Goal: Transaction & Acquisition: Purchase product/service

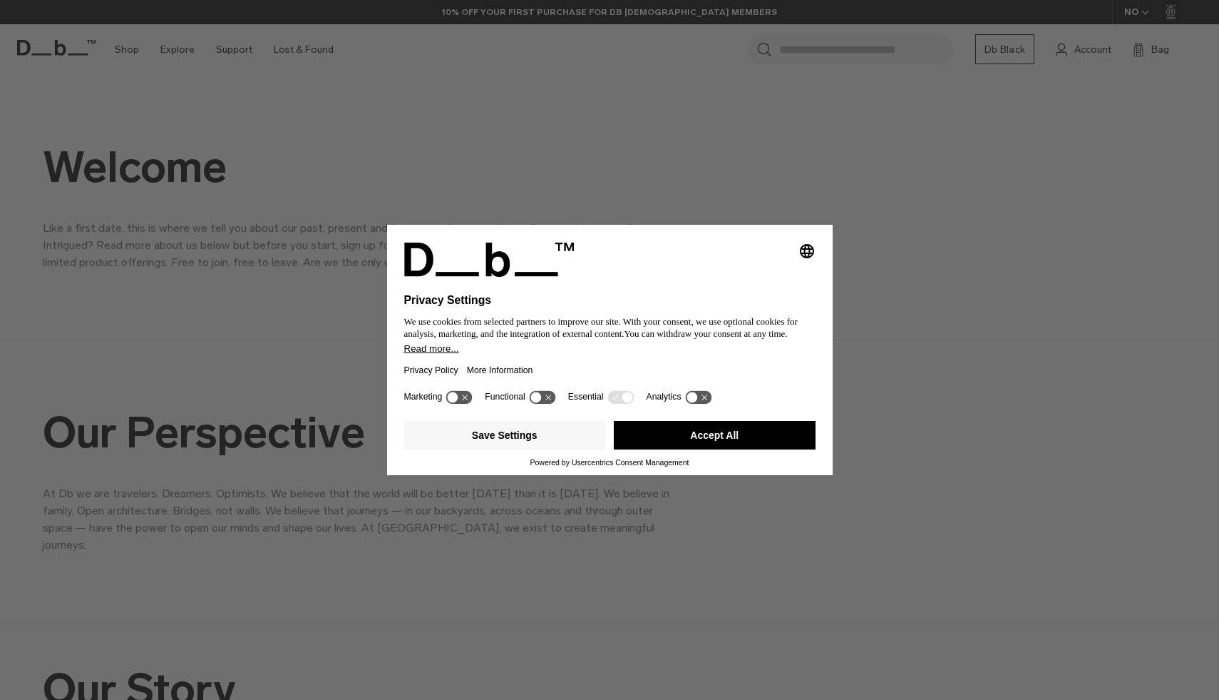
click at [690, 439] on button "Accept All" at bounding box center [715, 435] width 202 height 29
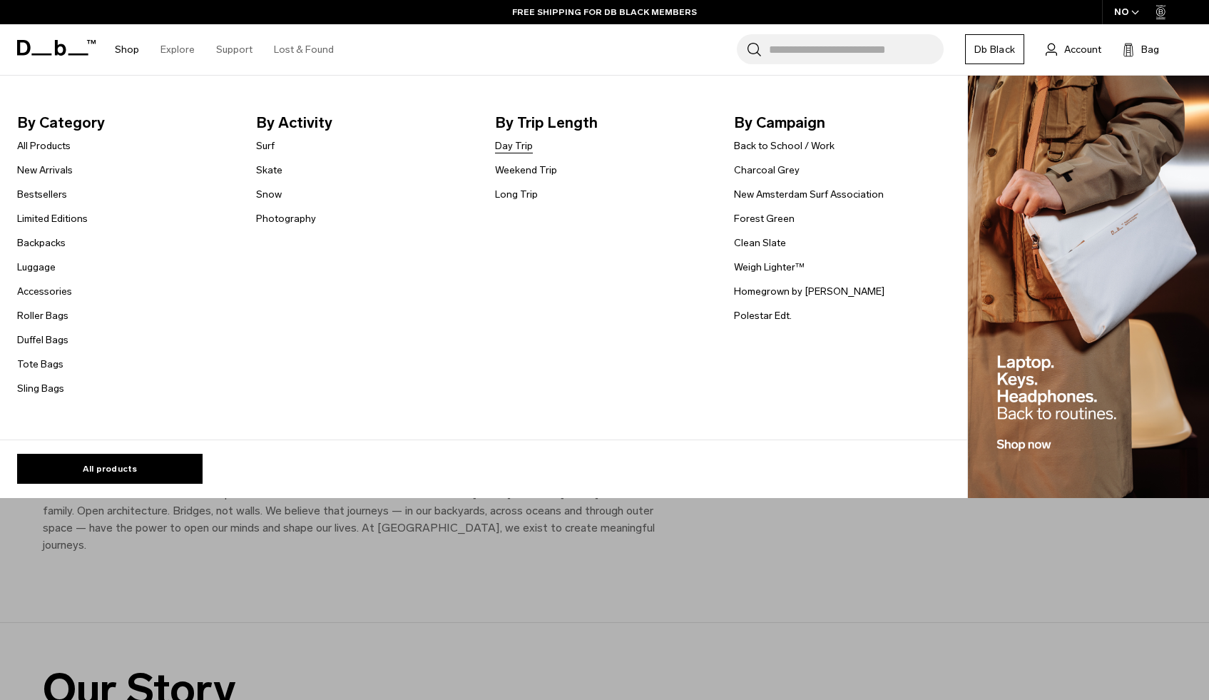
click at [518, 145] on link "Day Trip" at bounding box center [514, 145] width 38 height 15
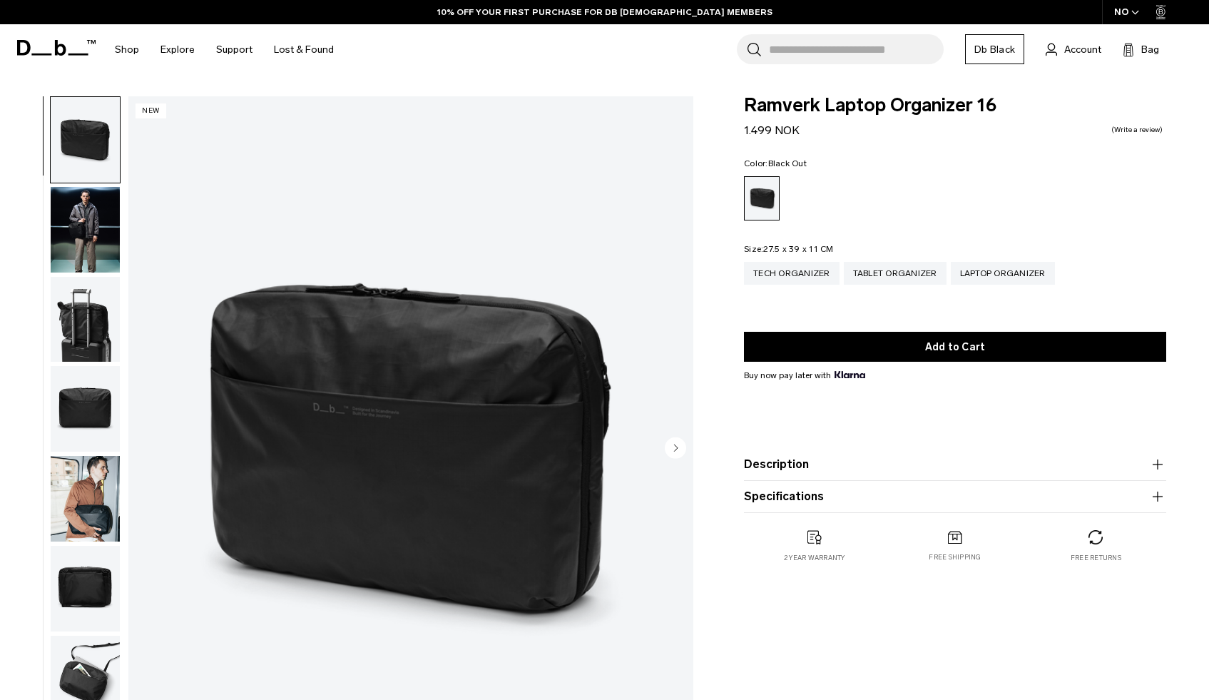
click at [95, 238] on img "button" at bounding box center [85, 230] width 69 height 86
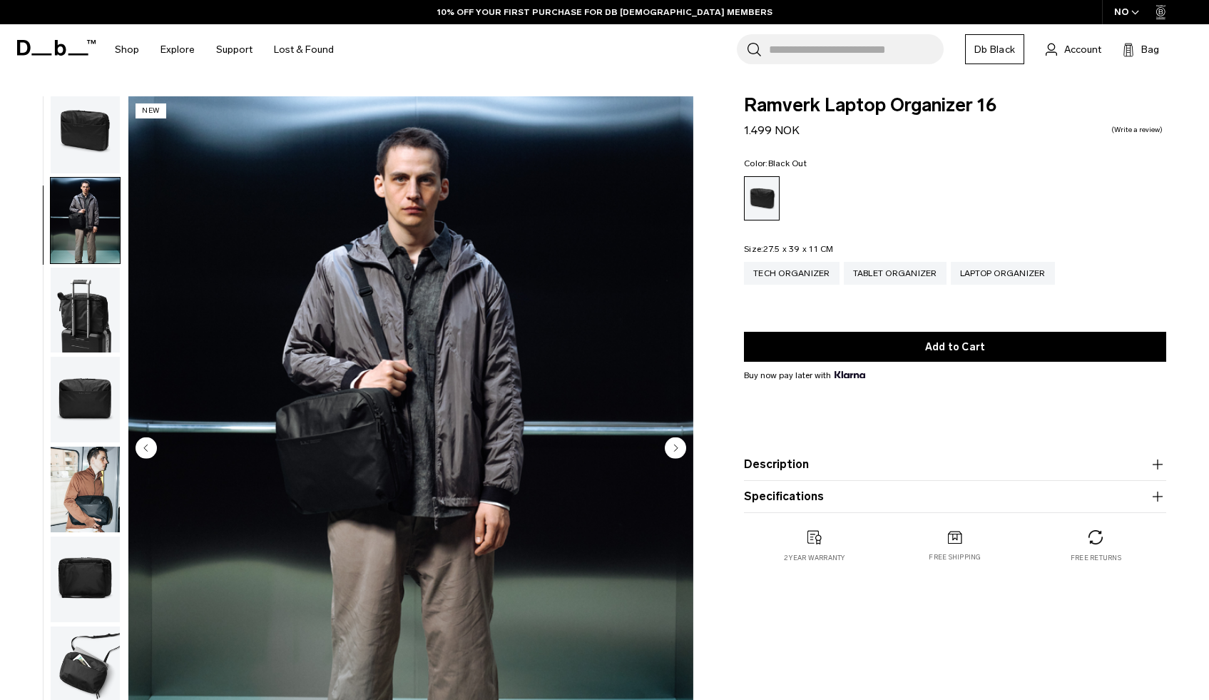
click at [675, 446] on icon "Next slide" at bounding box center [677, 447] width 4 height 6
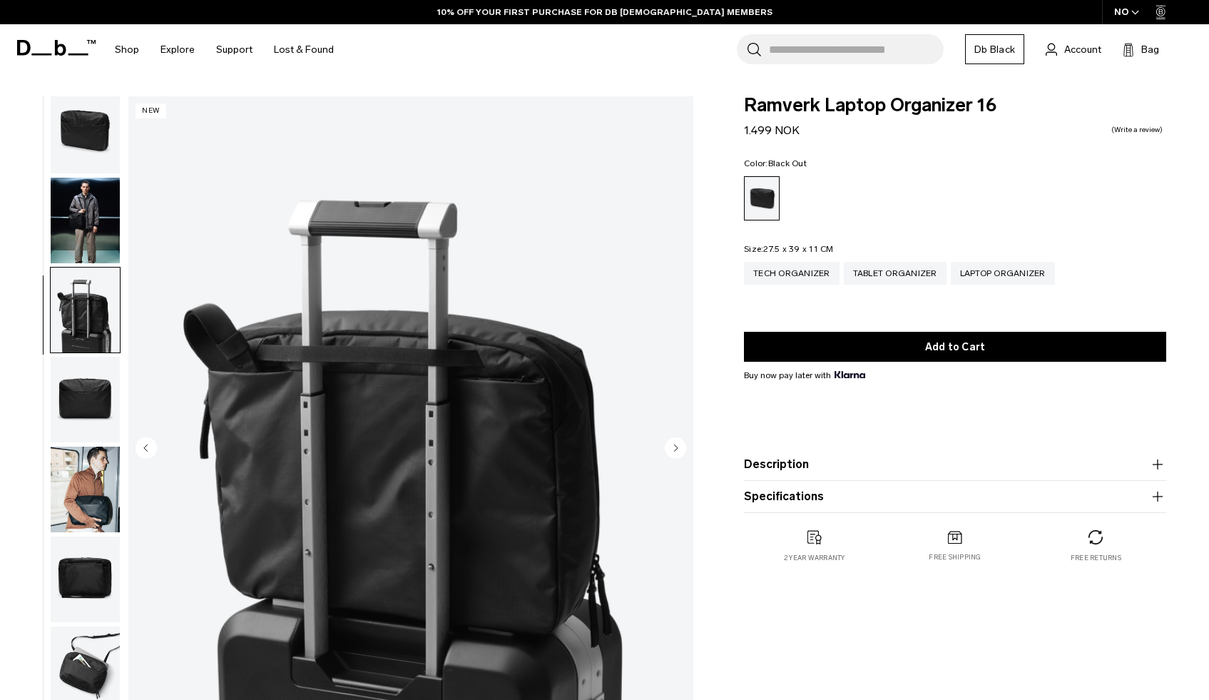
click at [675, 446] on icon "Next slide" at bounding box center [677, 447] width 4 height 6
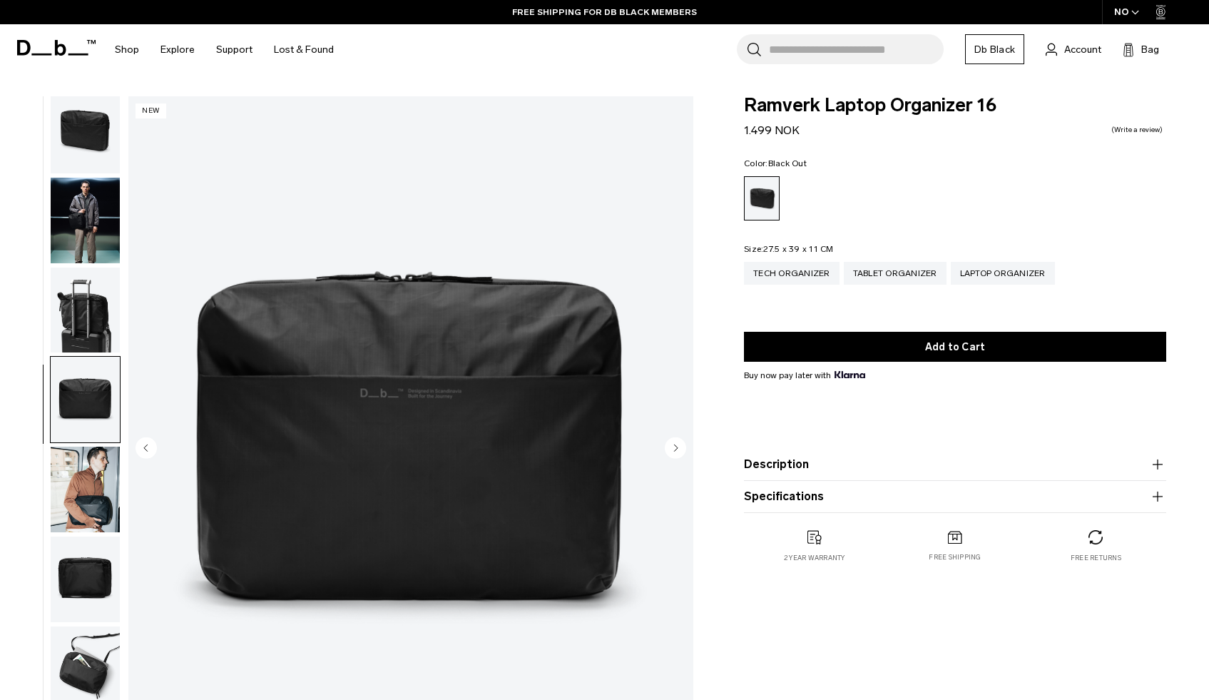
click at [675, 446] on icon "Next slide" at bounding box center [677, 447] width 4 height 6
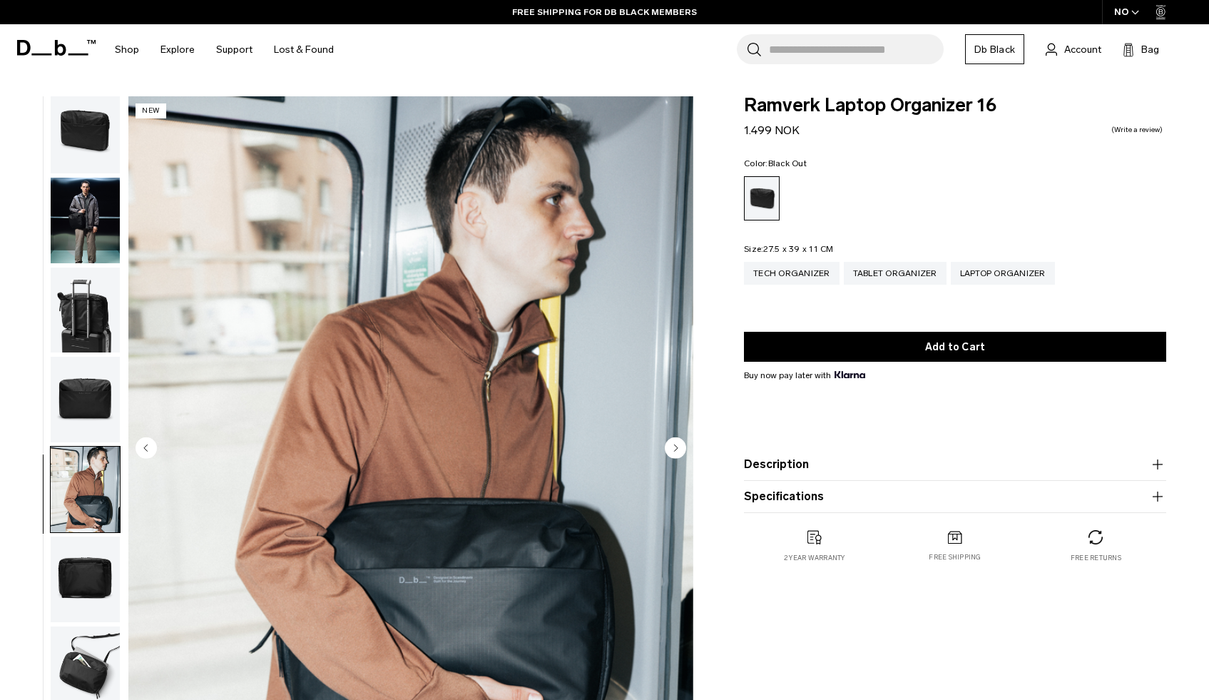
click at [675, 446] on icon "Next slide" at bounding box center [677, 447] width 4 height 6
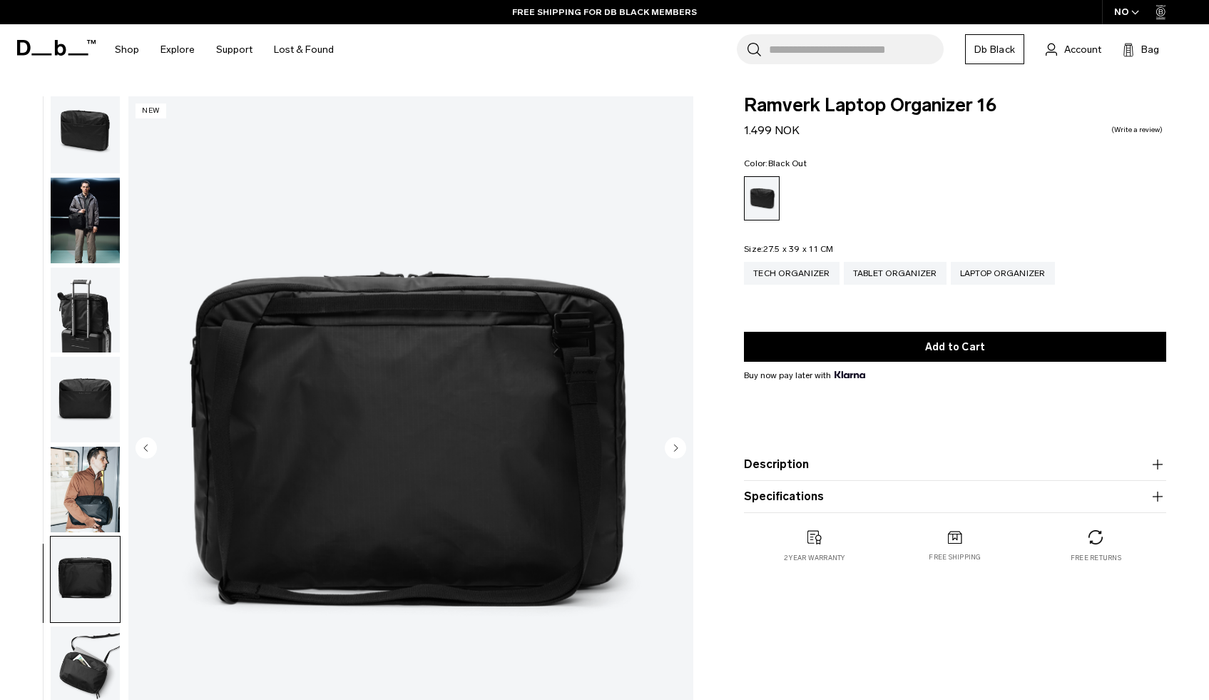
click at [675, 446] on icon "Next slide" at bounding box center [677, 447] width 4 height 6
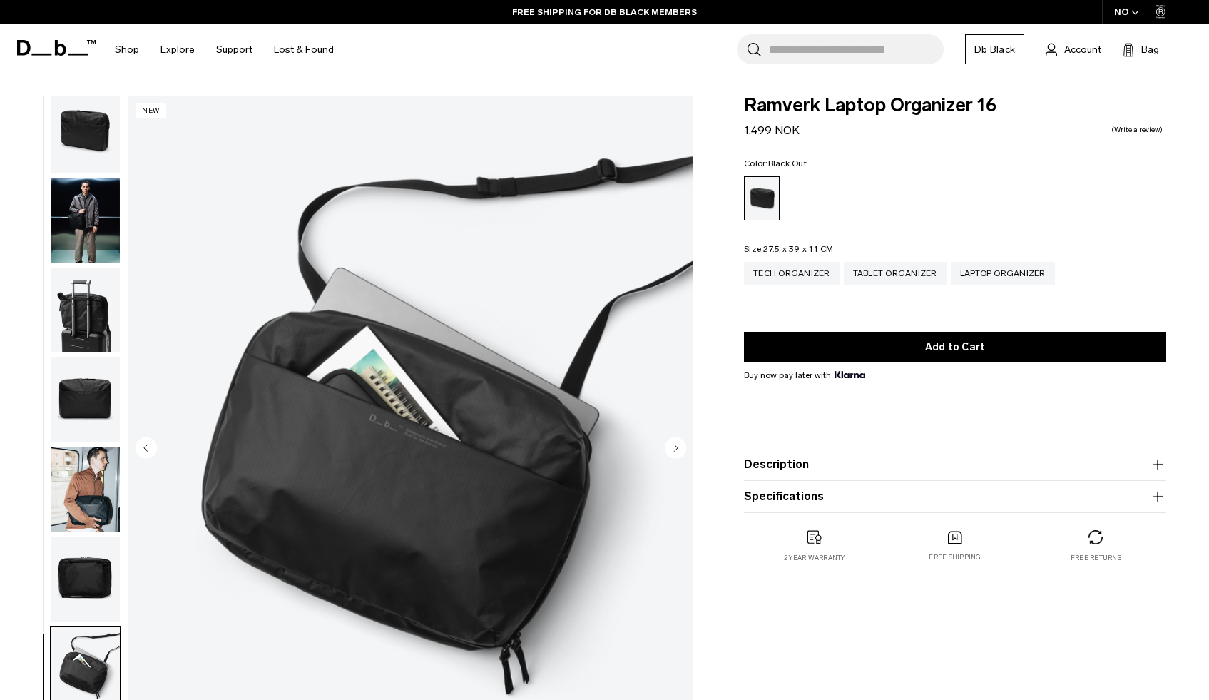
click at [675, 446] on icon "Next slide" at bounding box center [677, 447] width 4 height 6
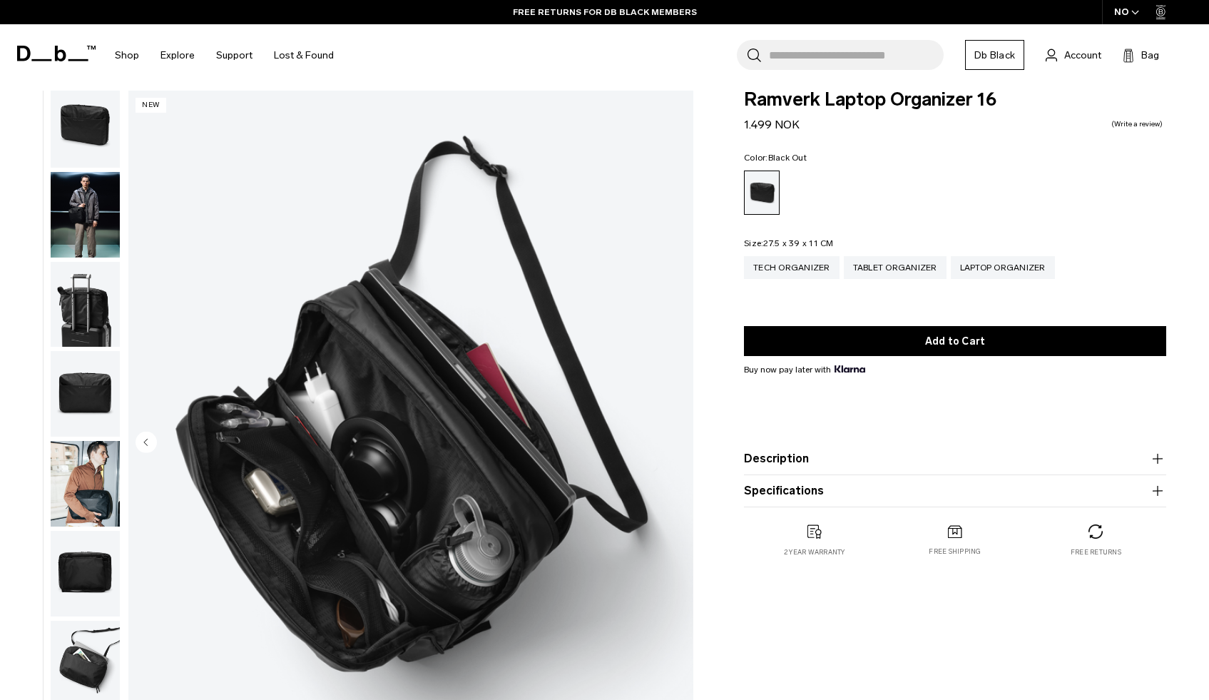
scroll to position [1, 0]
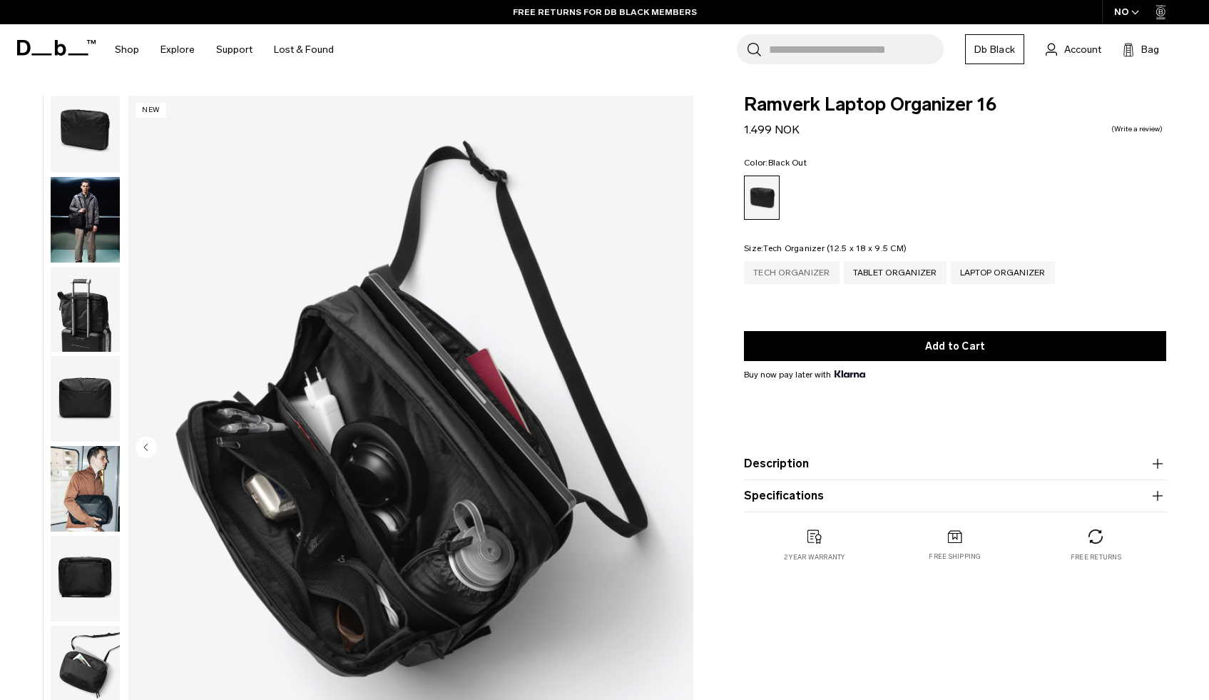
click at [769, 277] on div "Tech Organizer" at bounding box center [792, 272] width 96 height 23
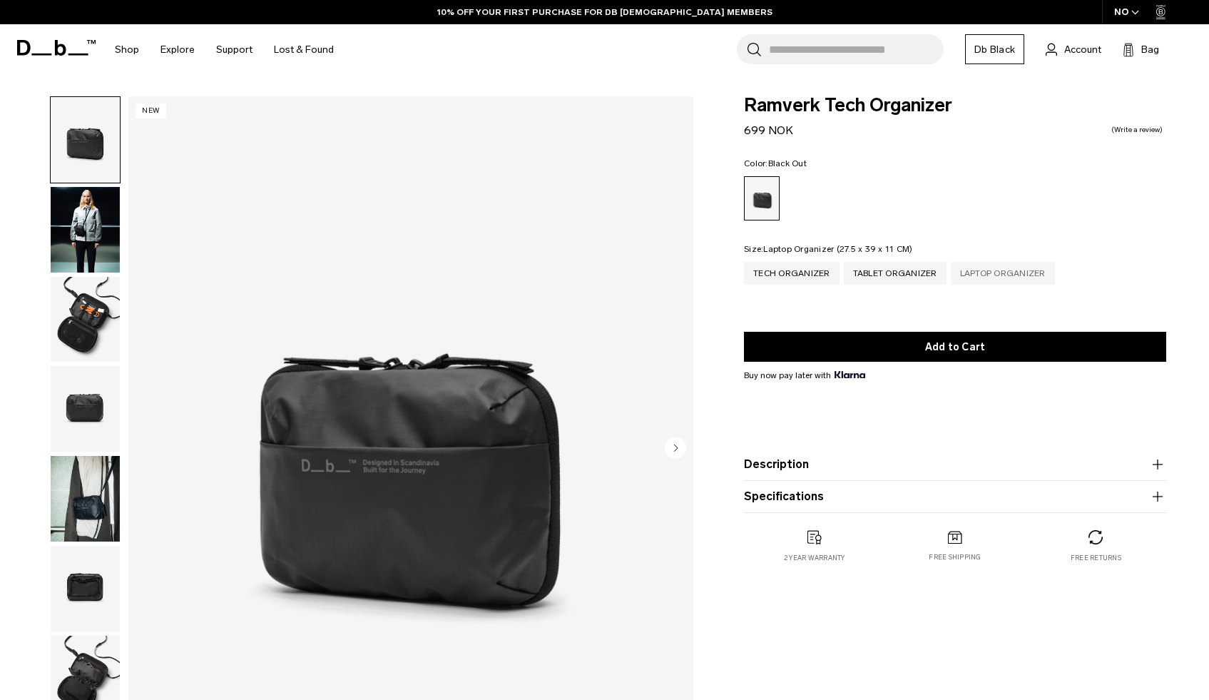
click at [995, 279] on div "Laptop Organizer" at bounding box center [1003, 273] width 104 height 23
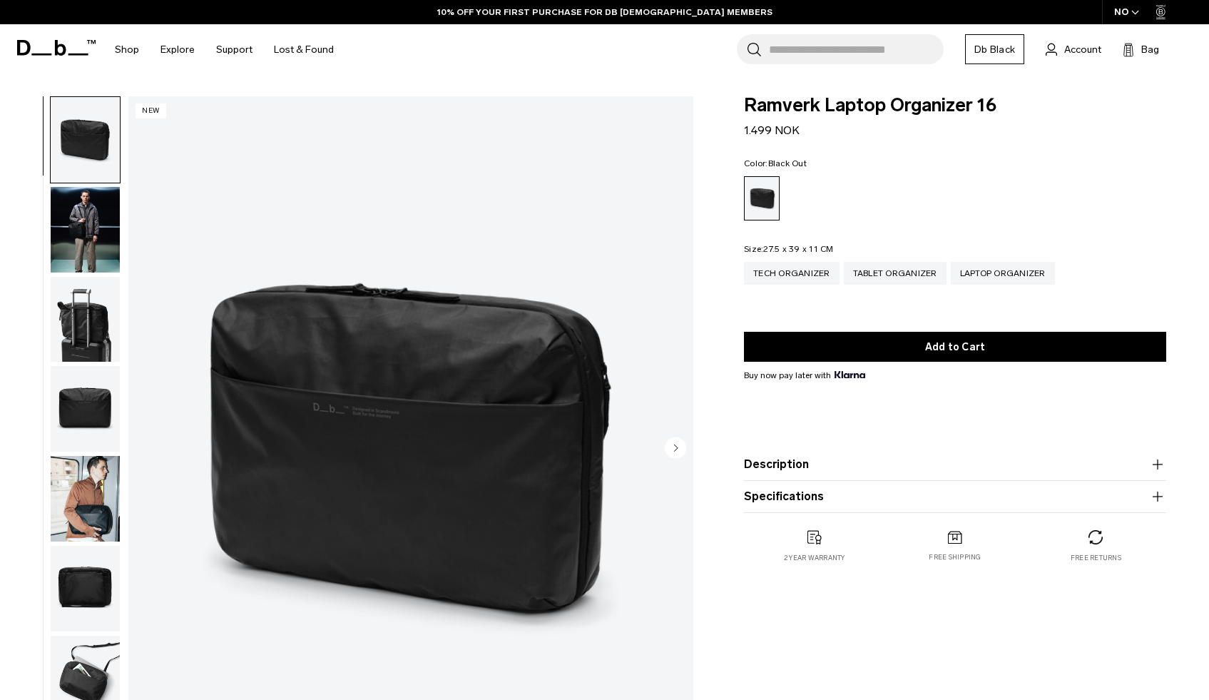
click at [676, 450] on circle "Next slide" at bounding box center [675, 446] width 21 height 21
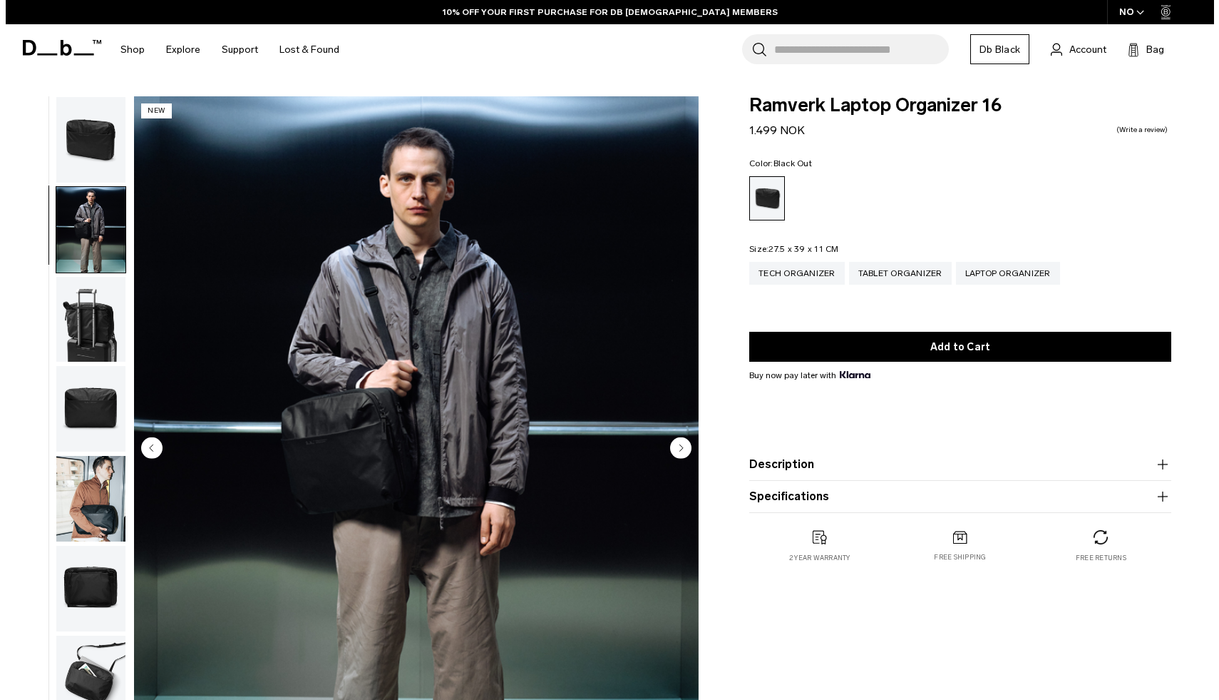
scroll to position [9, 0]
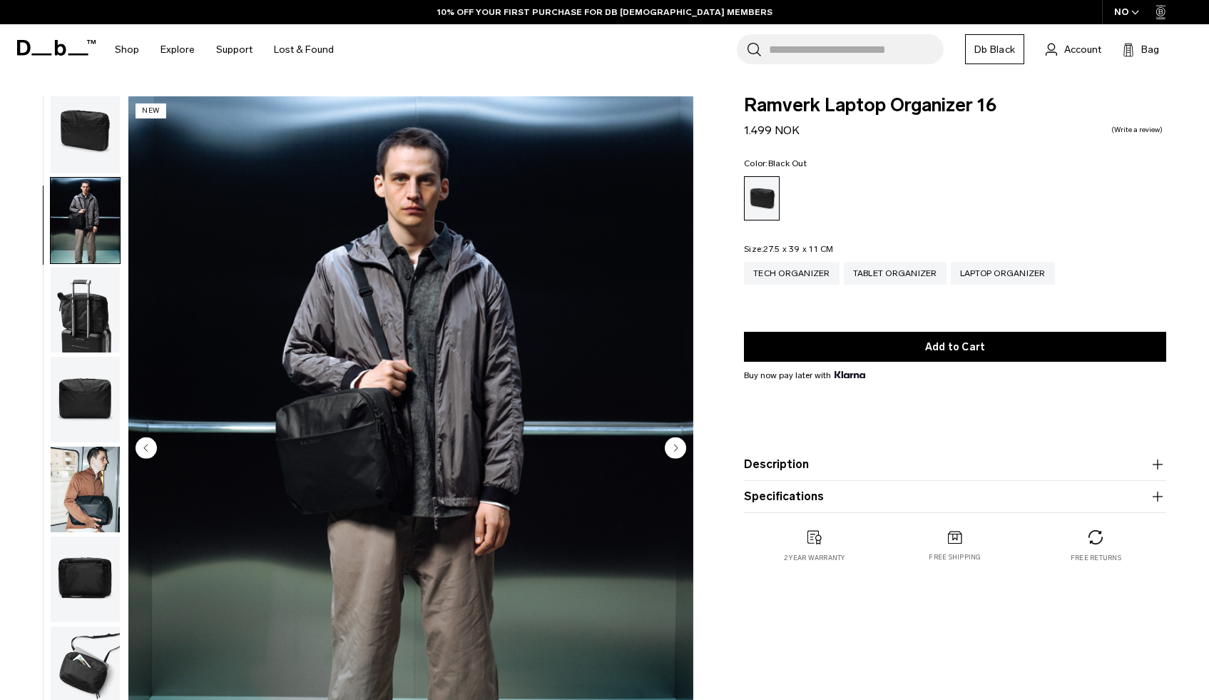
click at [676, 450] on circle "Next slide" at bounding box center [675, 446] width 21 height 21
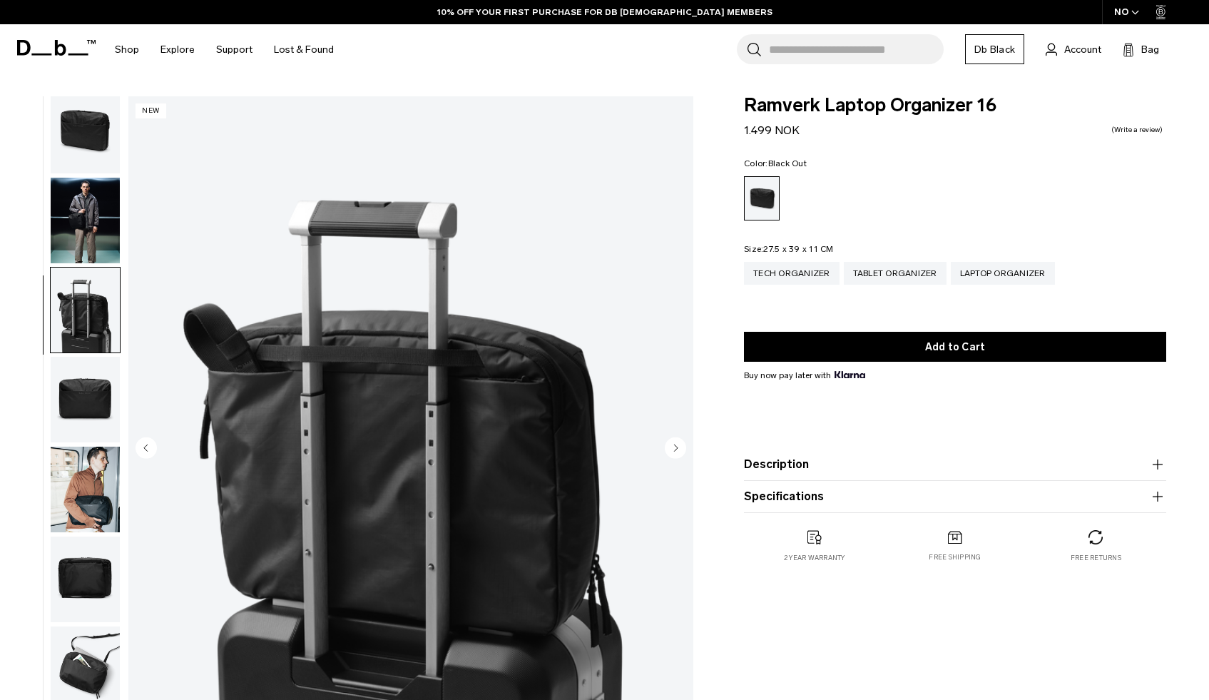
click at [676, 450] on circle "Next slide" at bounding box center [675, 446] width 21 height 21
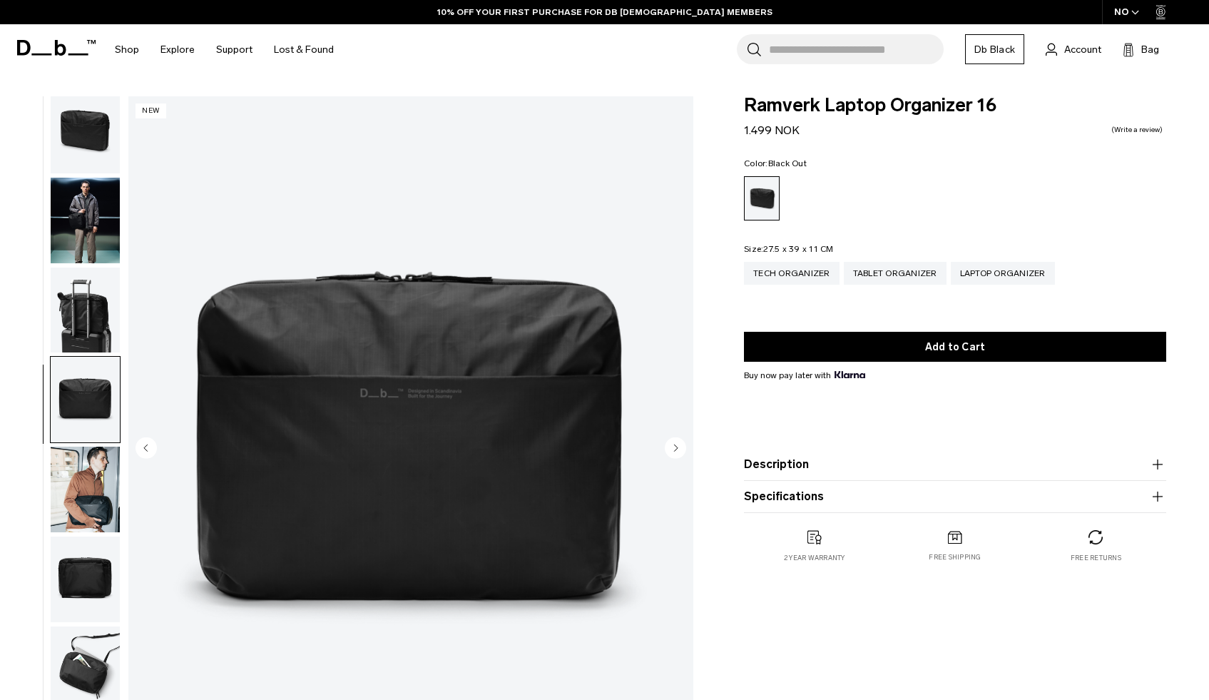
click at [676, 450] on circle "Next slide" at bounding box center [675, 446] width 21 height 21
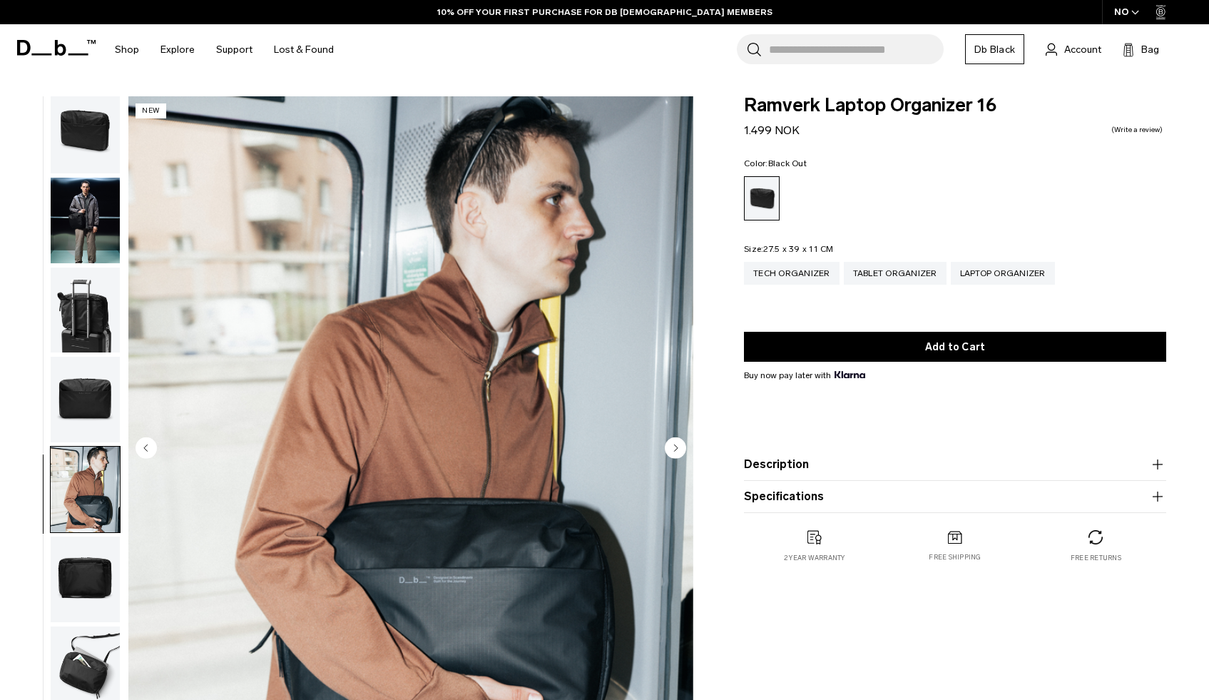
click at [676, 450] on circle "Next slide" at bounding box center [675, 446] width 21 height 21
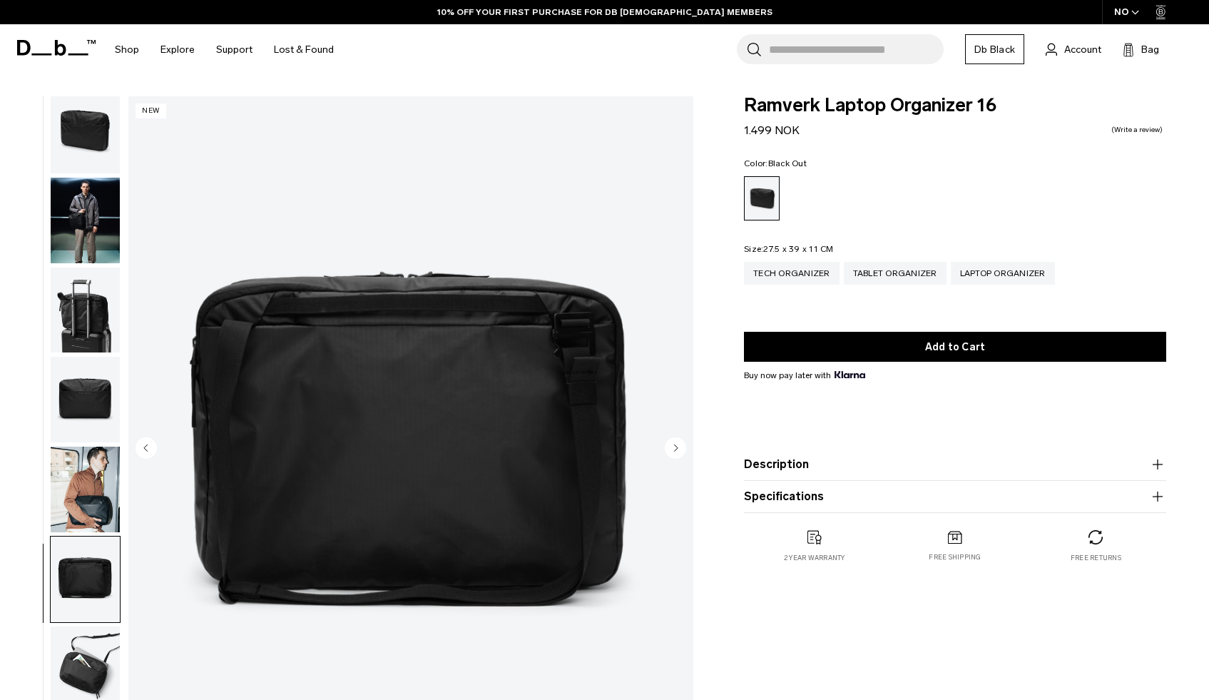
click at [676, 450] on circle "Next slide" at bounding box center [675, 446] width 21 height 21
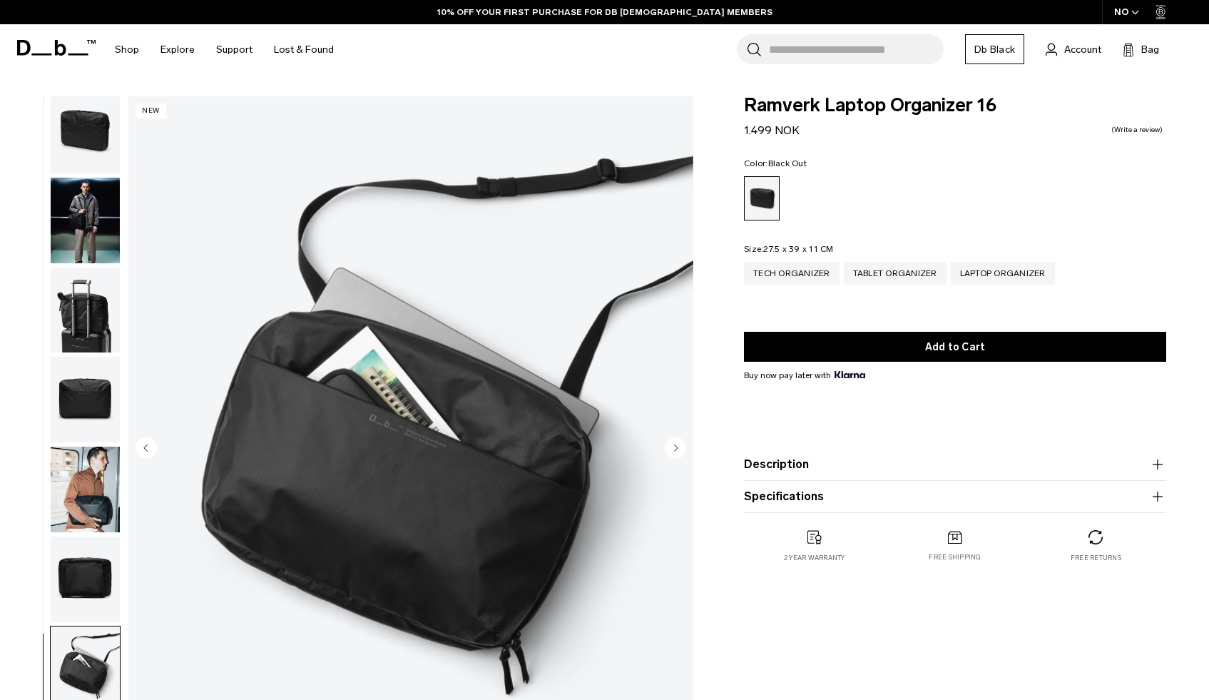
click at [676, 450] on circle "Next slide" at bounding box center [675, 446] width 21 height 21
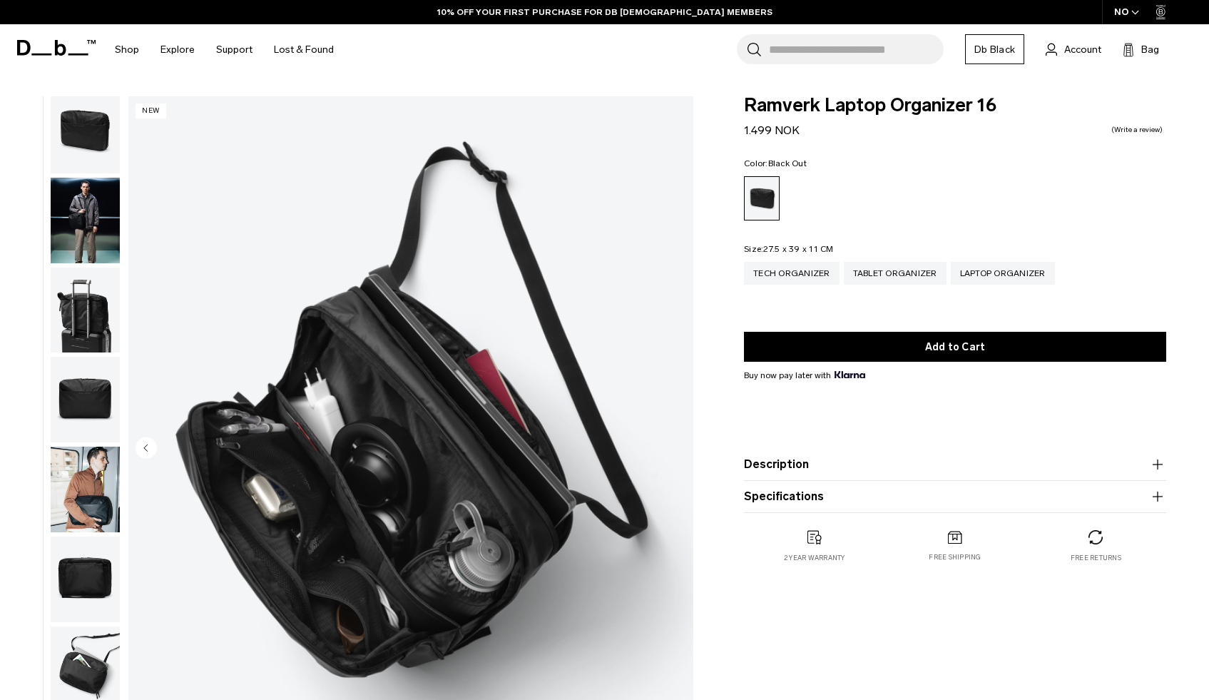
click at [676, 450] on img "8 / 8" at bounding box center [410, 448] width 565 height 705
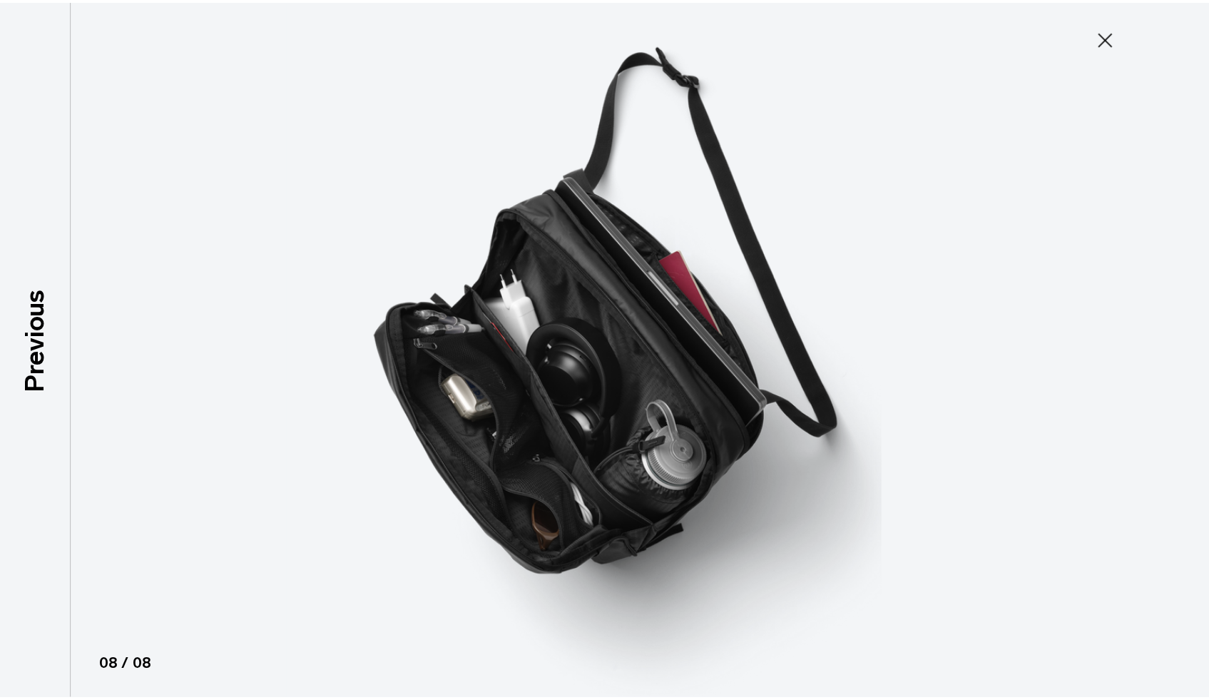
scroll to position [1, 0]
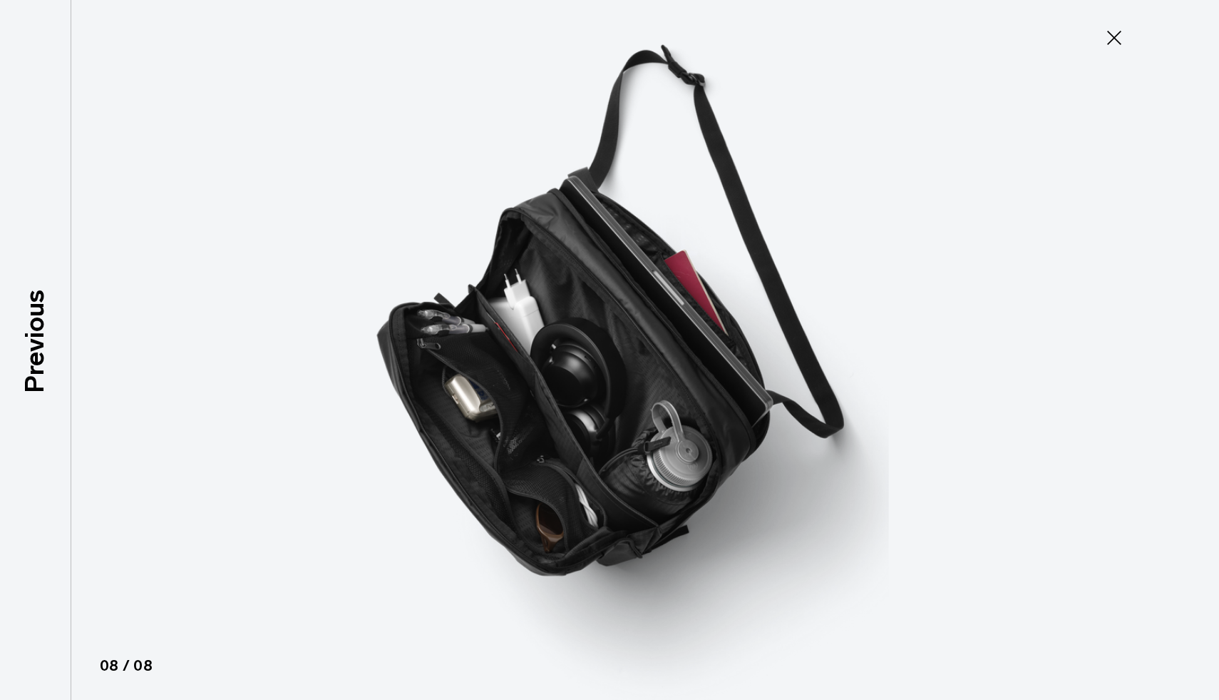
click at [1118, 39] on icon at bounding box center [1114, 37] width 23 height 23
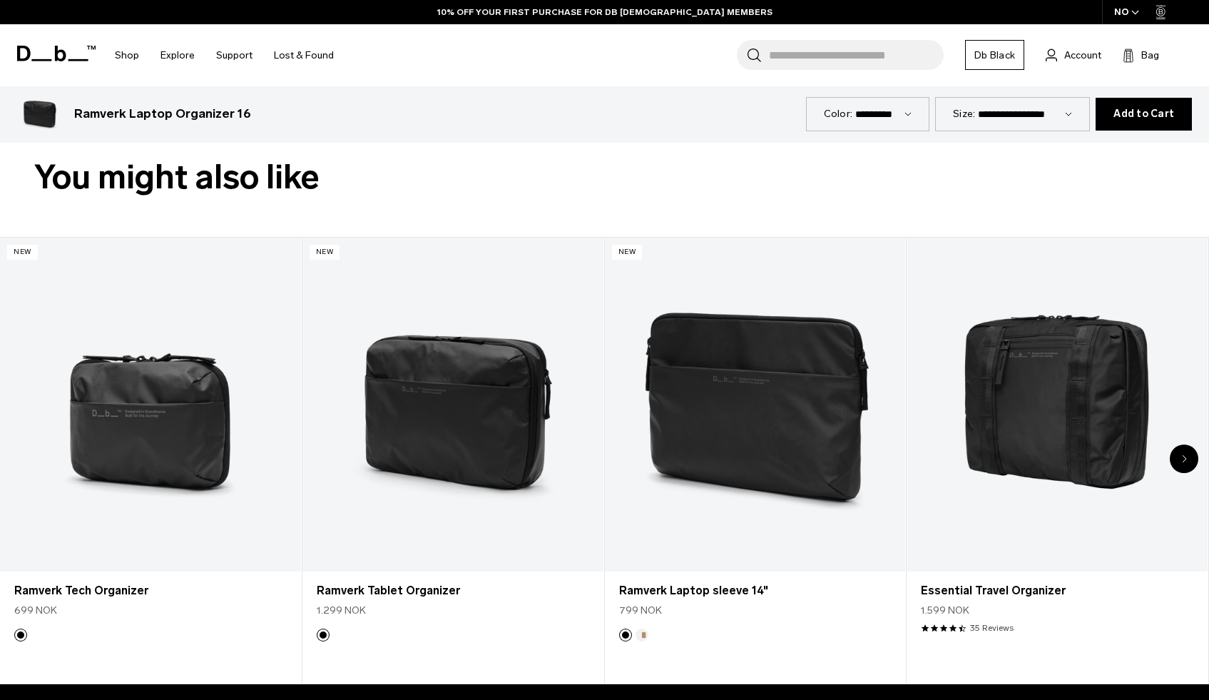
scroll to position [736, 0]
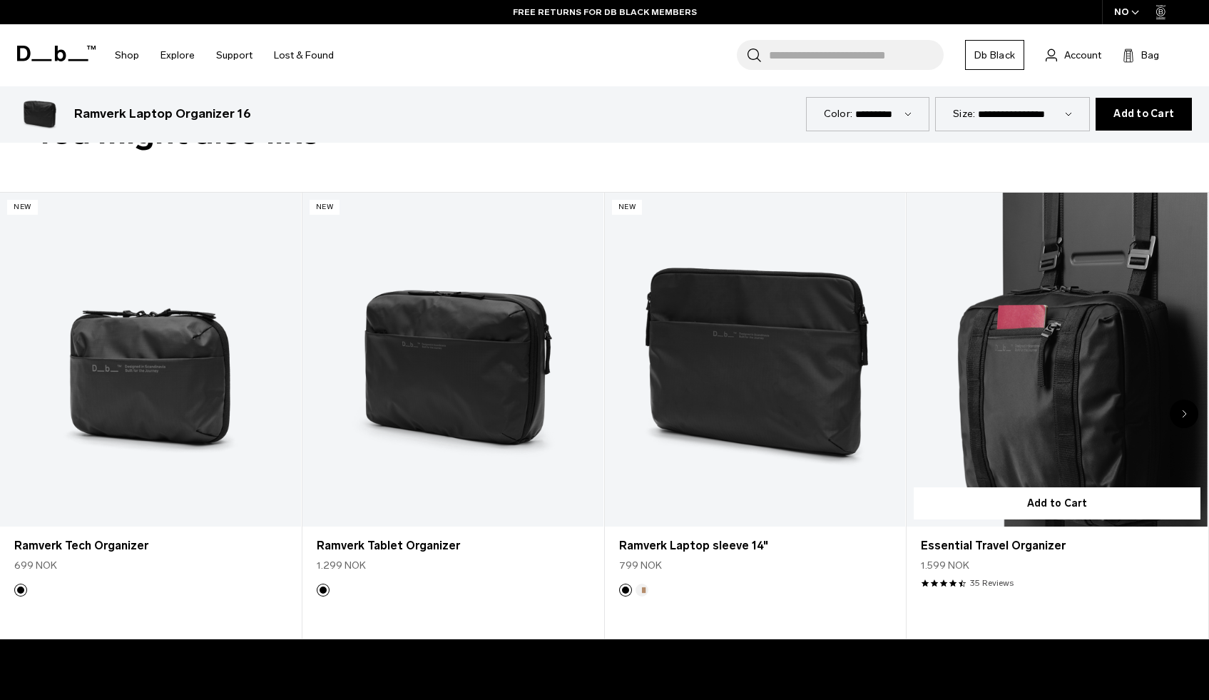
click at [1013, 370] on link "Essential Travel Organizer" at bounding box center [1056, 360] width 301 height 334
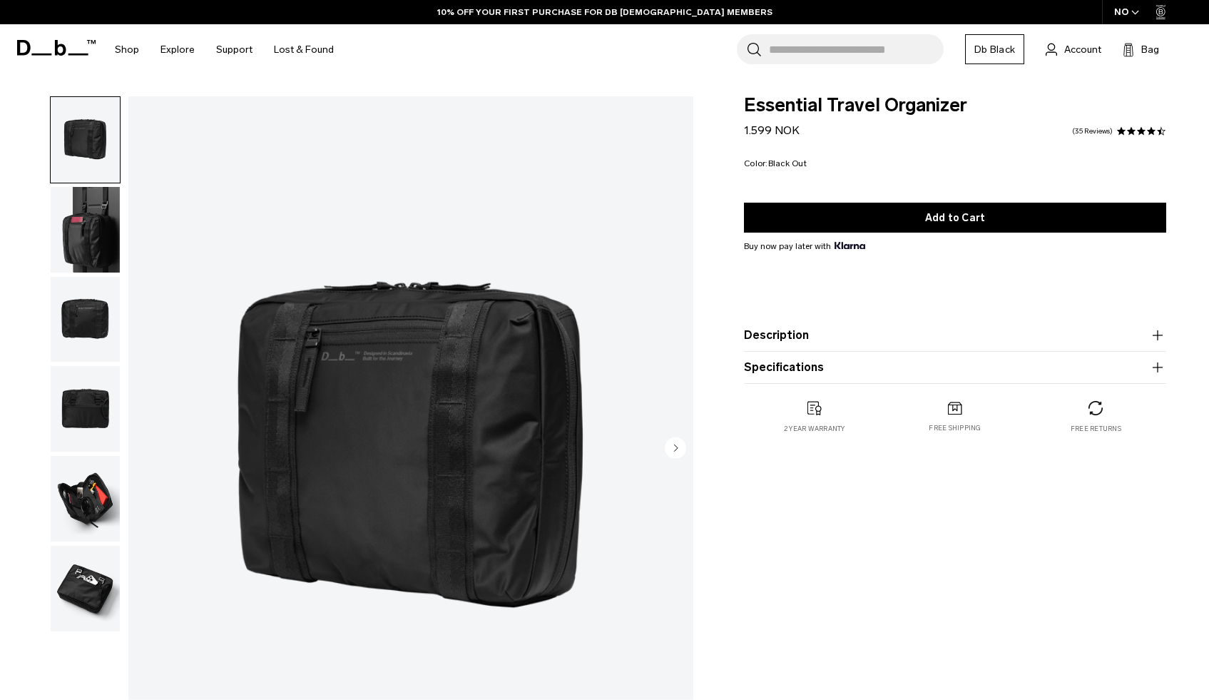
click at [79, 493] on img "button" at bounding box center [85, 499] width 69 height 86
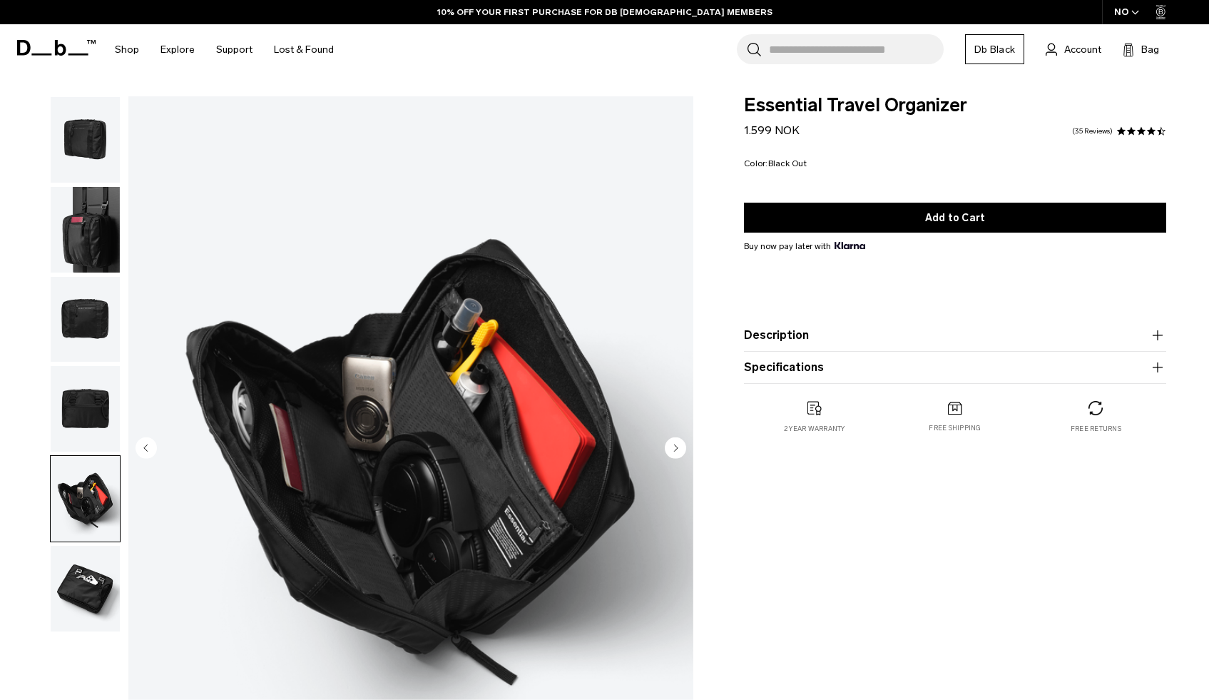
click at [73, 574] on img "button" at bounding box center [85, 589] width 69 height 86
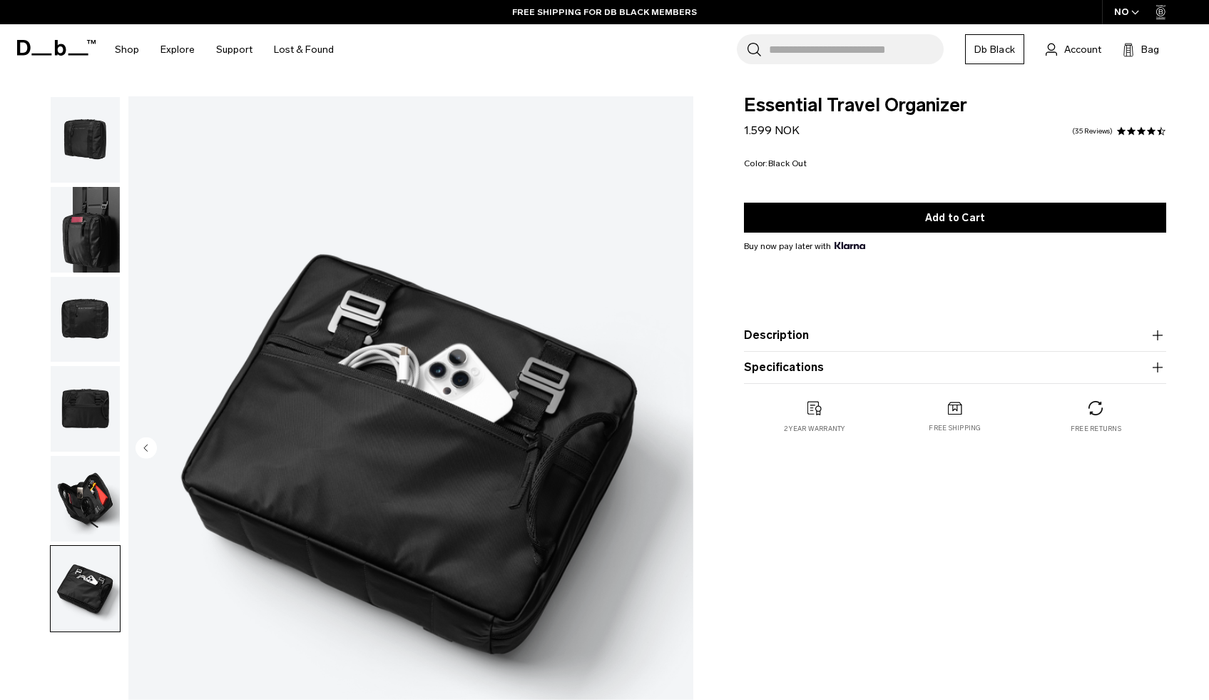
click at [91, 255] on img "button" at bounding box center [85, 230] width 69 height 86
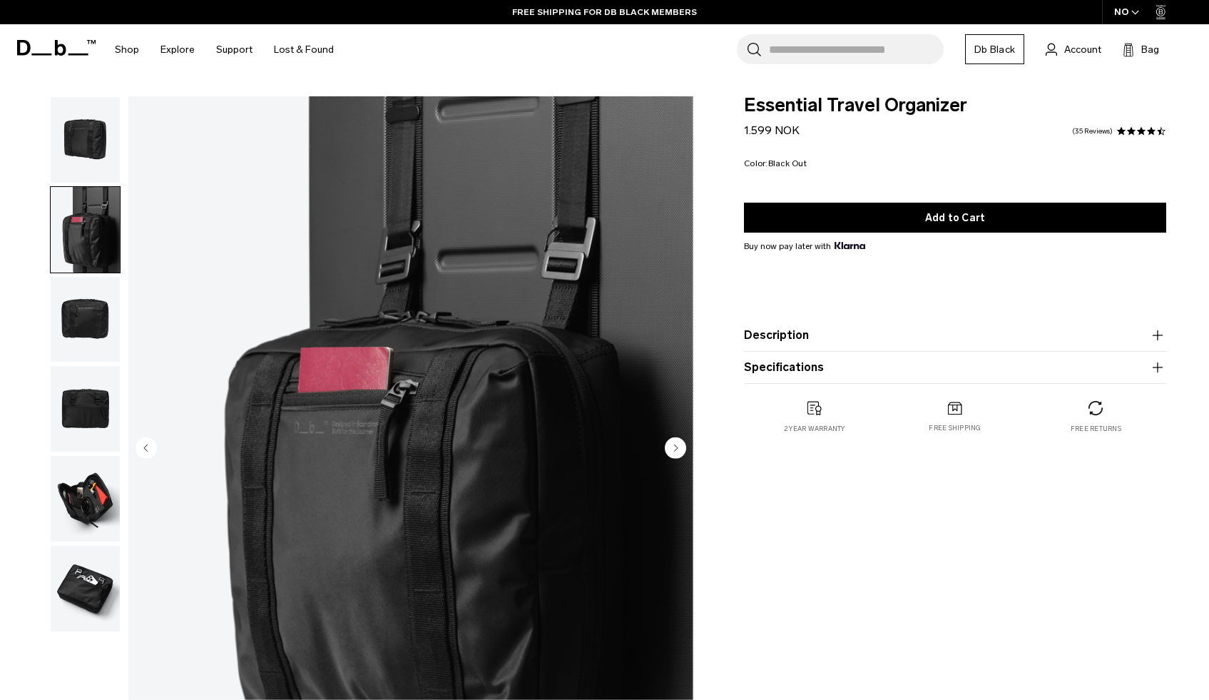
click at [90, 122] on img "button" at bounding box center [85, 140] width 69 height 86
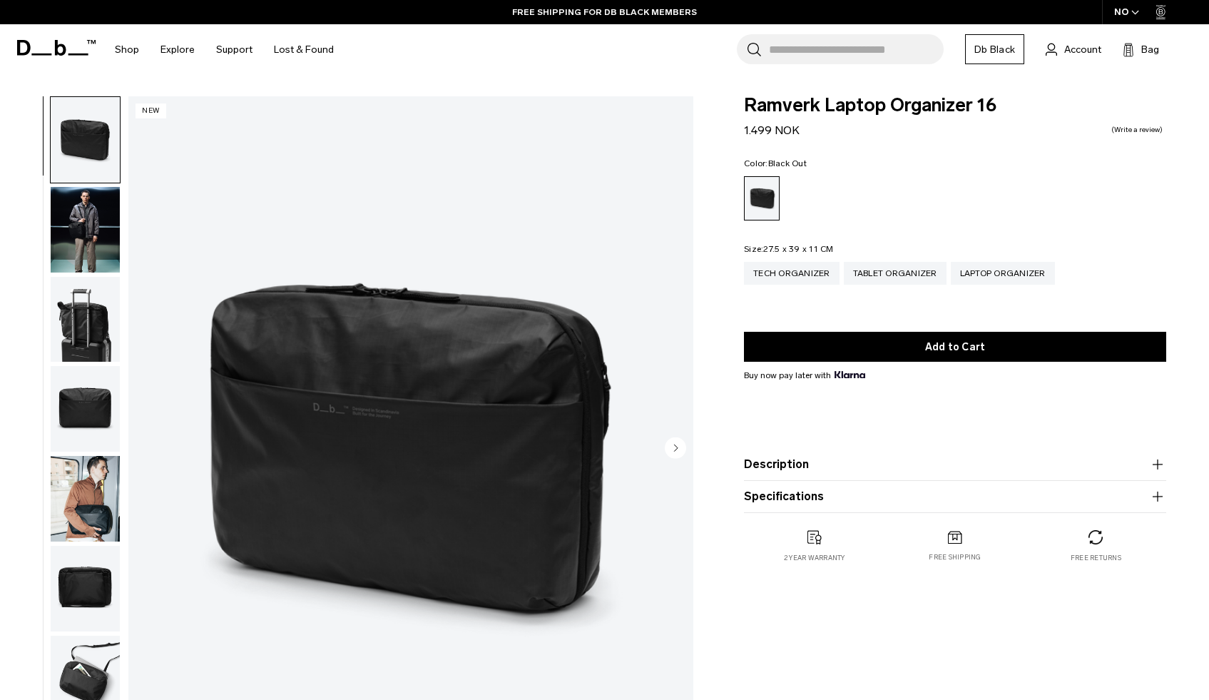
click at [672, 450] on circle "Next slide" at bounding box center [675, 446] width 21 height 21
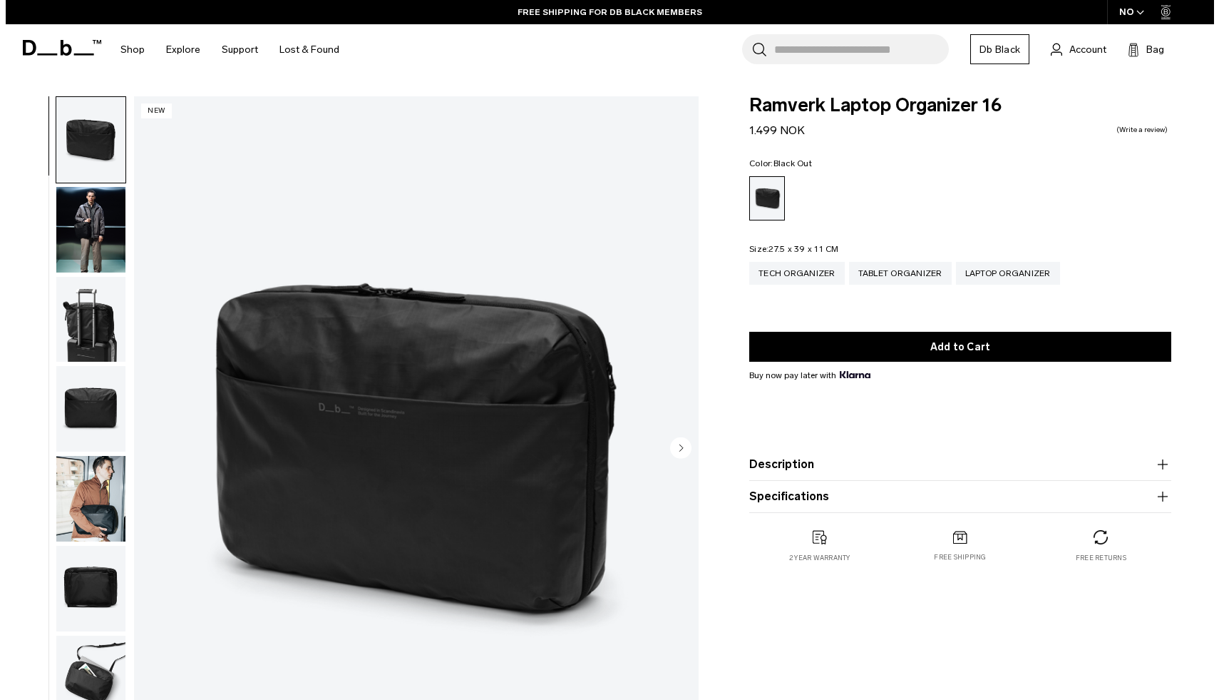
scroll to position [9, 0]
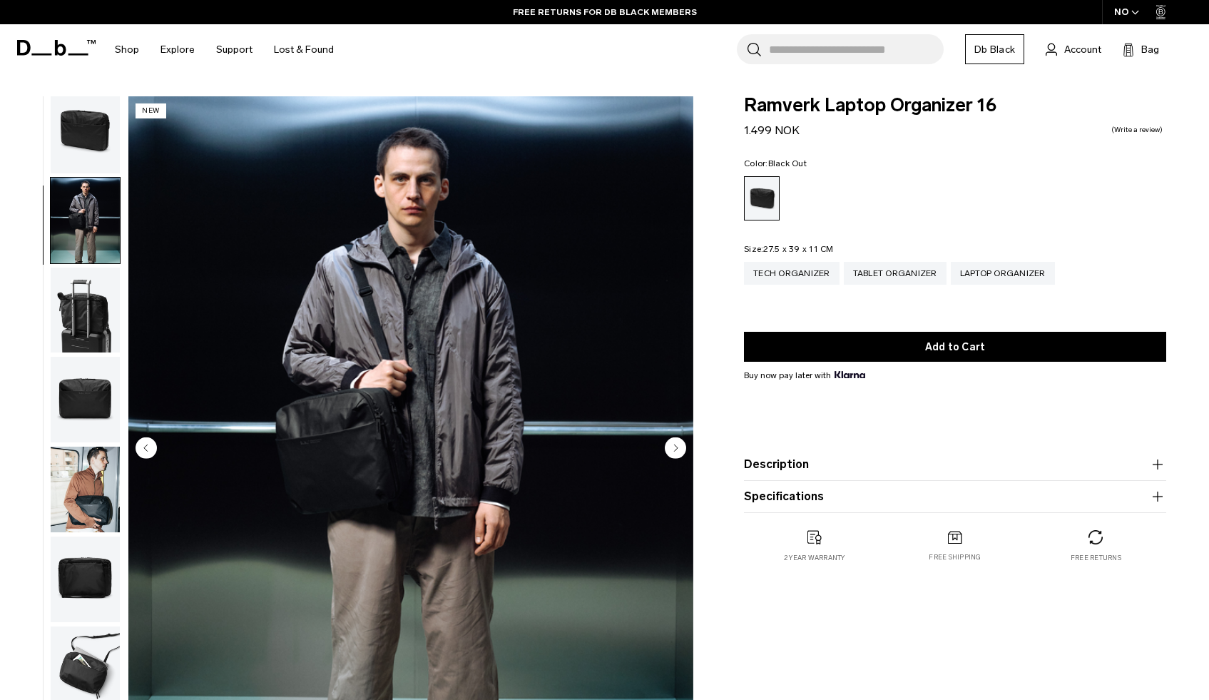
click at [672, 450] on circle "Next slide" at bounding box center [675, 446] width 21 height 21
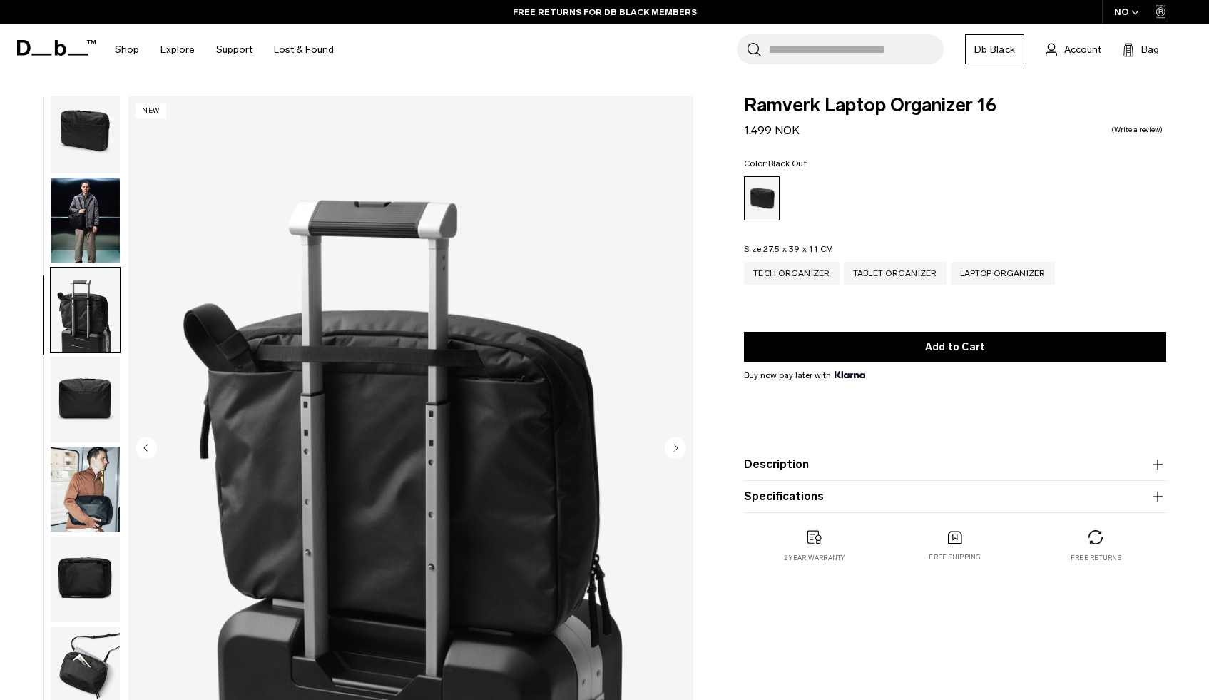
click at [672, 450] on circle "Next slide" at bounding box center [675, 446] width 21 height 21
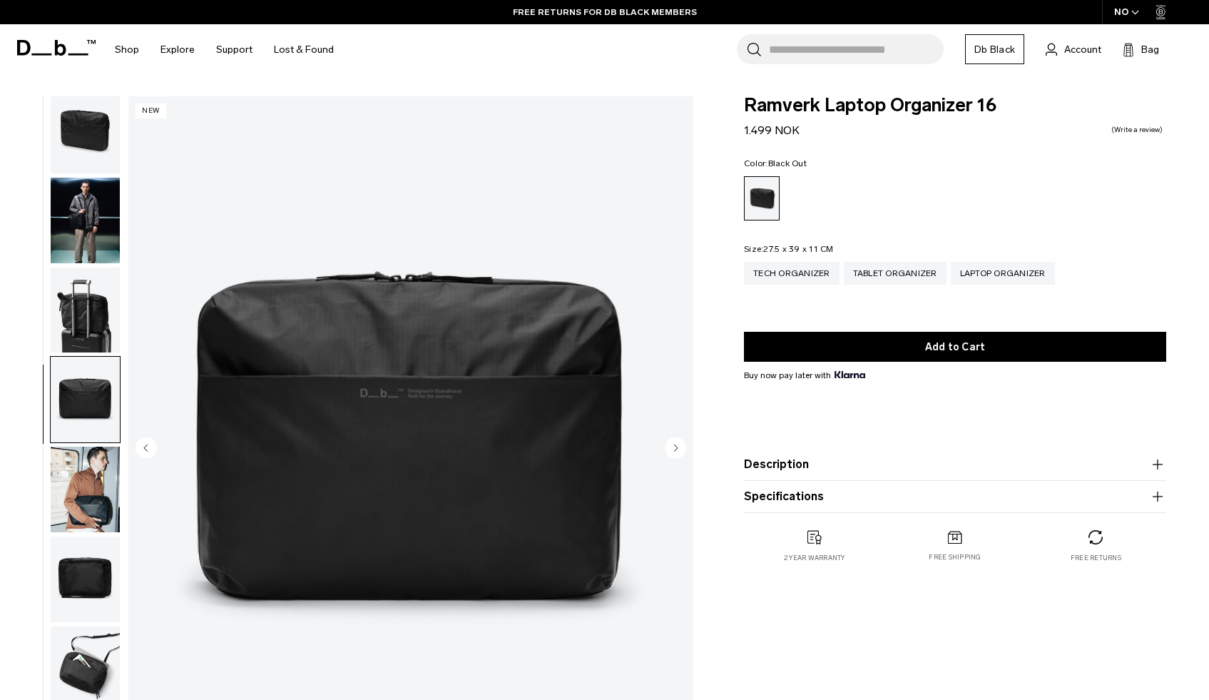
click at [672, 450] on circle "Next slide" at bounding box center [675, 446] width 21 height 21
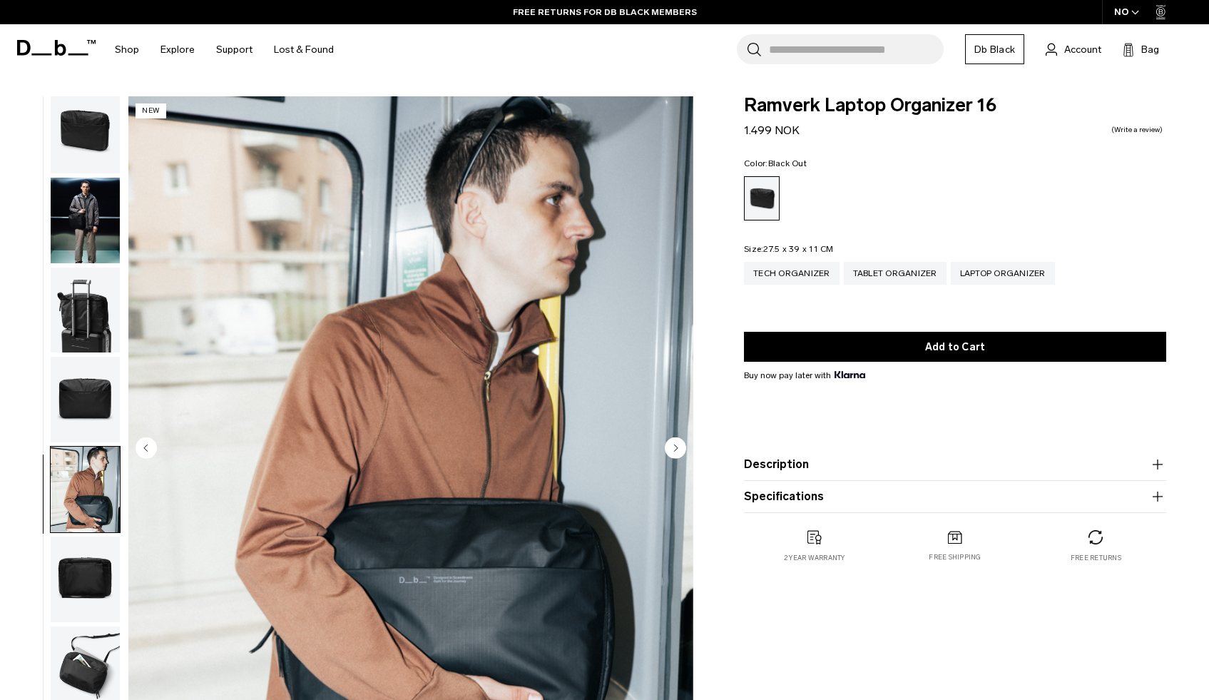
click at [672, 450] on circle "Next slide" at bounding box center [675, 446] width 21 height 21
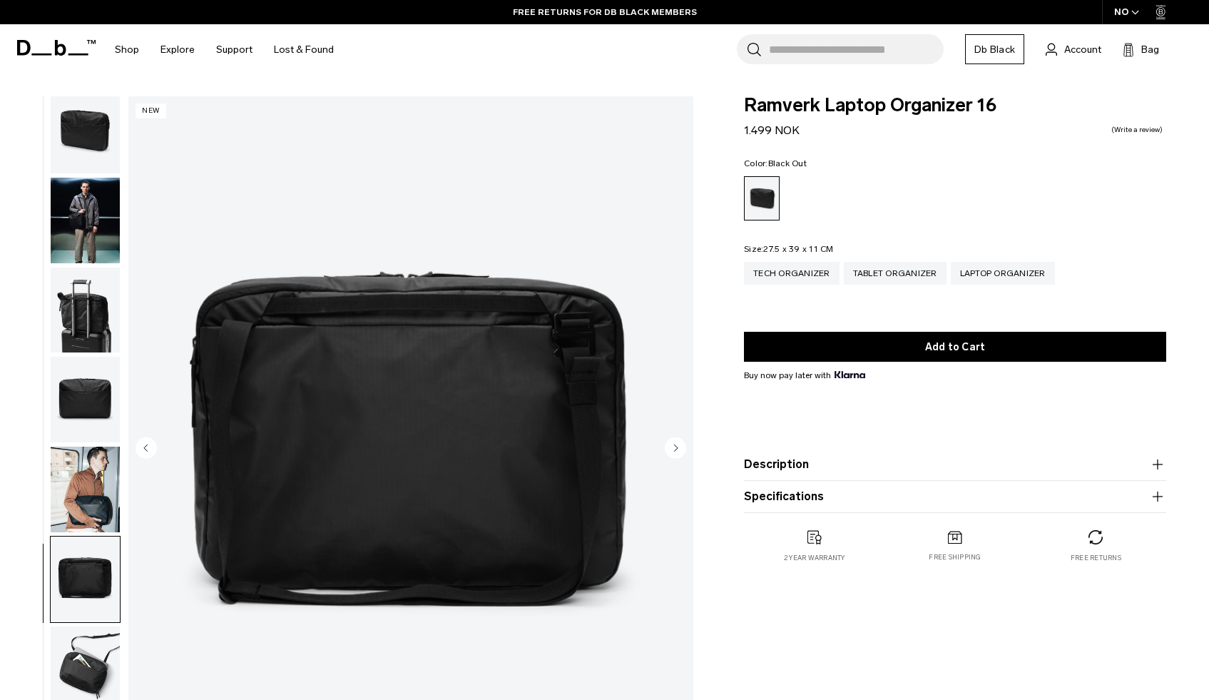
click at [672, 450] on circle "Next slide" at bounding box center [675, 446] width 21 height 21
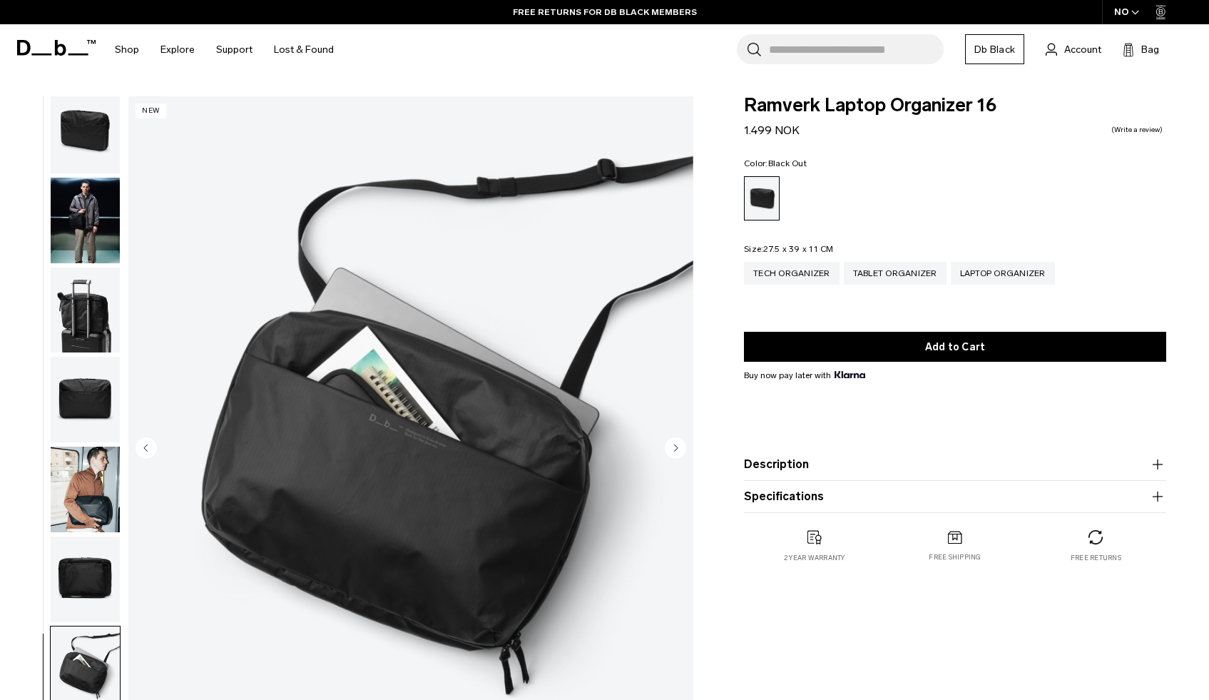
click at [673, 450] on circle "Next slide" at bounding box center [675, 446] width 21 height 21
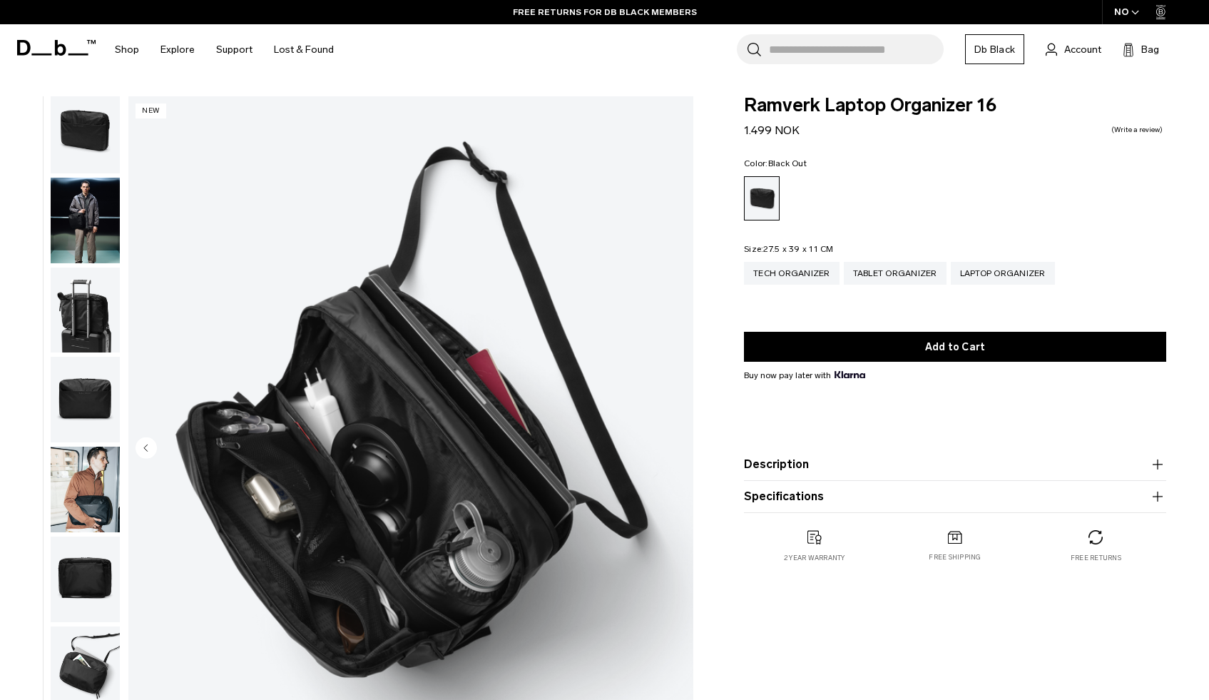
click at [675, 450] on img "8 / 8" at bounding box center [410, 448] width 565 height 705
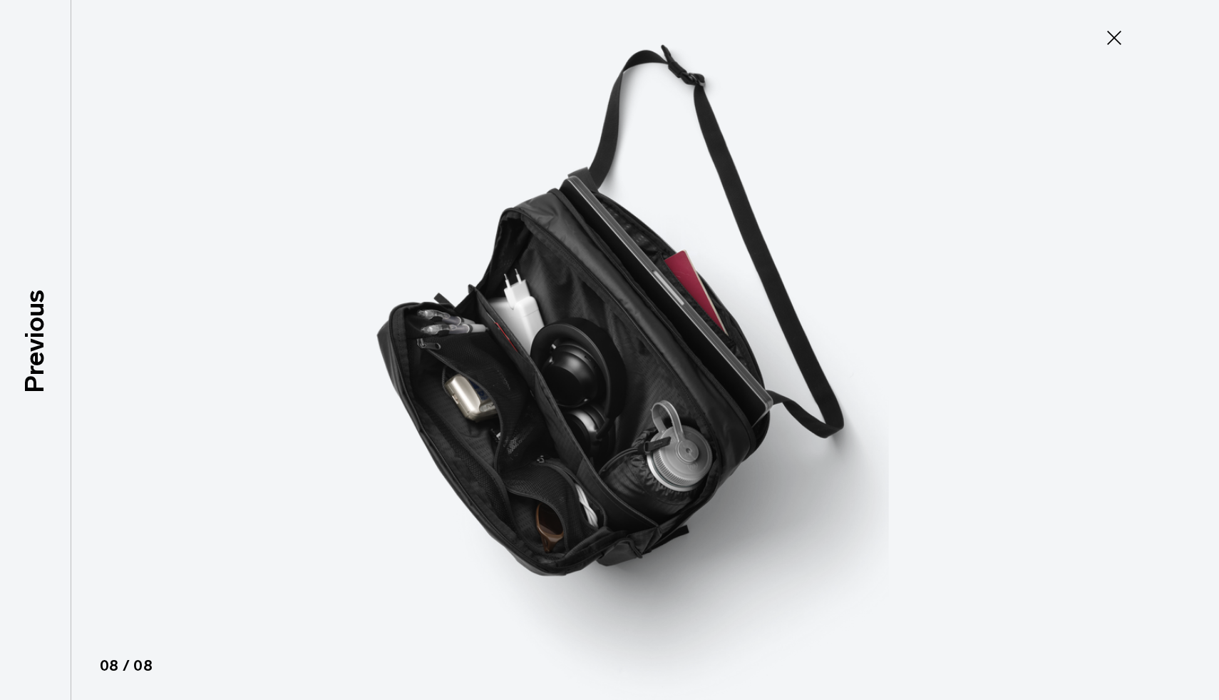
click at [1116, 32] on icon at bounding box center [1114, 37] width 23 height 23
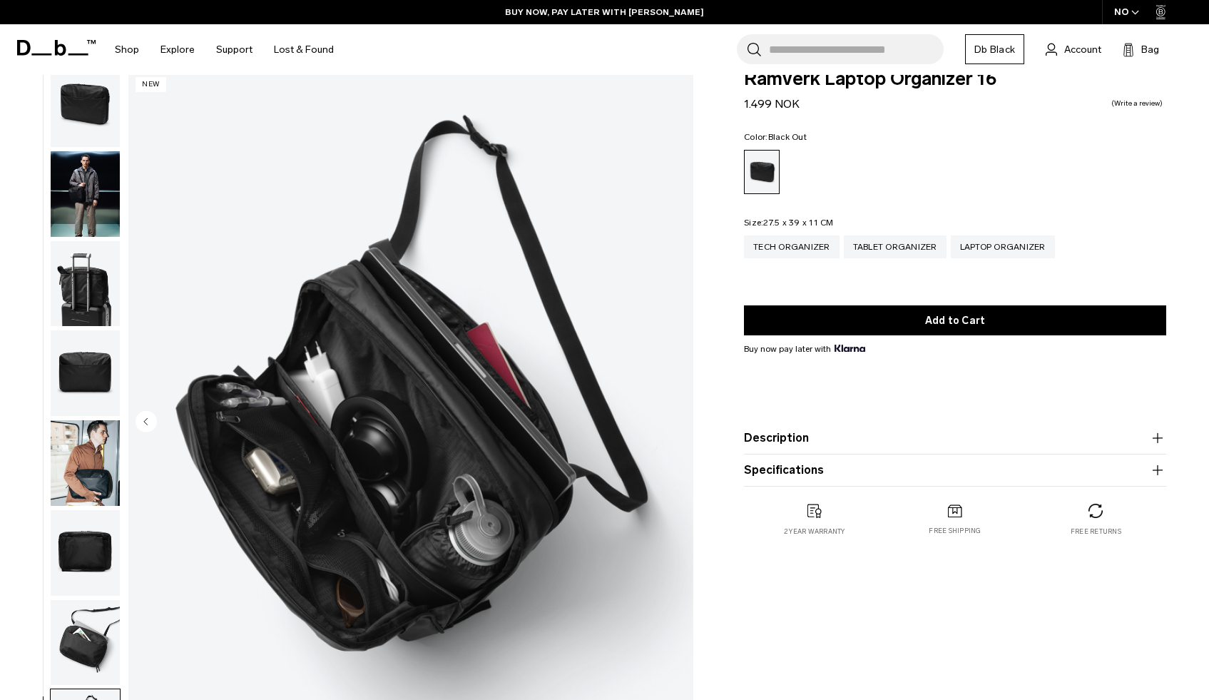
scroll to position [0, 0]
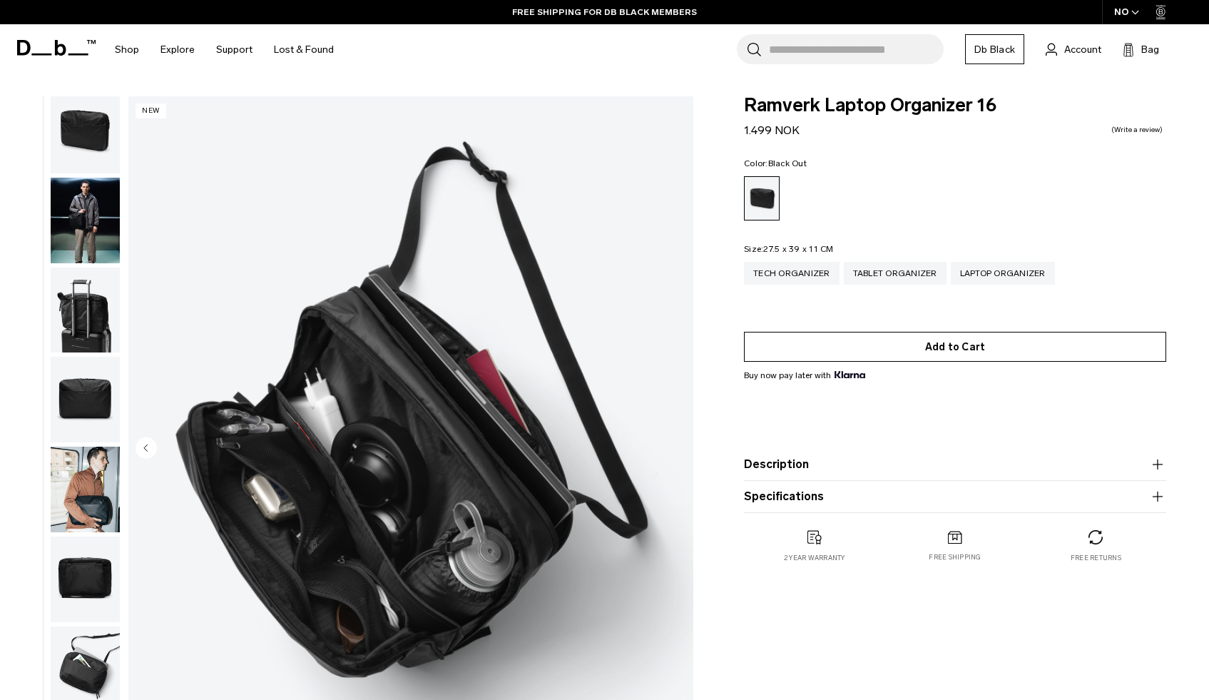
click at [966, 352] on button "Add to Cart" at bounding box center [955, 347] width 422 height 30
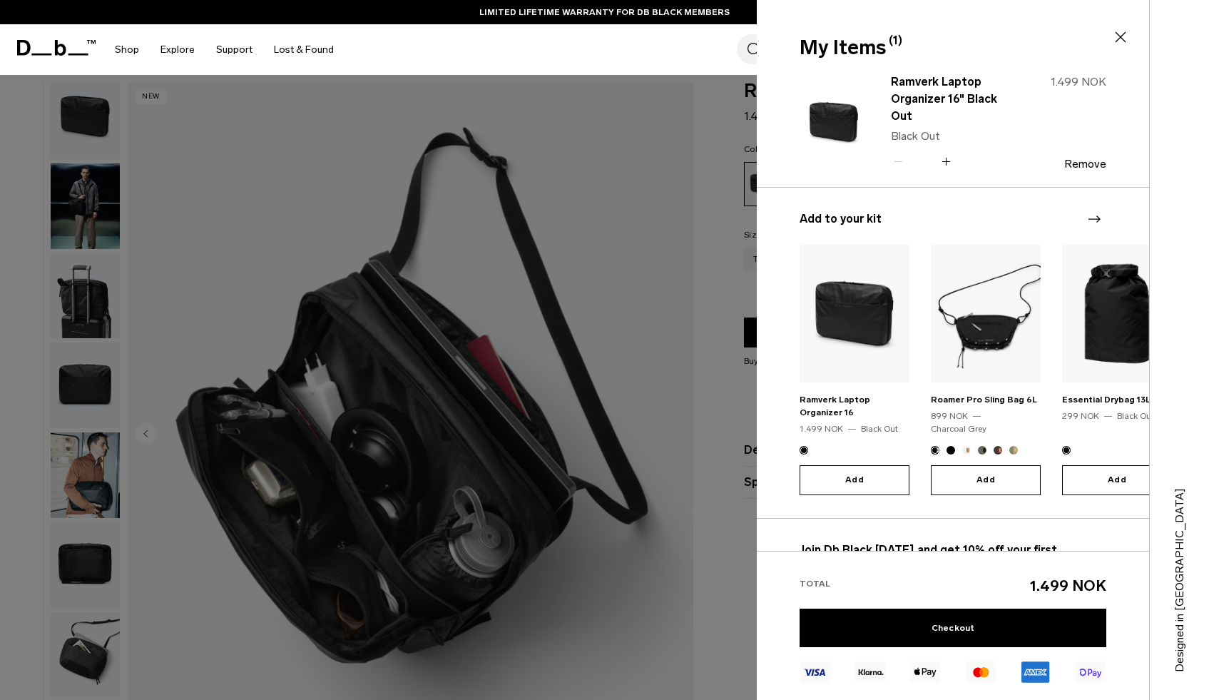
click at [1092, 223] on icon "Next slide" at bounding box center [1093, 218] width 17 height 17
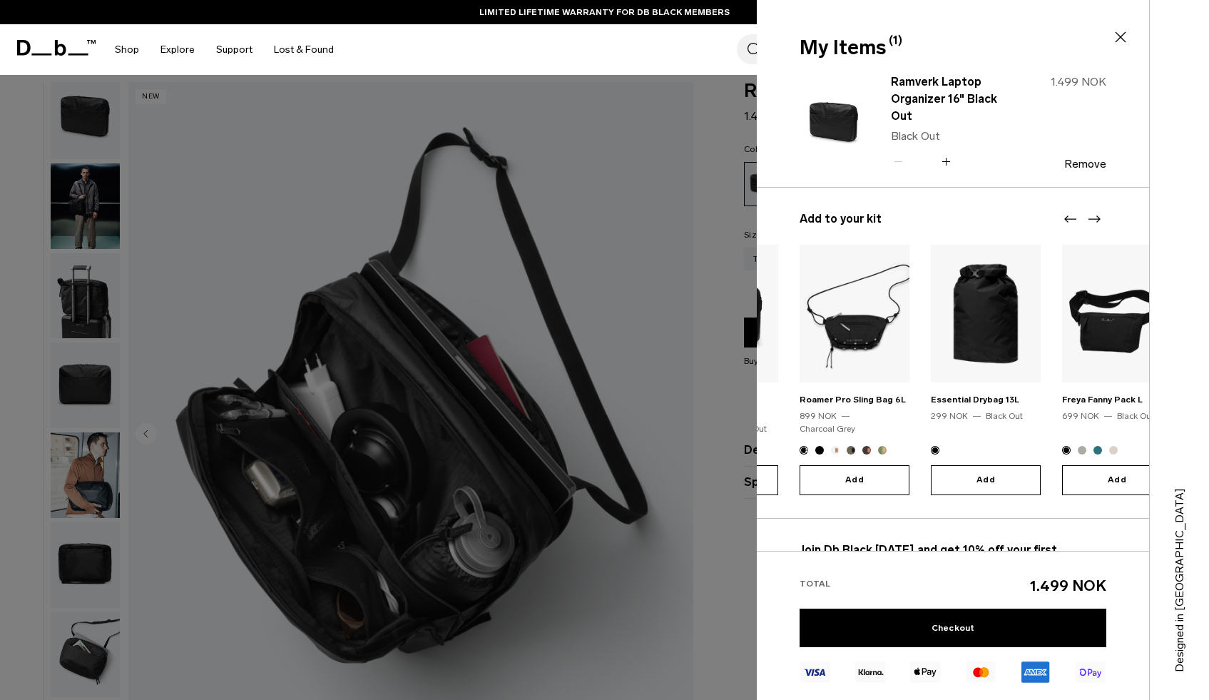
click at [1092, 220] on icon "Next slide" at bounding box center [1093, 218] width 17 height 17
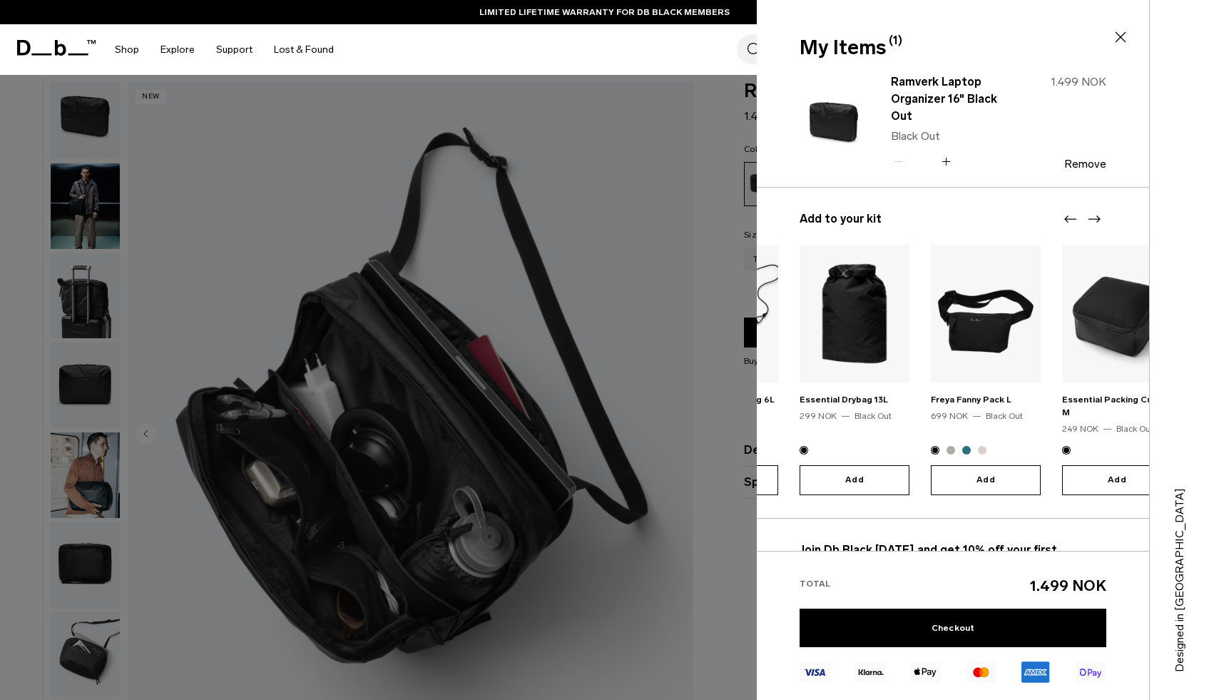
click at [1092, 220] on icon "Next slide" at bounding box center [1093, 218] width 17 height 17
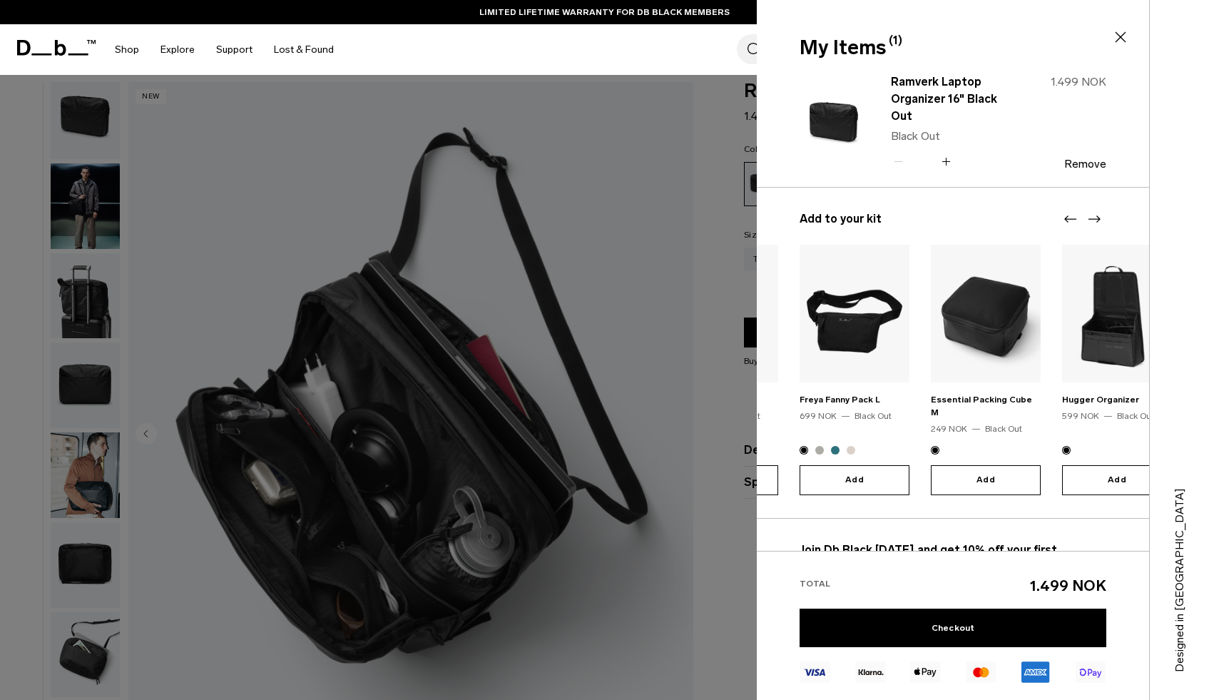
click at [1092, 220] on icon "Next slide" at bounding box center [1093, 218] width 17 height 17
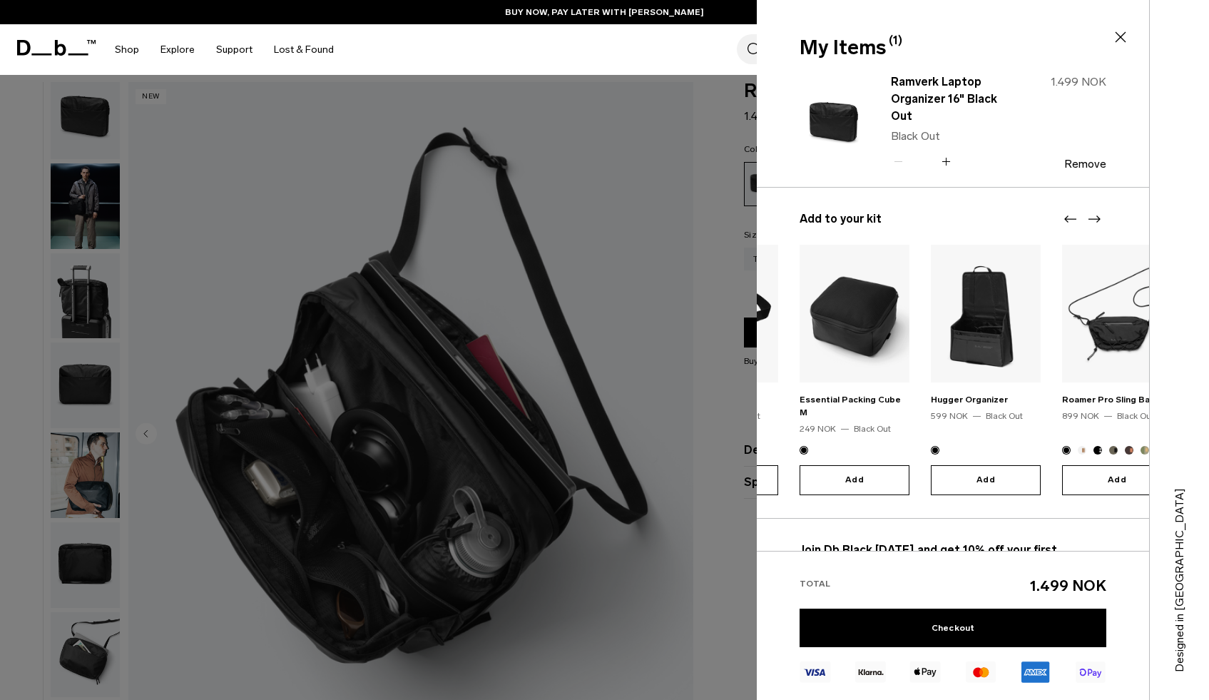
click at [1095, 219] on icon "Next slide" at bounding box center [1094, 218] width 12 height 7
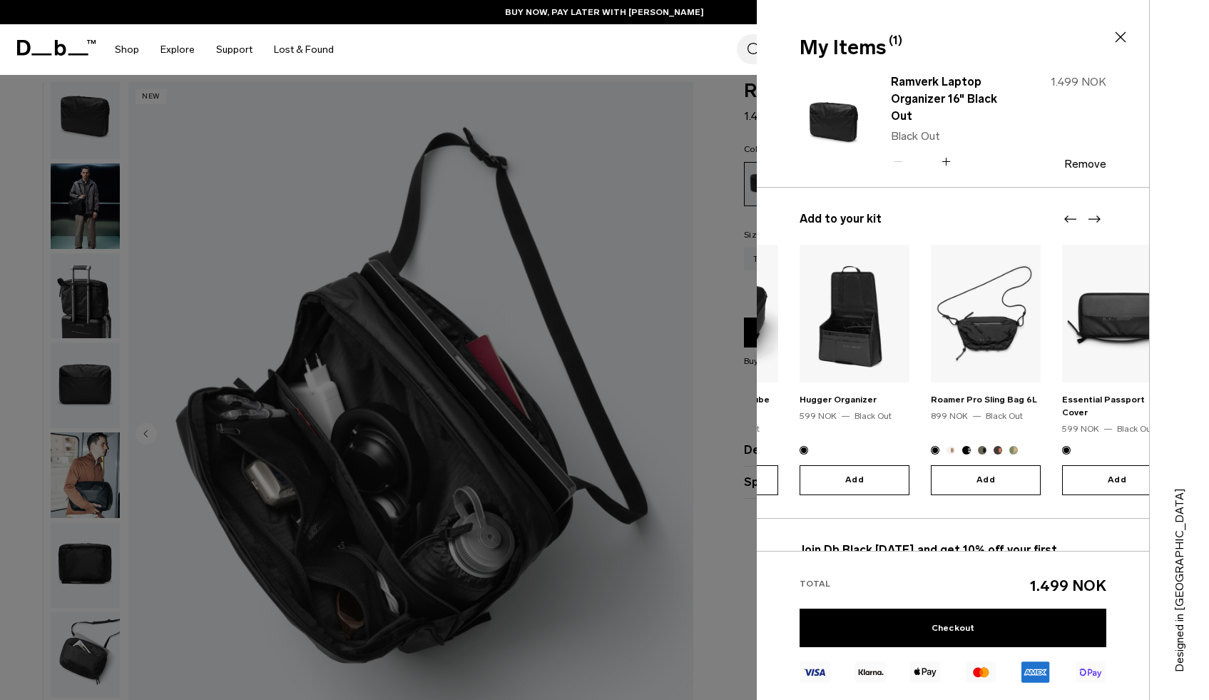
click at [1095, 219] on icon "Next slide" at bounding box center [1094, 218] width 12 height 7
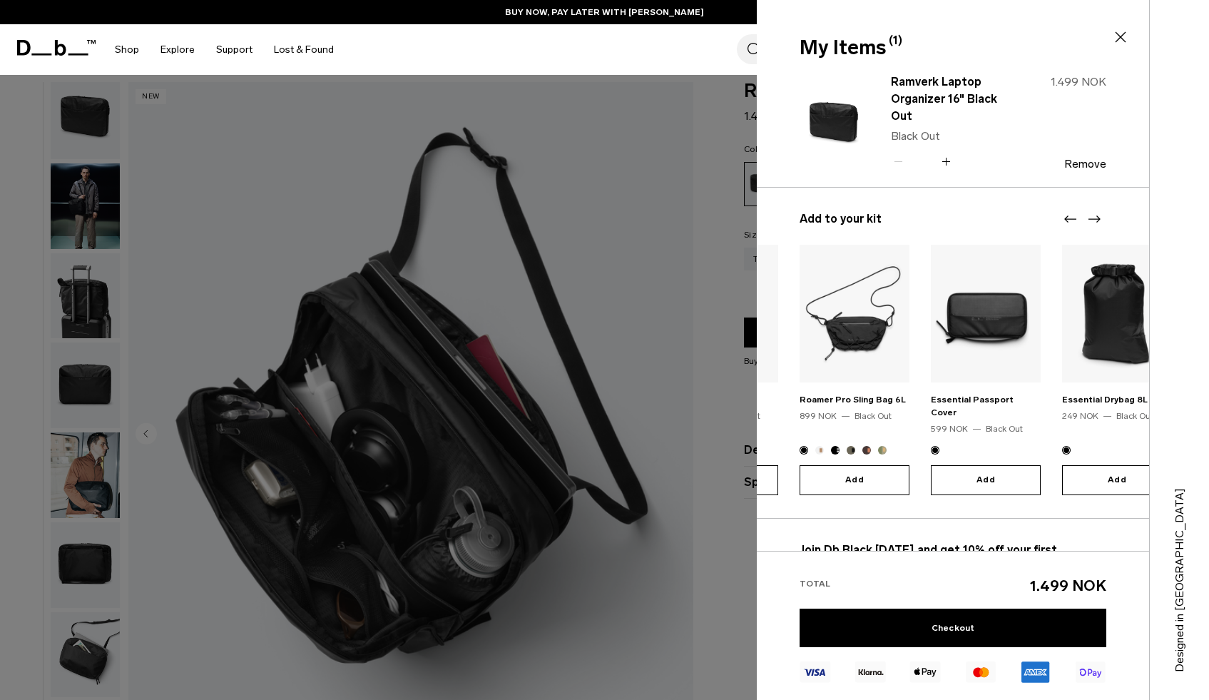
click at [1095, 219] on icon "Next slide" at bounding box center [1094, 218] width 12 height 7
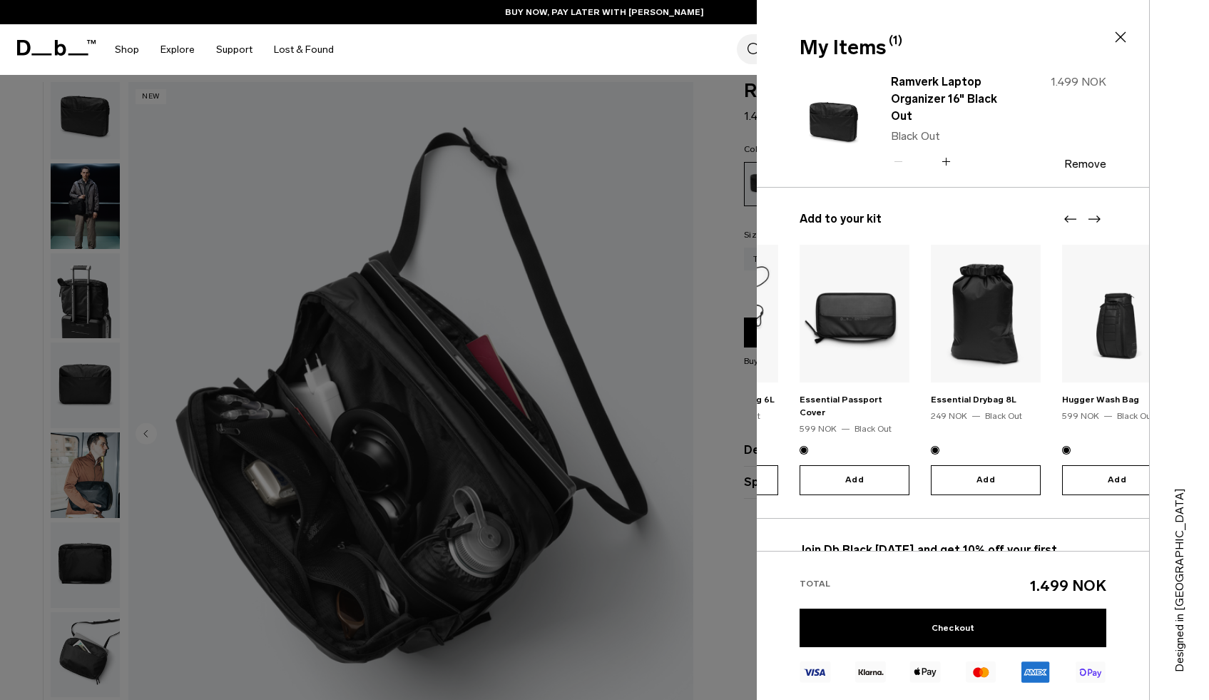
click at [1095, 219] on icon "Next slide" at bounding box center [1094, 218] width 12 height 7
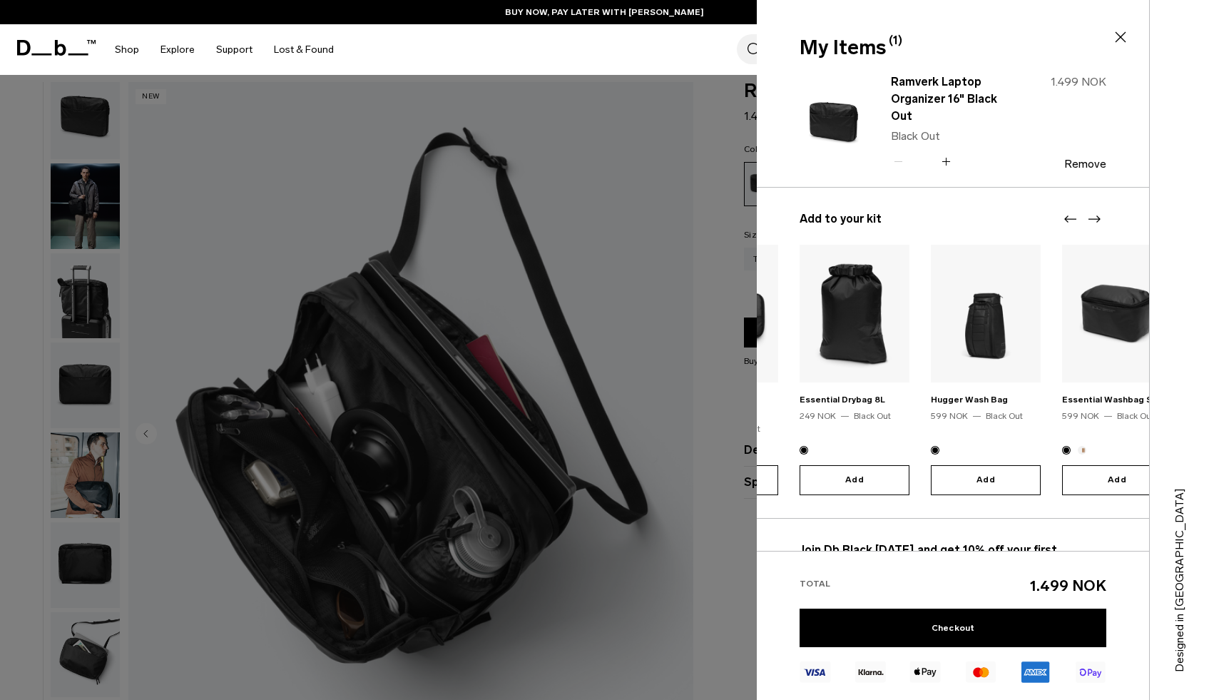
click at [1095, 219] on icon "Next slide" at bounding box center [1094, 218] width 12 height 7
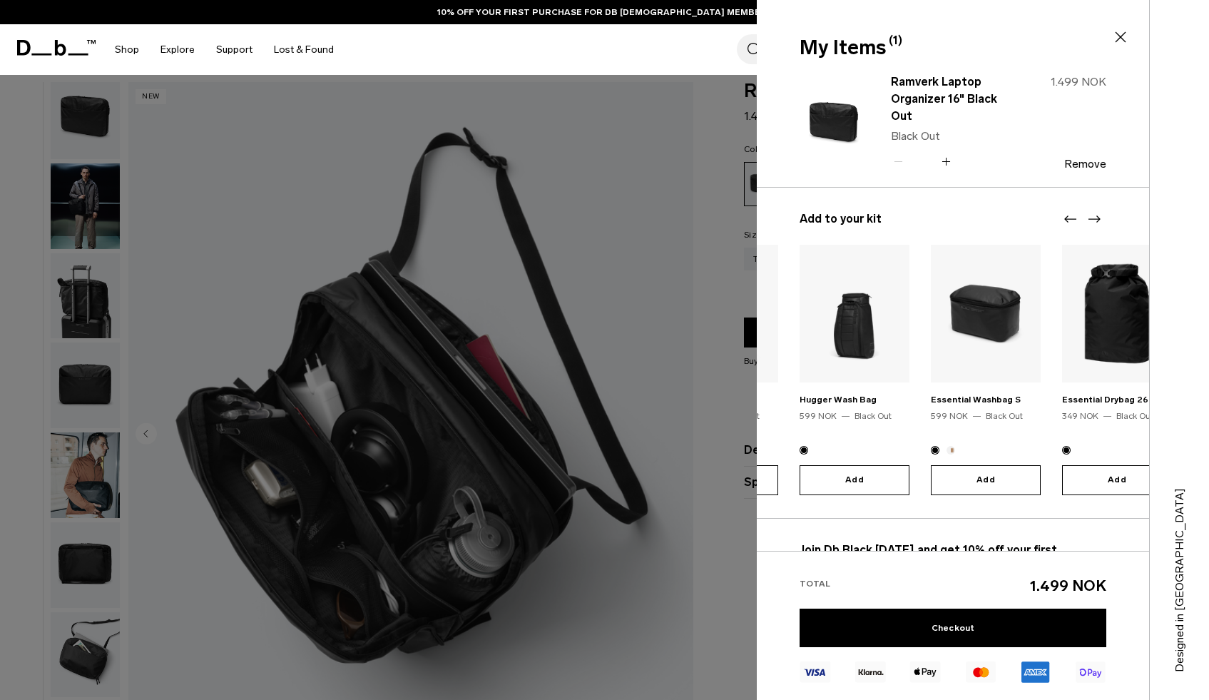
click at [1095, 219] on icon "Next slide" at bounding box center [1094, 218] width 12 height 7
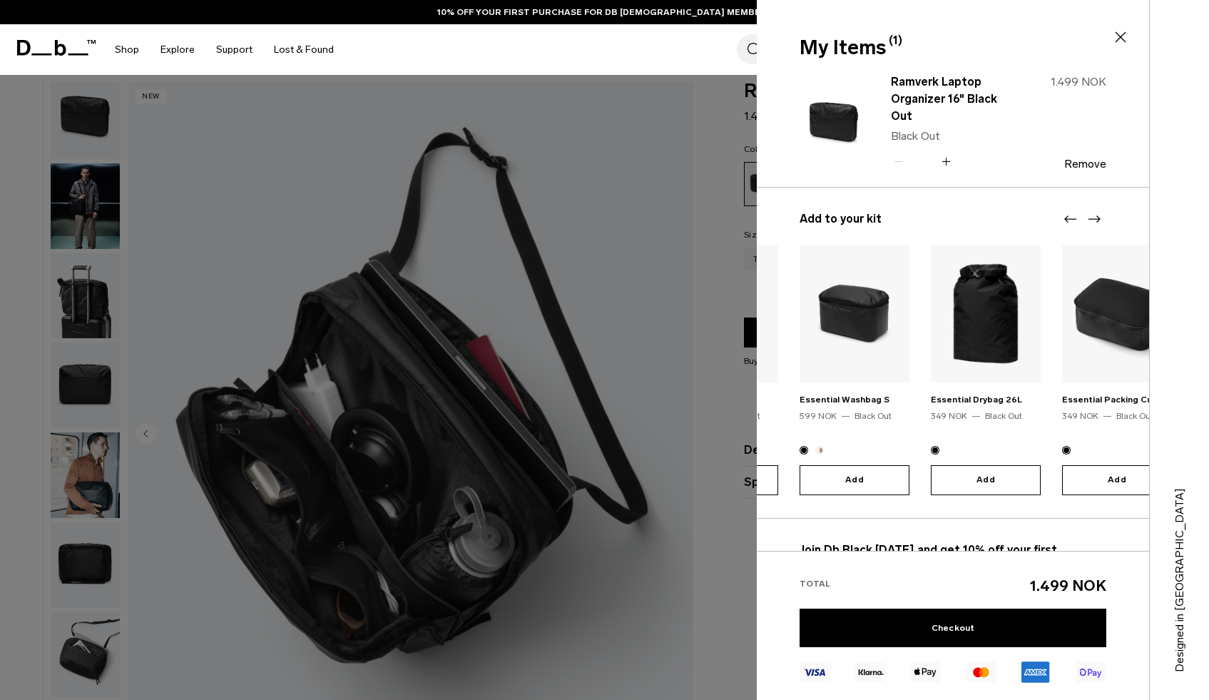
click at [1095, 219] on icon "Next slide" at bounding box center [1094, 218] width 12 height 7
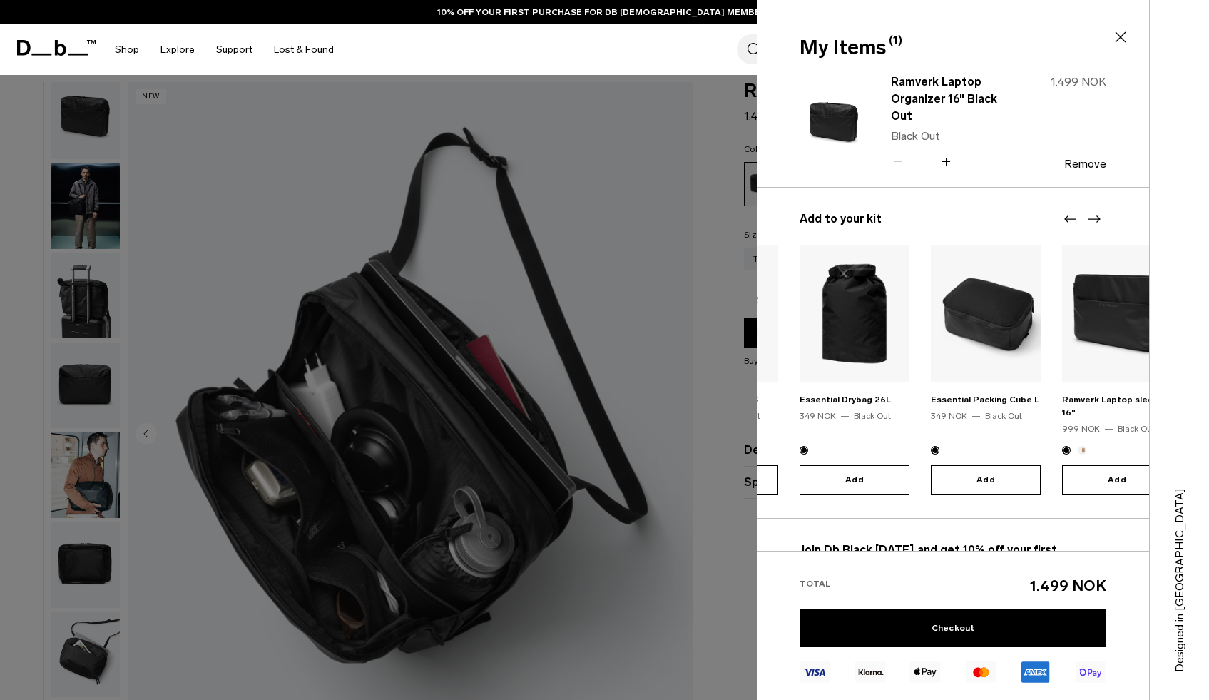
click at [1095, 219] on icon "Next slide" at bounding box center [1094, 218] width 12 height 7
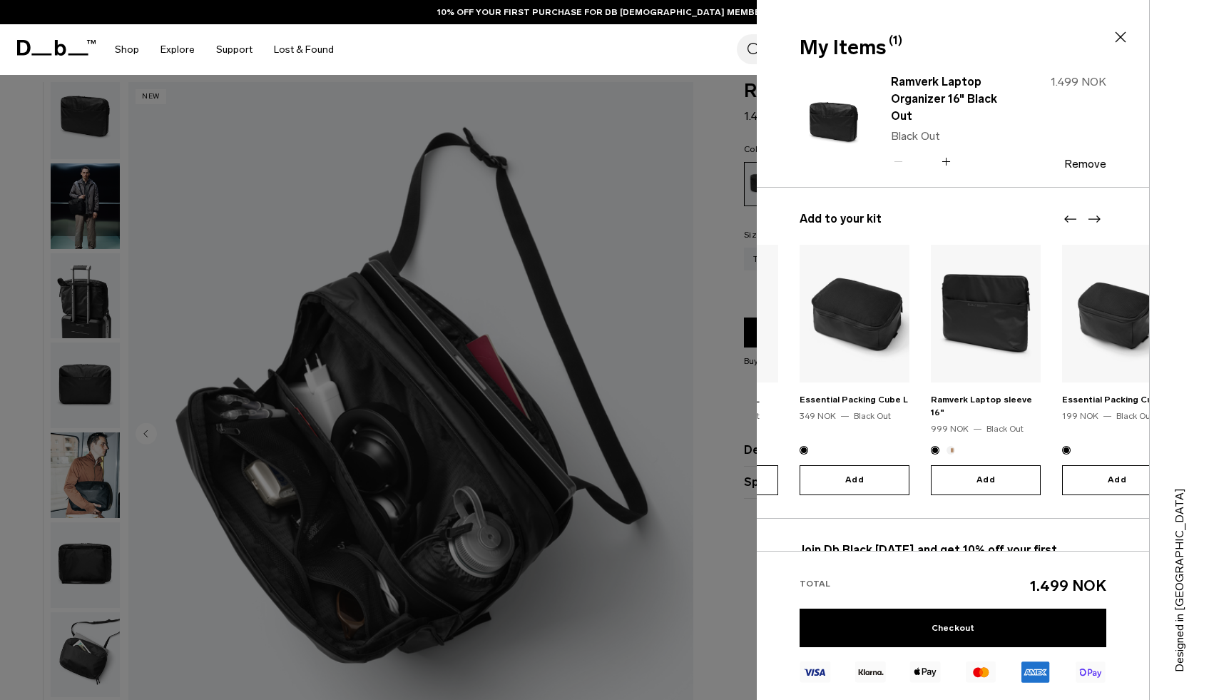
click at [1095, 219] on icon "Next slide" at bounding box center [1094, 218] width 12 height 7
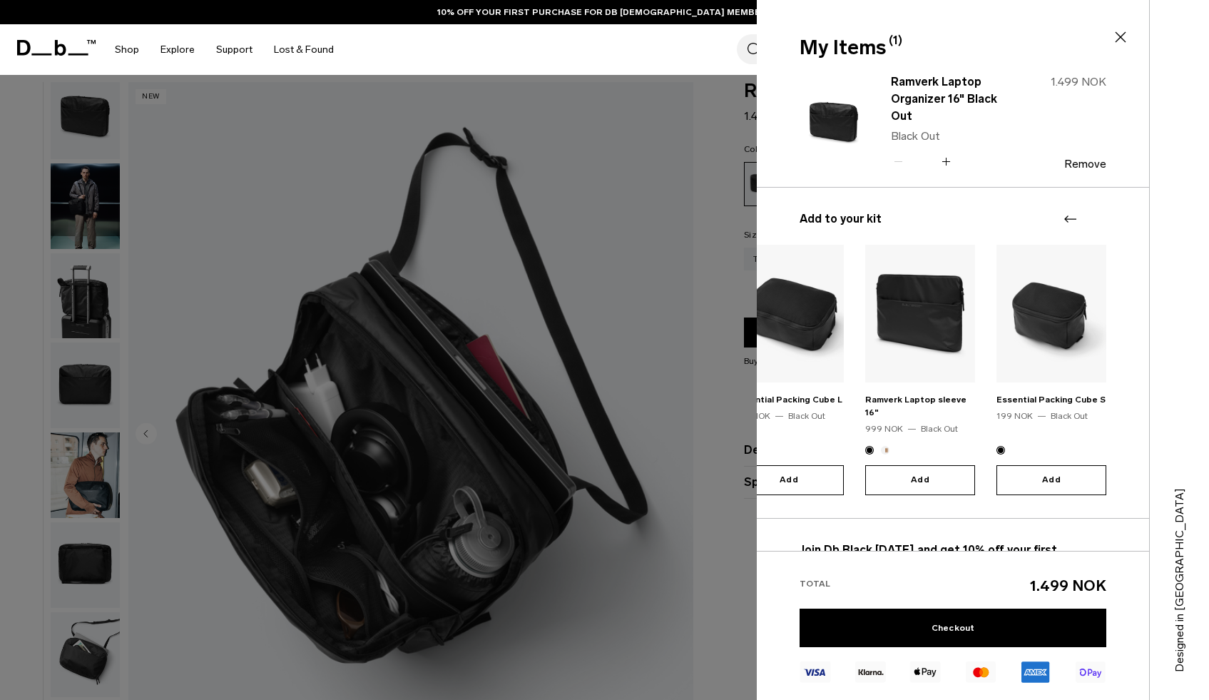
click at [1095, 219] on div at bounding box center [1081, 218] width 43 height 17
click at [715, 80] on div at bounding box center [604, 350] width 1209 height 700
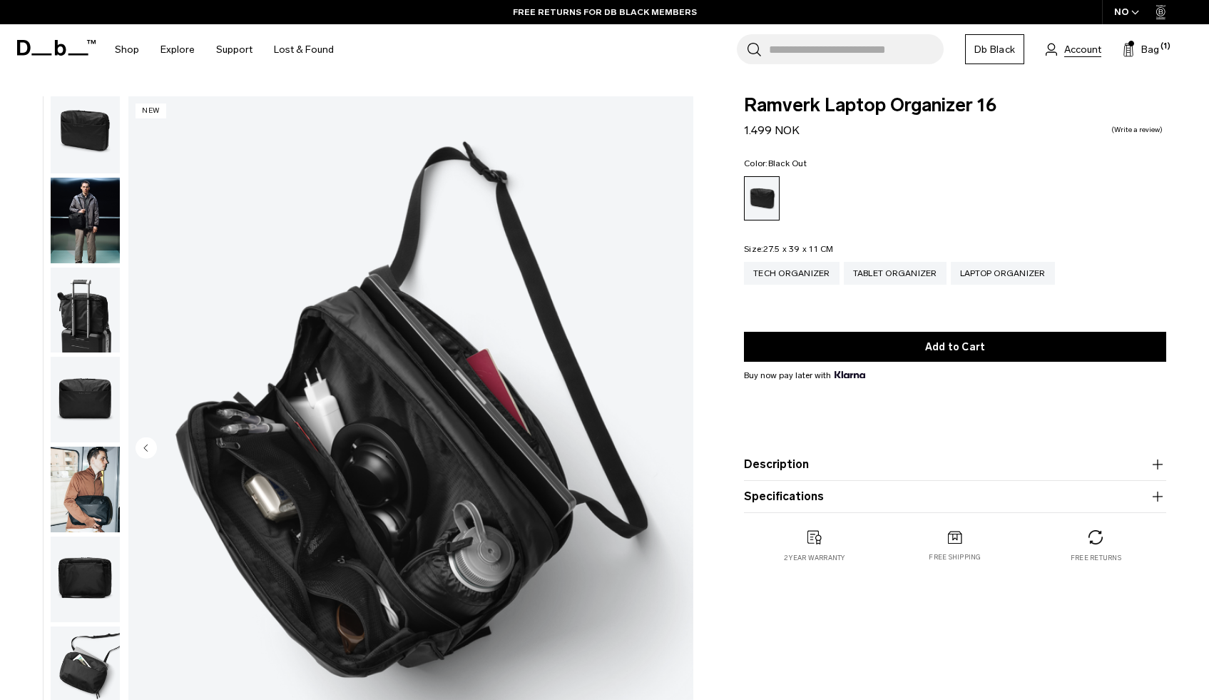
click at [1073, 48] on span "Account" at bounding box center [1082, 49] width 37 height 15
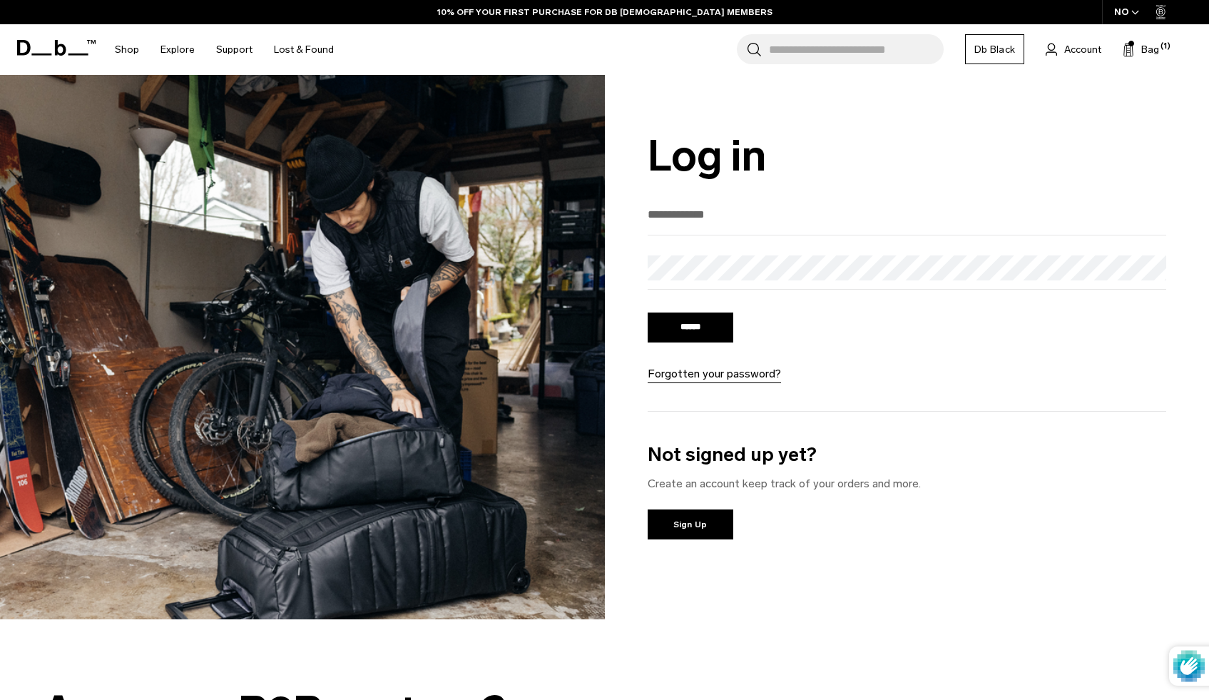
click at [710, 226] on input "email" at bounding box center [906, 215] width 519 height 24
click at [712, 224] on input "email" at bounding box center [906, 215] width 519 height 24
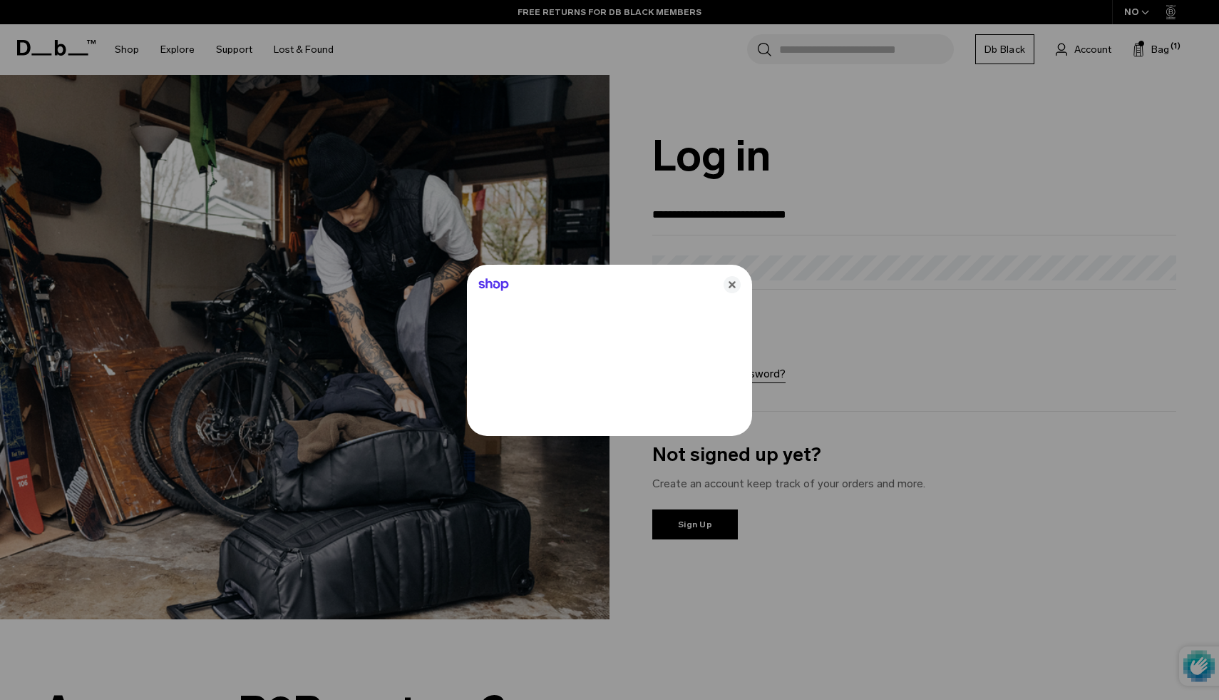
type input "**********"
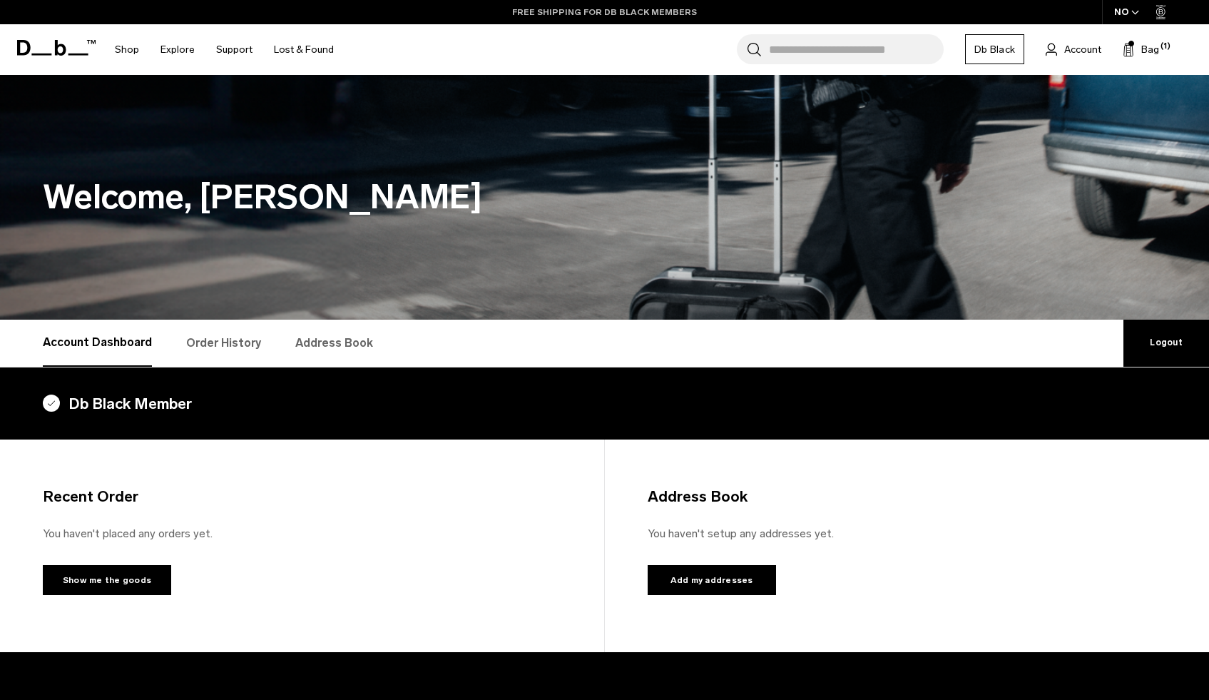
click at [617, 14] on link "FREE SHIPPING FOR DB BLACK MEMBERS" at bounding box center [604, 12] width 185 height 13
click at [647, 12] on link "FREE SHIPPING FOR DB BLACK MEMBERS" at bounding box center [604, 12] width 185 height 13
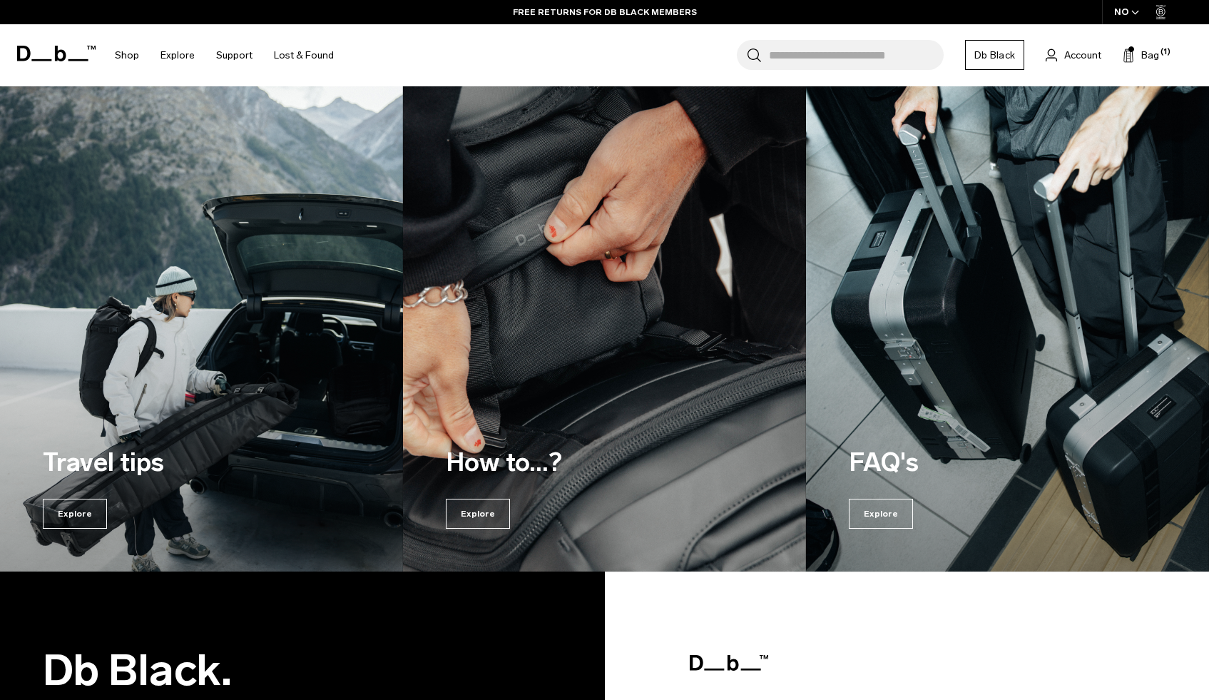
scroll to position [130, 0]
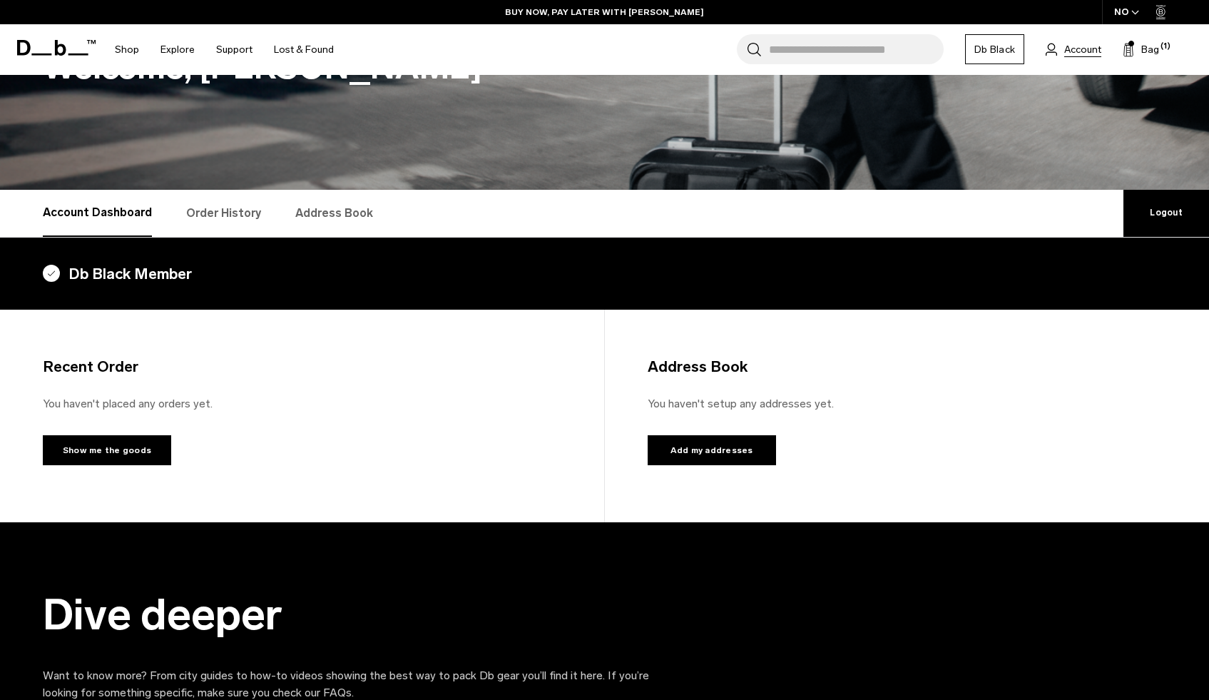
click at [1075, 53] on span "Account" at bounding box center [1082, 49] width 37 height 15
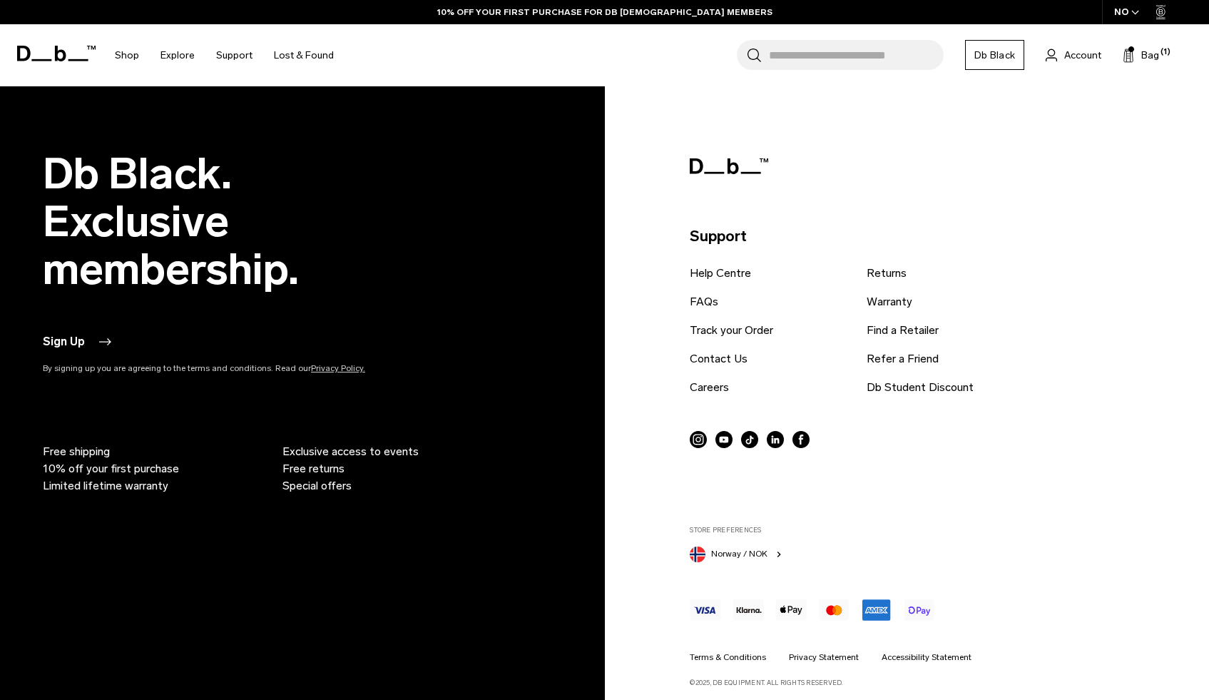
scroll to position [1338, 0]
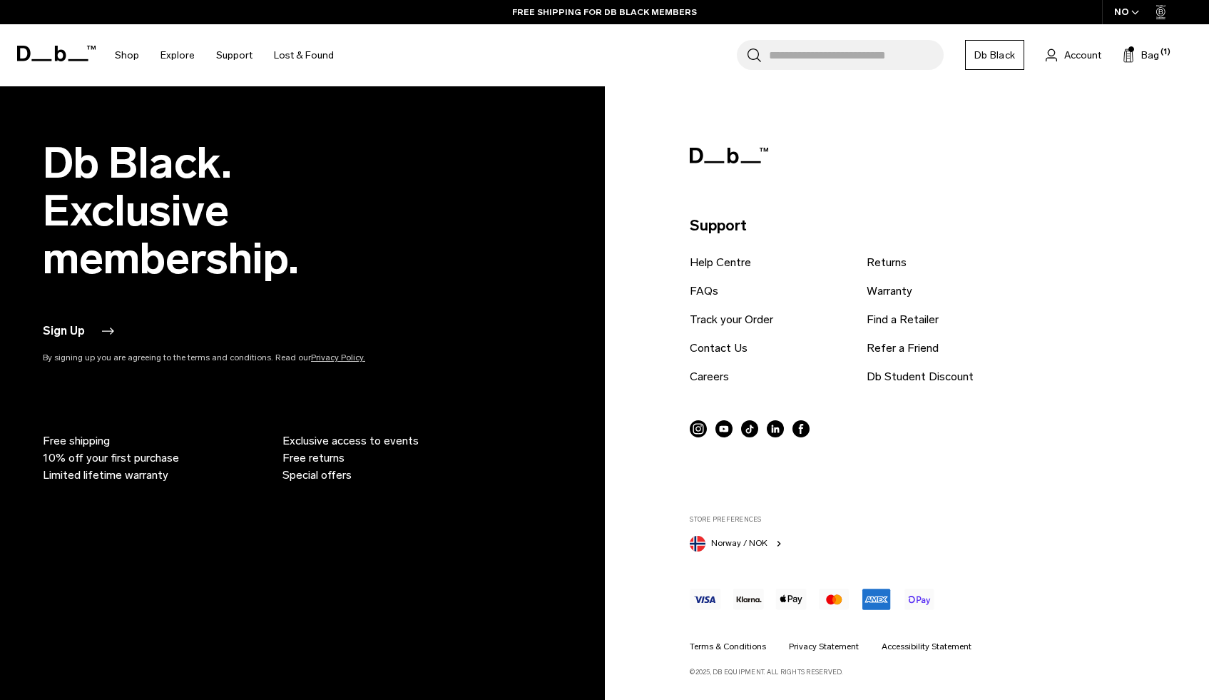
click at [78, 327] on button "Sign Up" at bounding box center [78, 330] width 71 height 17
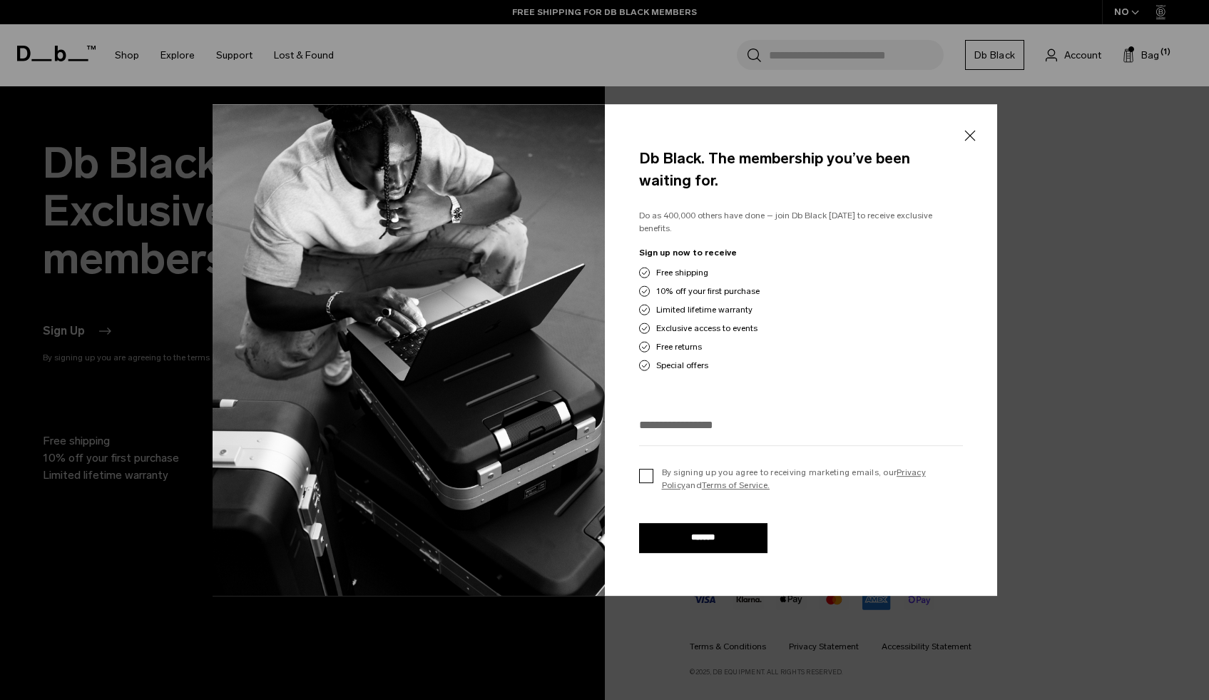
click at [645, 466] on label "By signing up you agree to receiving marketing emails, our Privacy Policy and T…" at bounding box center [801, 479] width 324 height 26
click at [707, 532] on input "*******" at bounding box center [703, 538] width 128 height 30
click at [702, 414] on input "email" at bounding box center [801, 425] width 324 height 24
type input "**********"
click at [715, 531] on input "*******" at bounding box center [703, 538] width 128 height 30
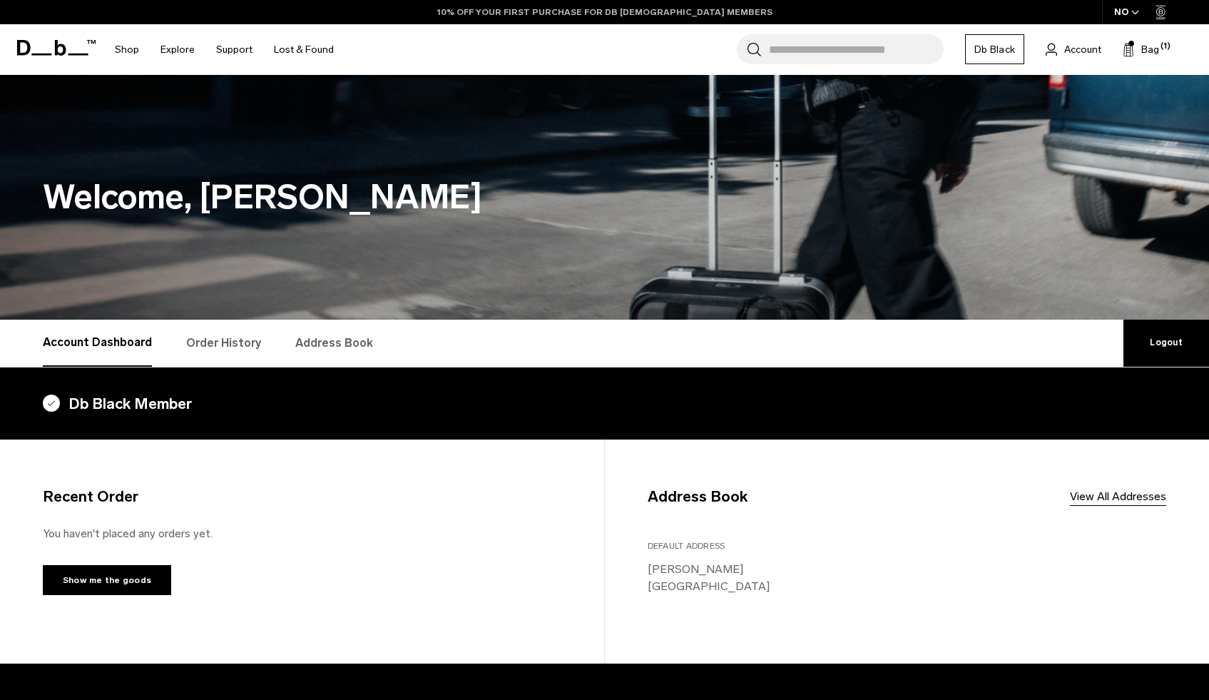
click at [627, 13] on link "10% OFF YOUR FIRST PURCHASE FOR DB [DEMOGRAPHIC_DATA] MEMBERS" at bounding box center [604, 12] width 335 height 13
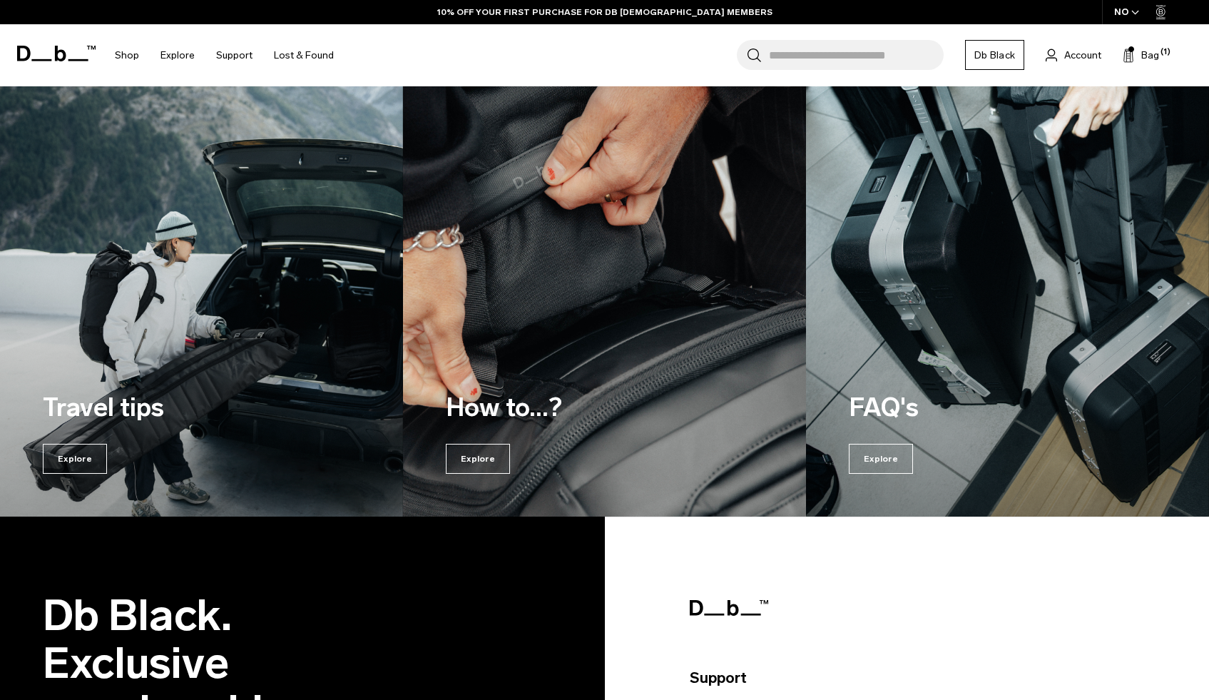
scroll to position [1350, 0]
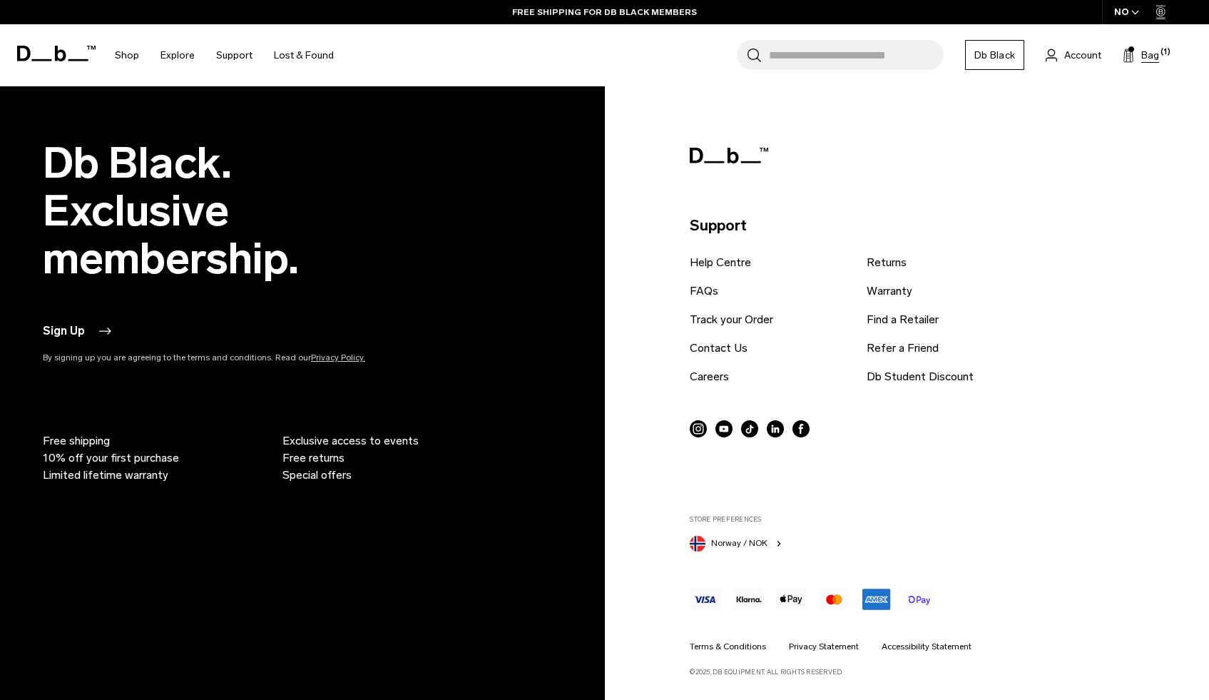
click at [1147, 58] on span "Bag" at bounding box center [1150, 55] width 18 height 15
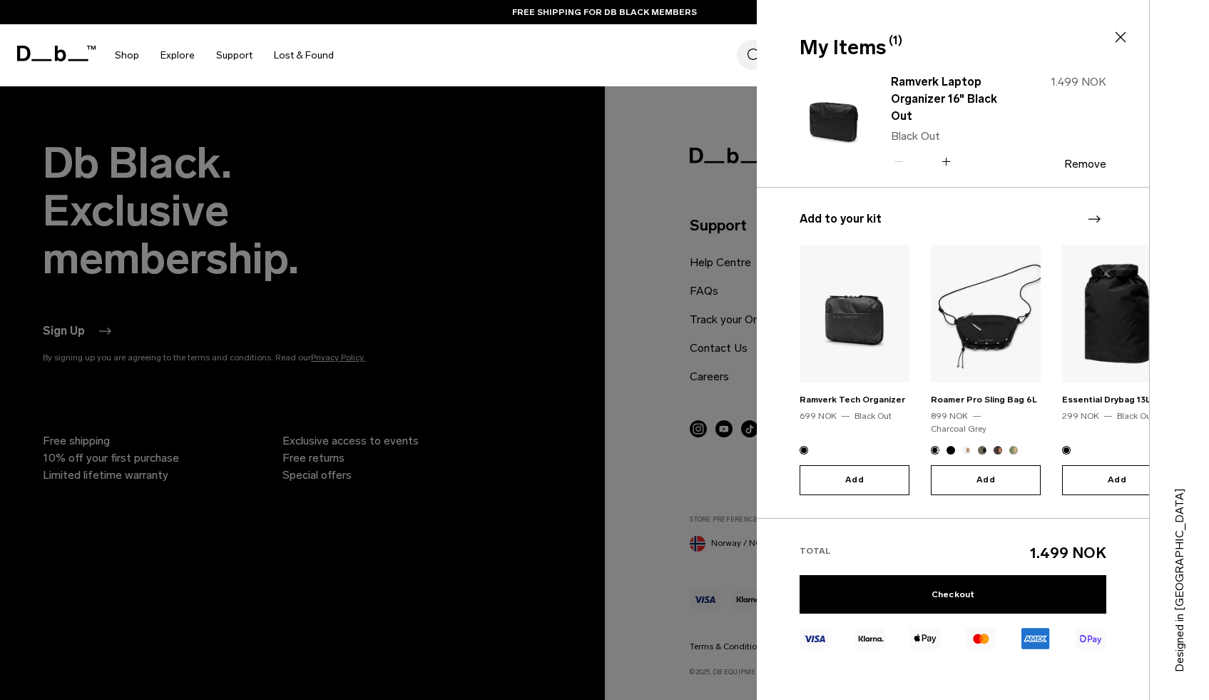
click at [625, 157] on div at bounding box center [604, 350] width 1209 height 700
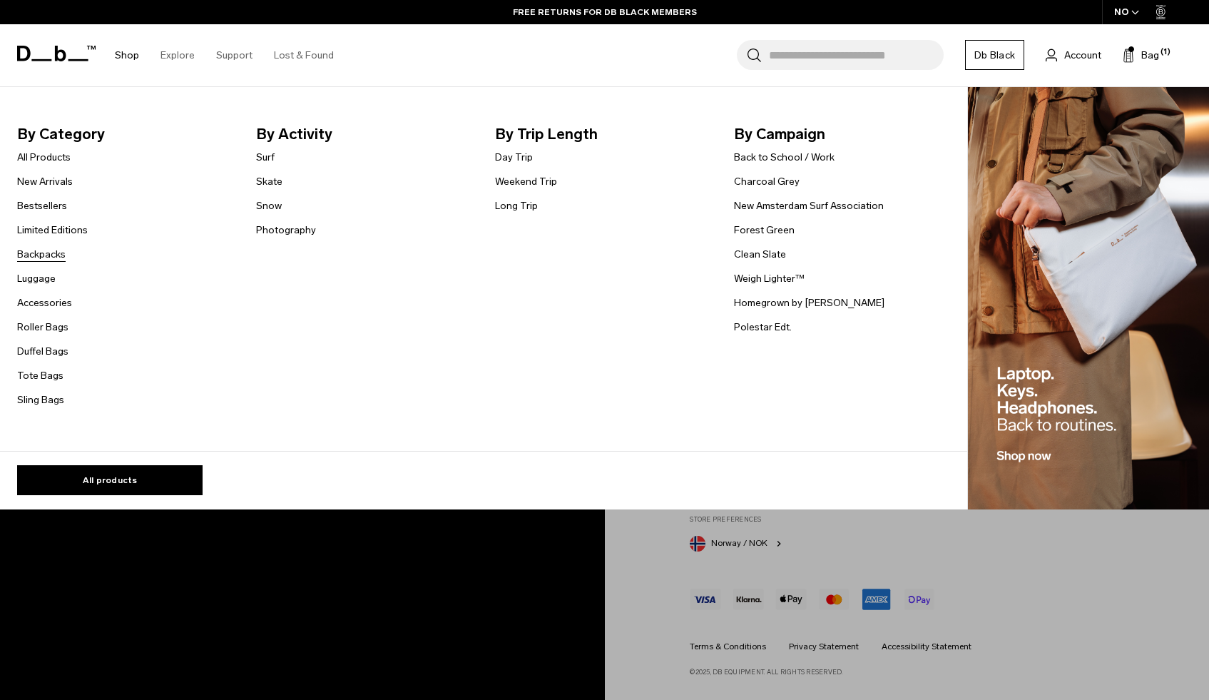
click at [62, 253] on link "Backpacks" at bounding box center [41, 254] width 48 height 15
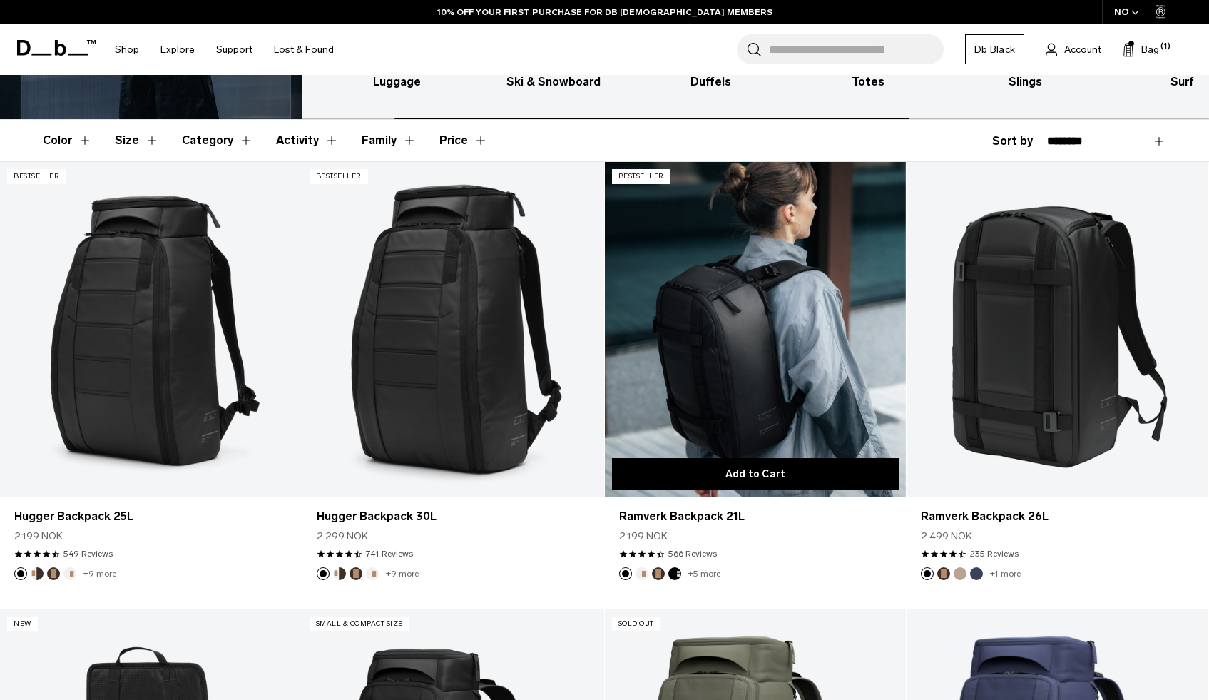
scroll to position [236, 0]
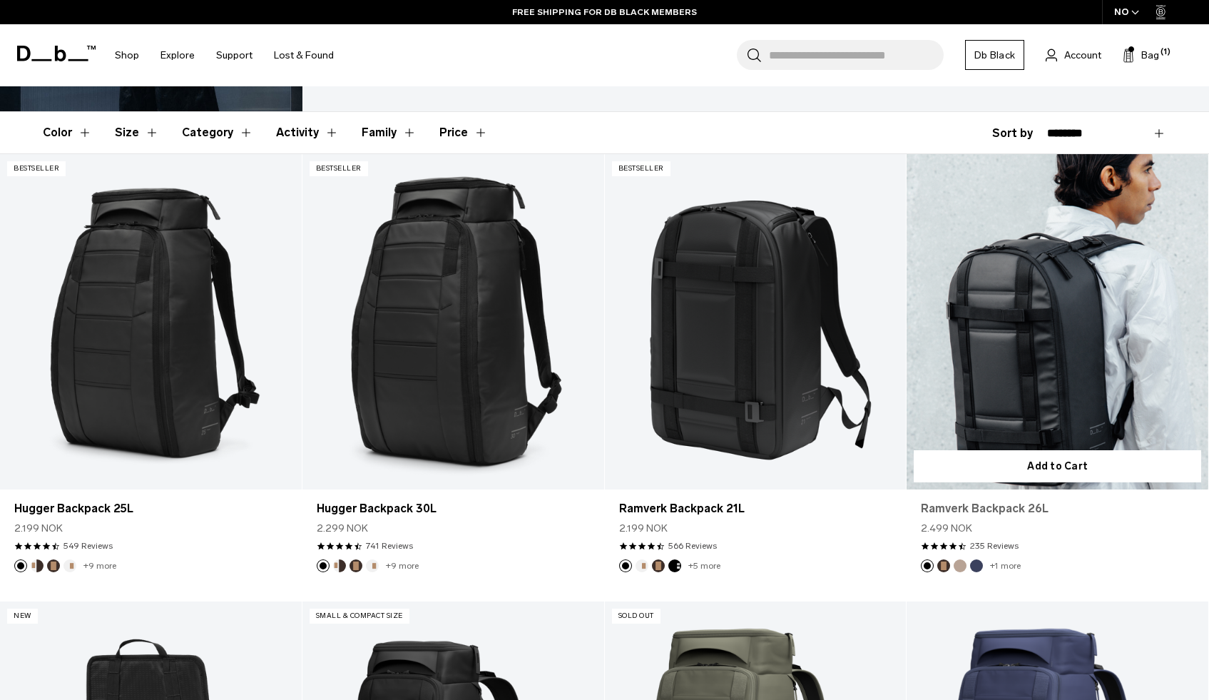
click at [991, 512] on link "Ramverk Backpack 26L" at bounding box center [1057, 508] width 273 height 17
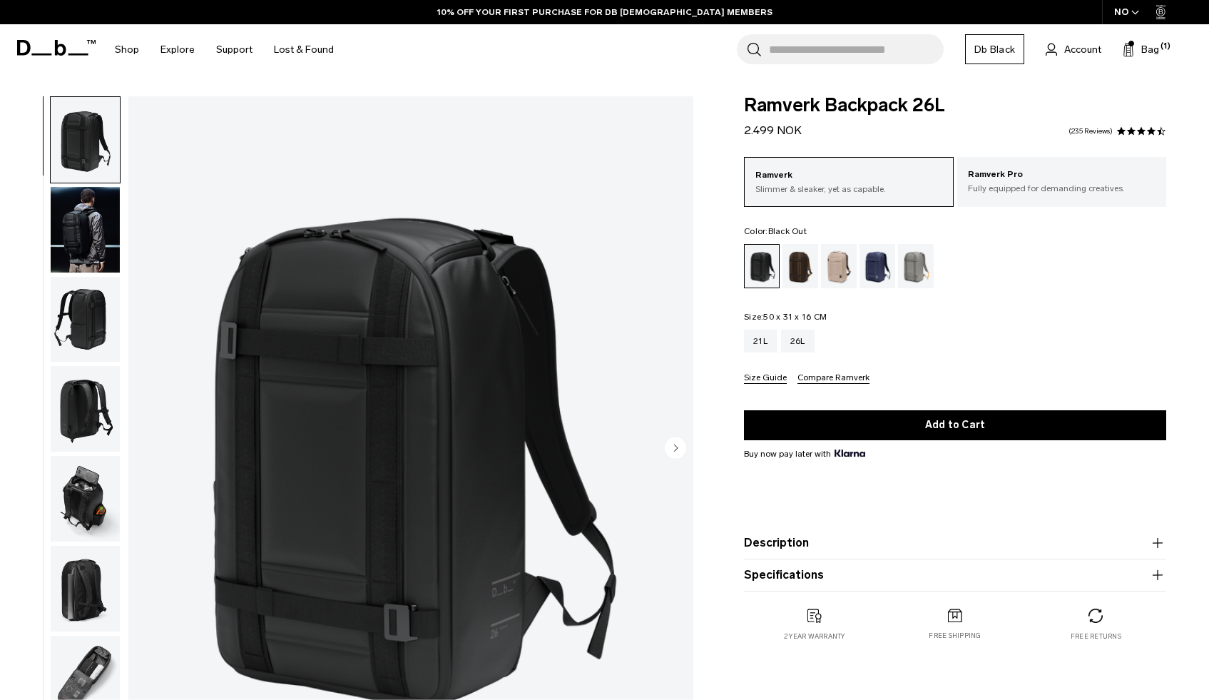
click at [83, 327] on img "button" at bounding box center [85, 320] width 69 height 86
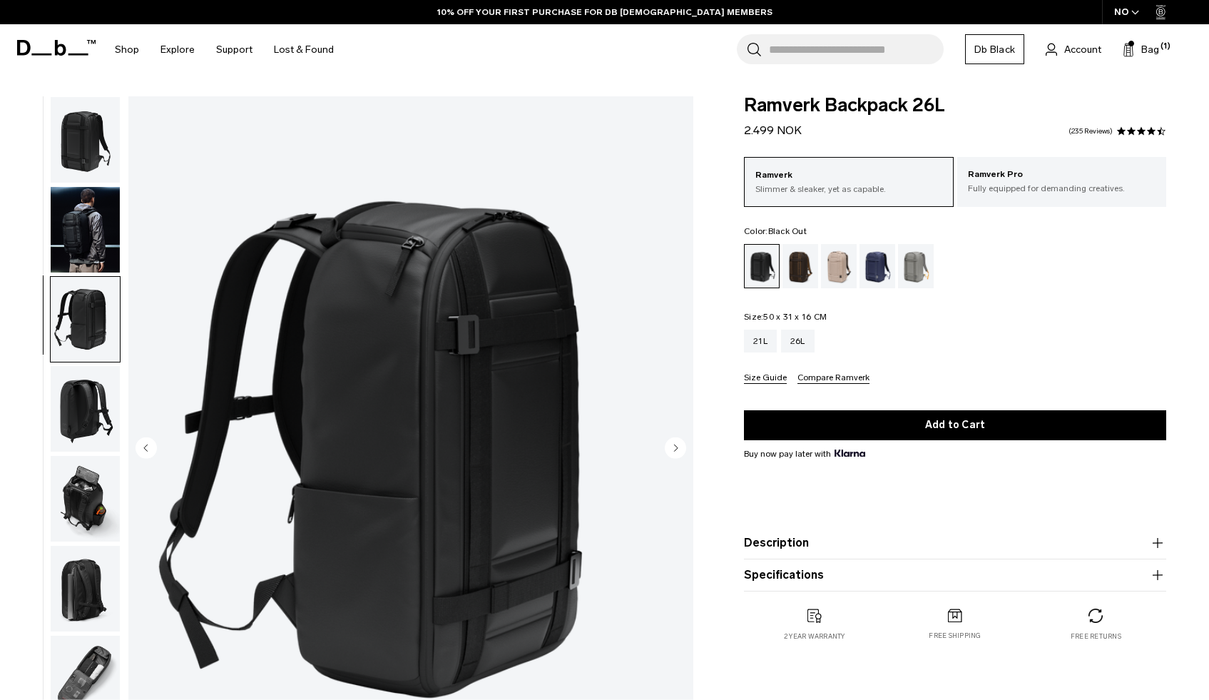
scroll to position [9, 0]
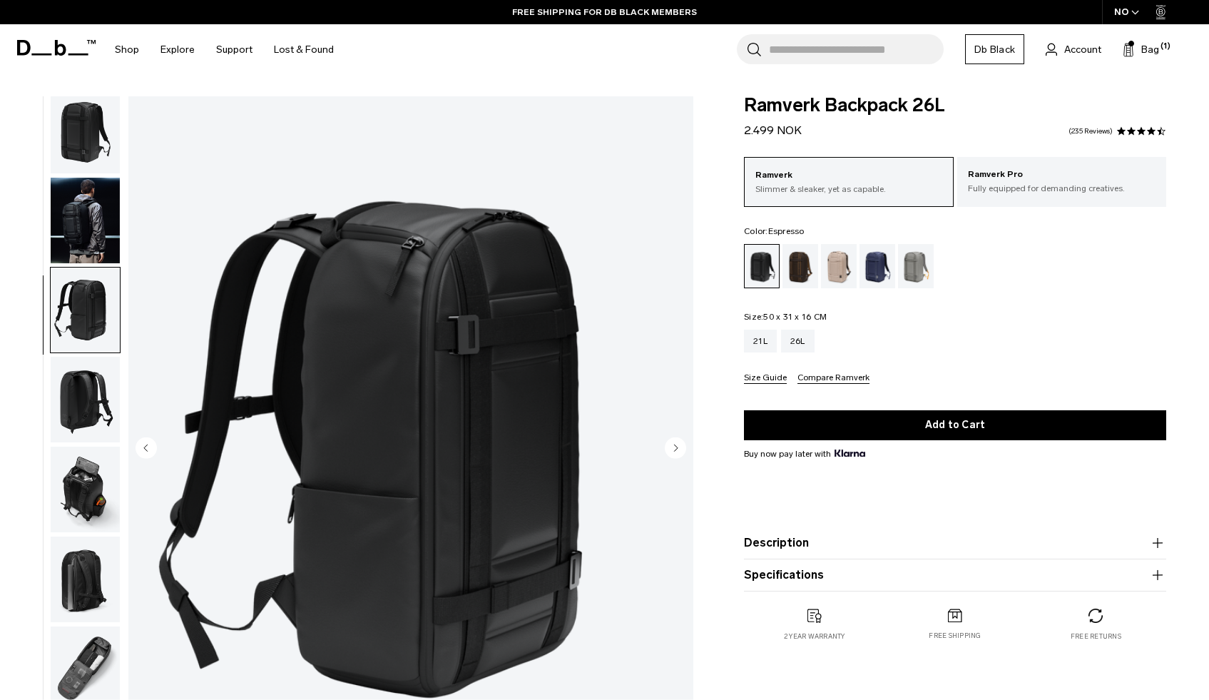
click at [802, 271] on div "Espresso" at bounding box center [800, 266] width 36 height 44
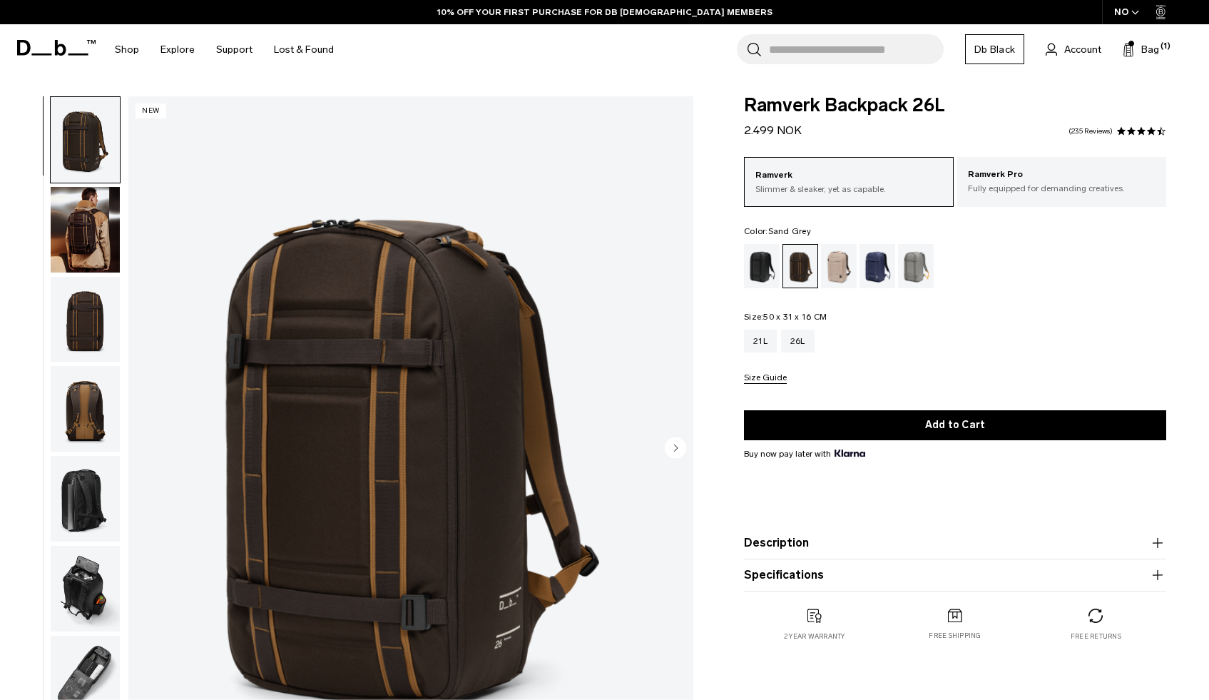
click at [904, 266] on div "Sand Grey" at bounding box center [916, 266] width 36 height 44
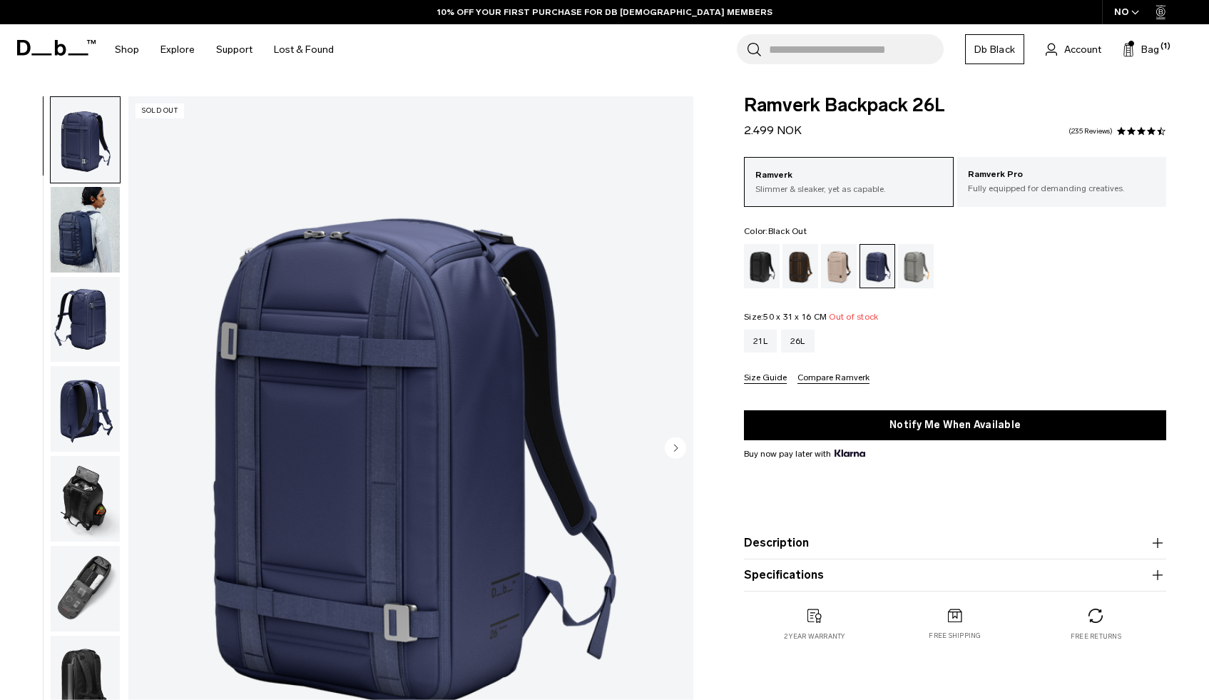
click at [764, 264] on div "Black Out" at bounding box center [762, 266] width 36 height 44
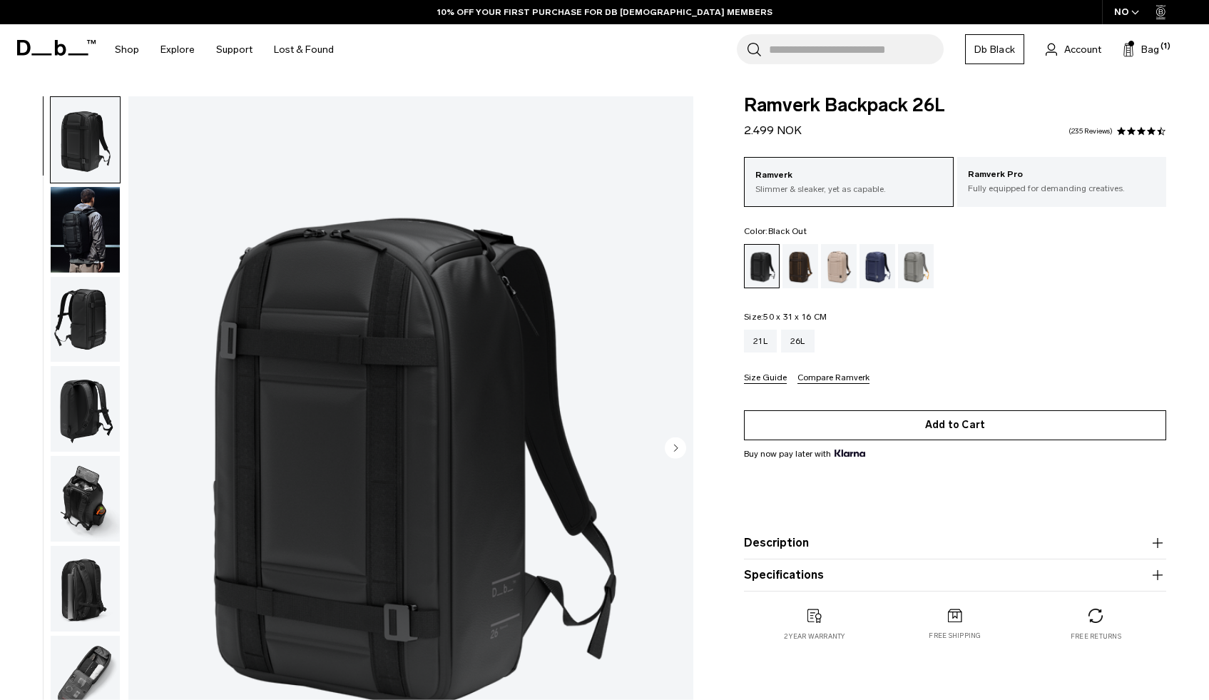
click at [961, 428] on button "Add to Cart" at bounding box center [955, 425] width 422 height 30
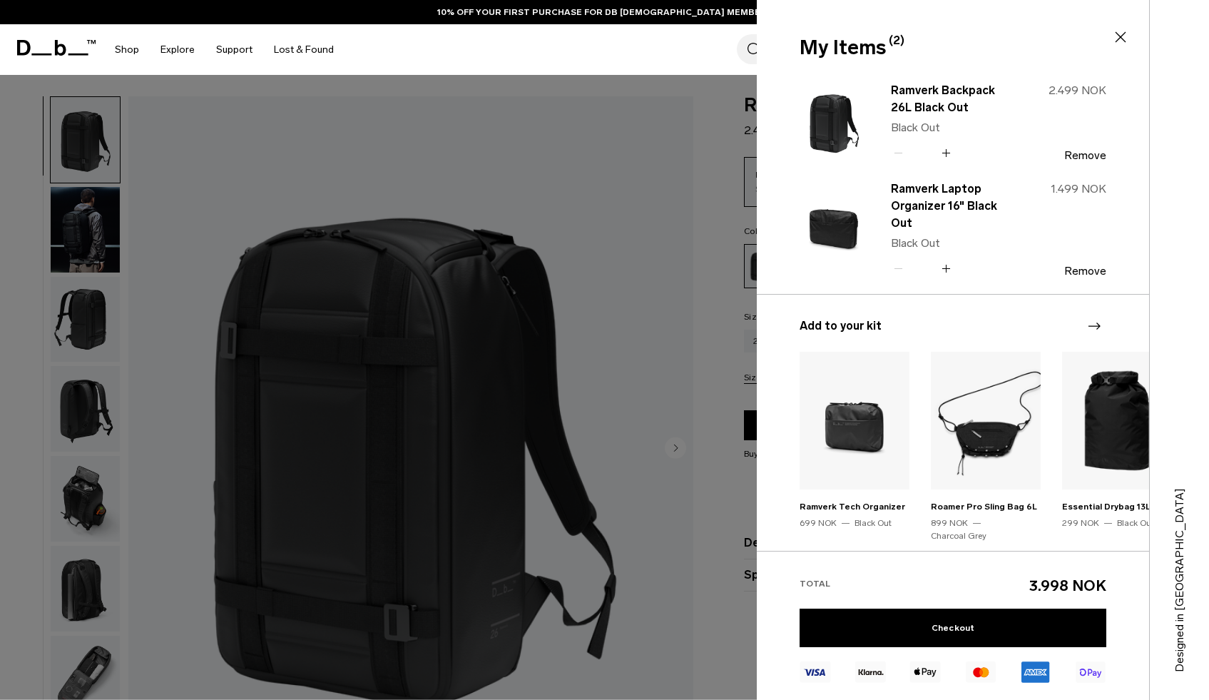
click at [695, 44] on div "Search for Bags, Luggage... Search Close Trending Products All Products Hugger …" at bounding box center [770, 49] width 853 height 51
click at [945, 628] on link "Checkout" at bounding box center [952, 627] width 307 height 39
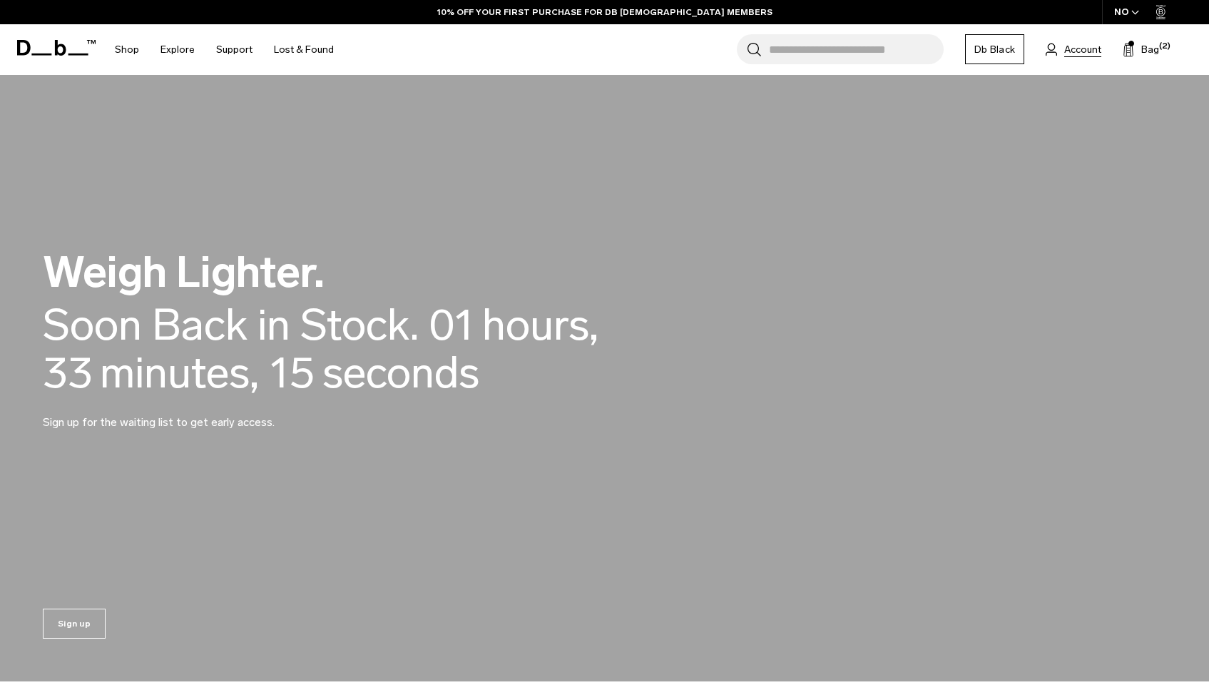
click at [1085, 49] on span "Account" at bounding box center [1082, 49] width 37 height 15
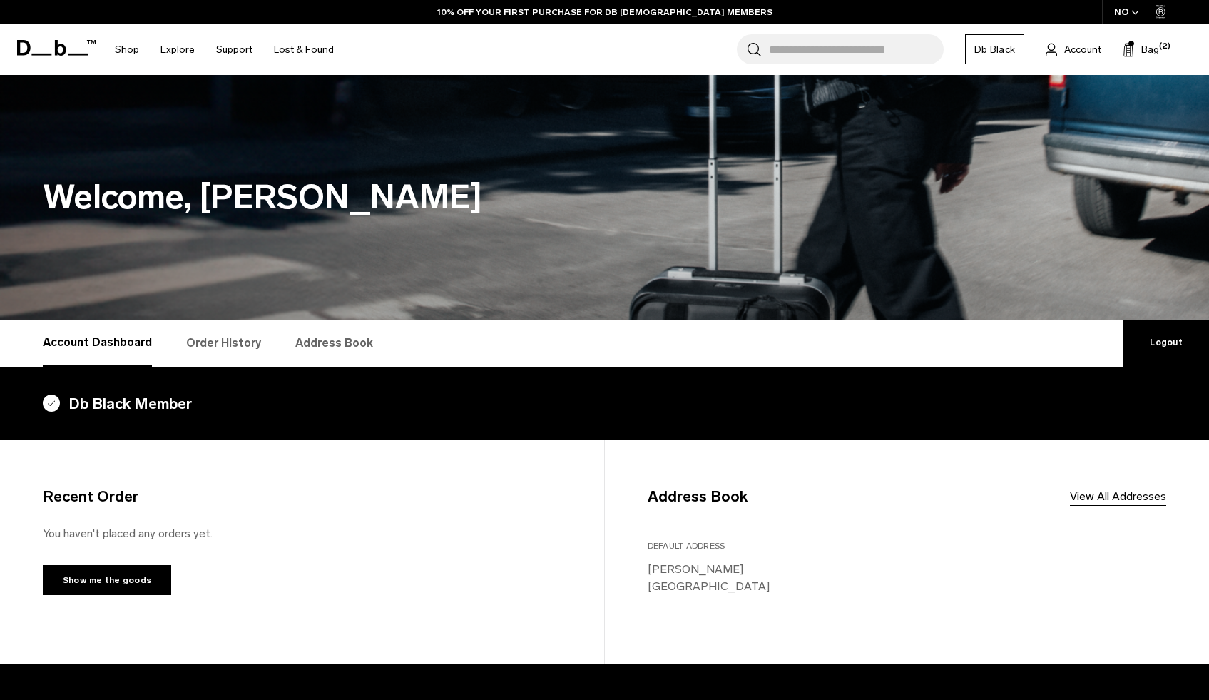
click at [206, 344] on link "Order History" at bounding box center [223, 342] width 75 height 47
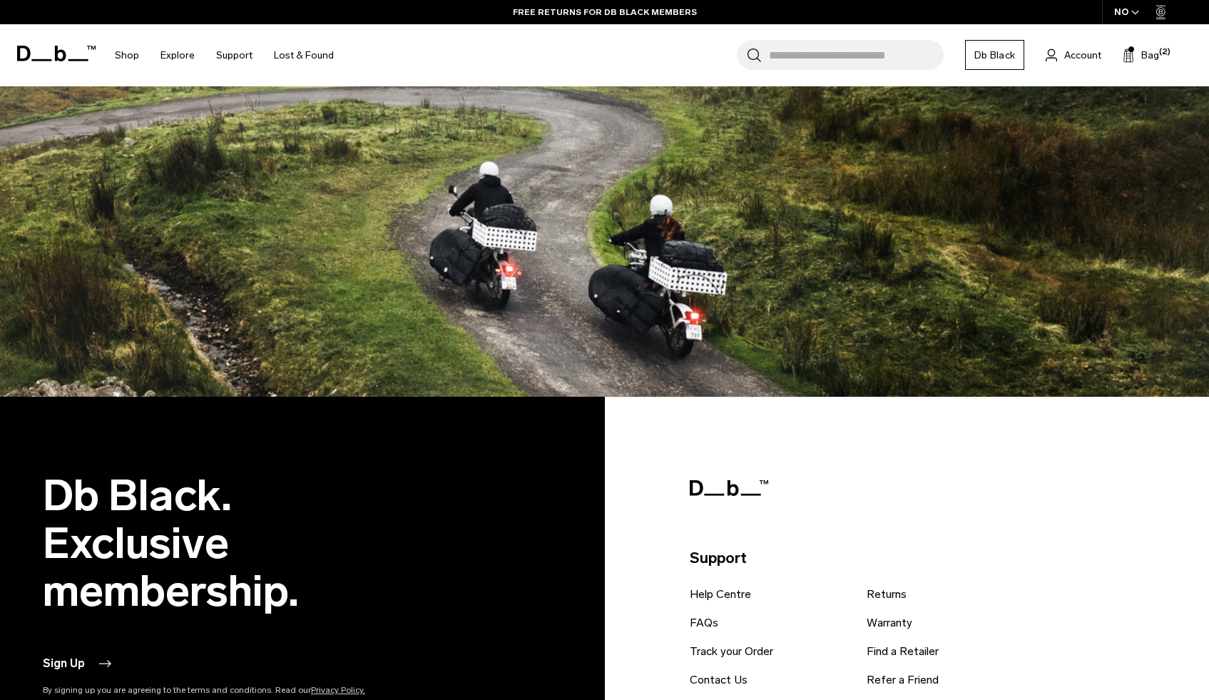
scroll to position [476, 0]
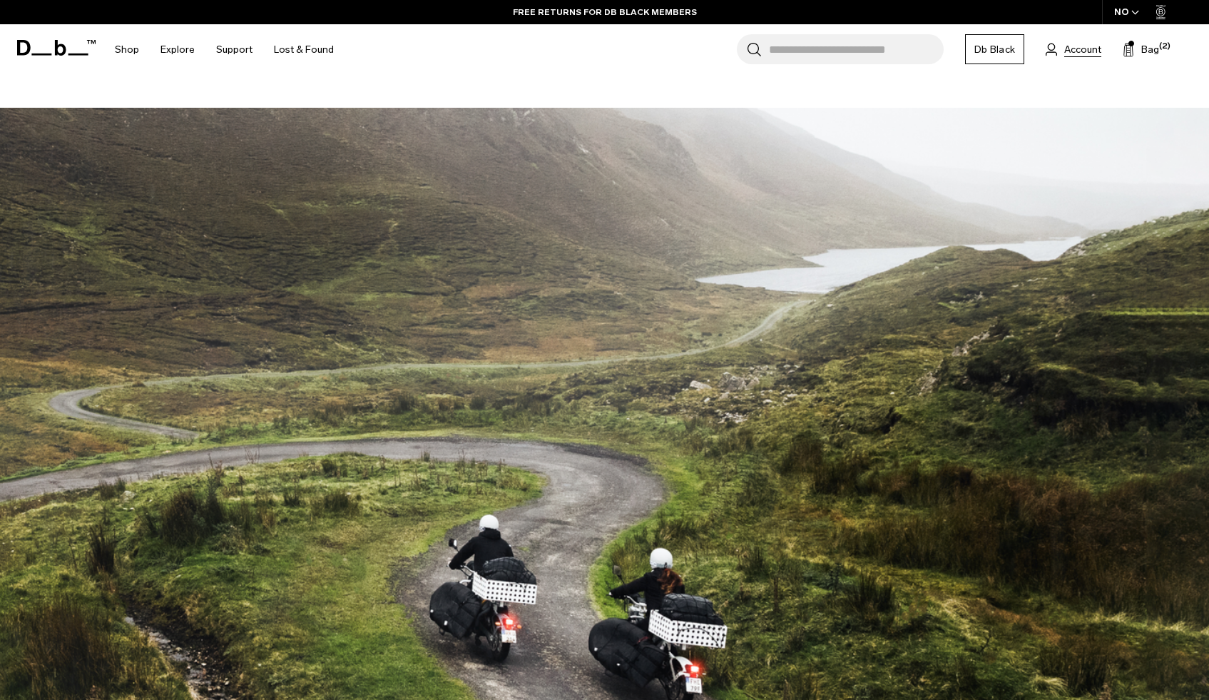
click at [1090, 49] on span "Account" at bounding box center [1082, 49] width 37 height 15
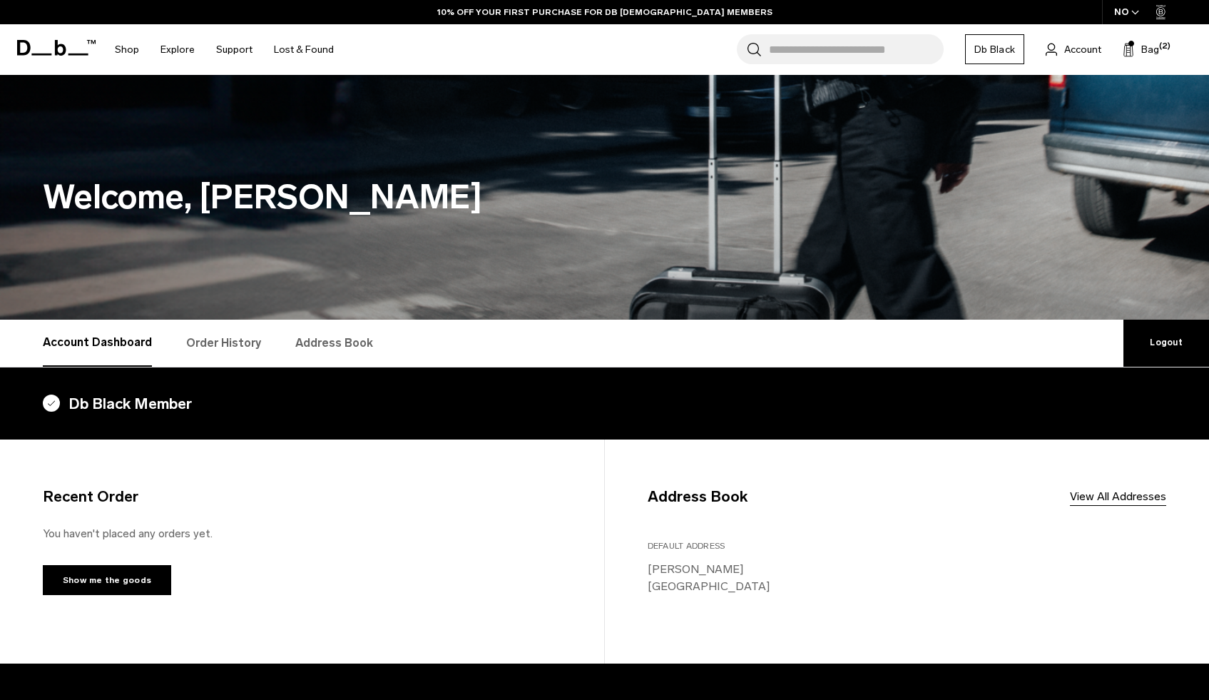
click at [1156, 344] on link "Logout" at bounding box center [1166, 342] width 86 height 47
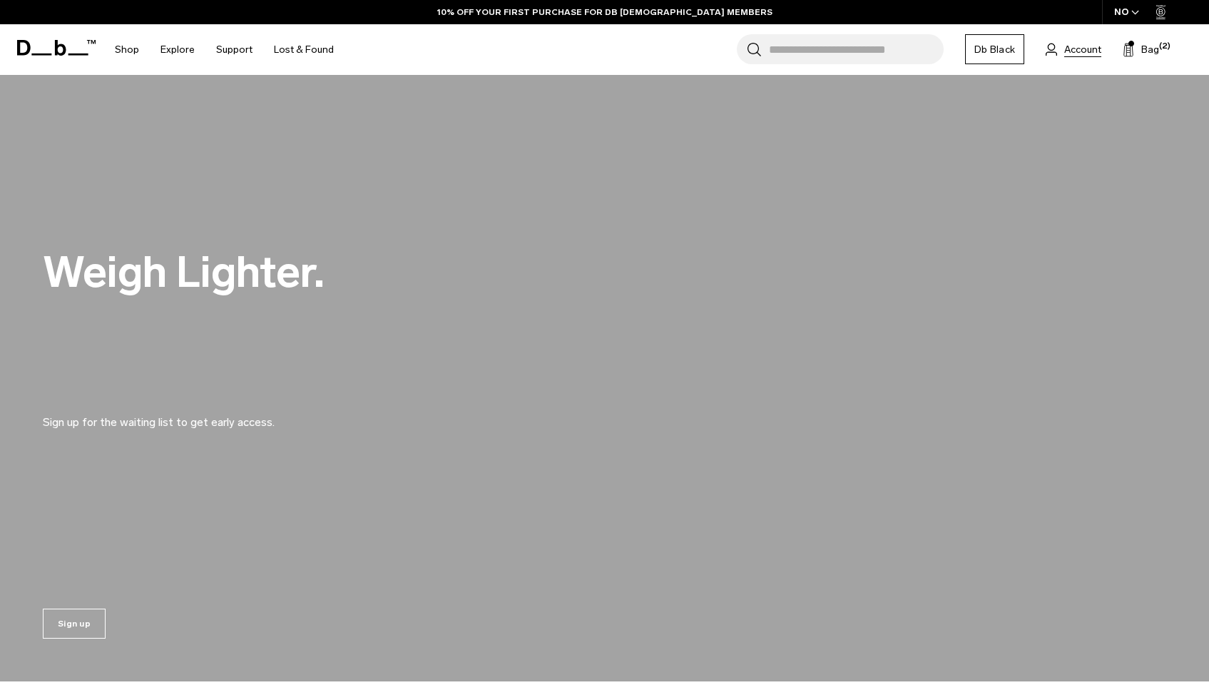
click at [1080, 50] on span "Account" at bounding box center [1082, 49] width 37 height 15
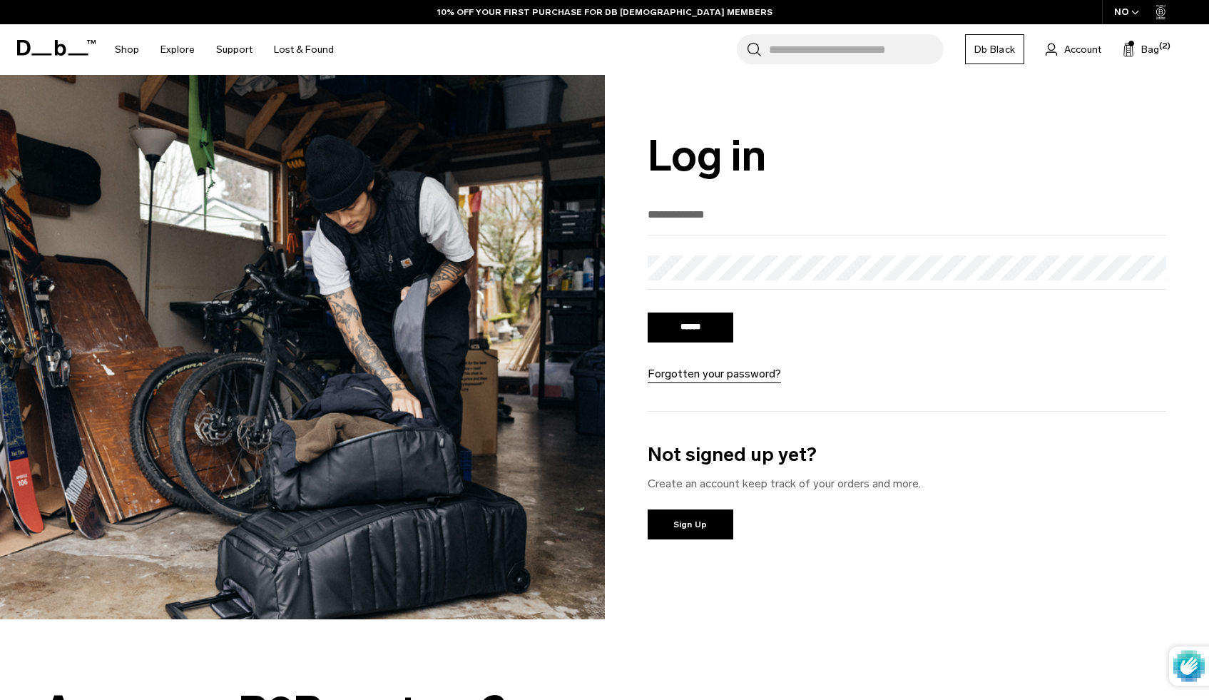
click at [740, 219] on input "email" at bounding box center [906, 215] width 519 height 24
click at [776, 207] on input "email" at bounding box center [906, 215] width 519 height 24
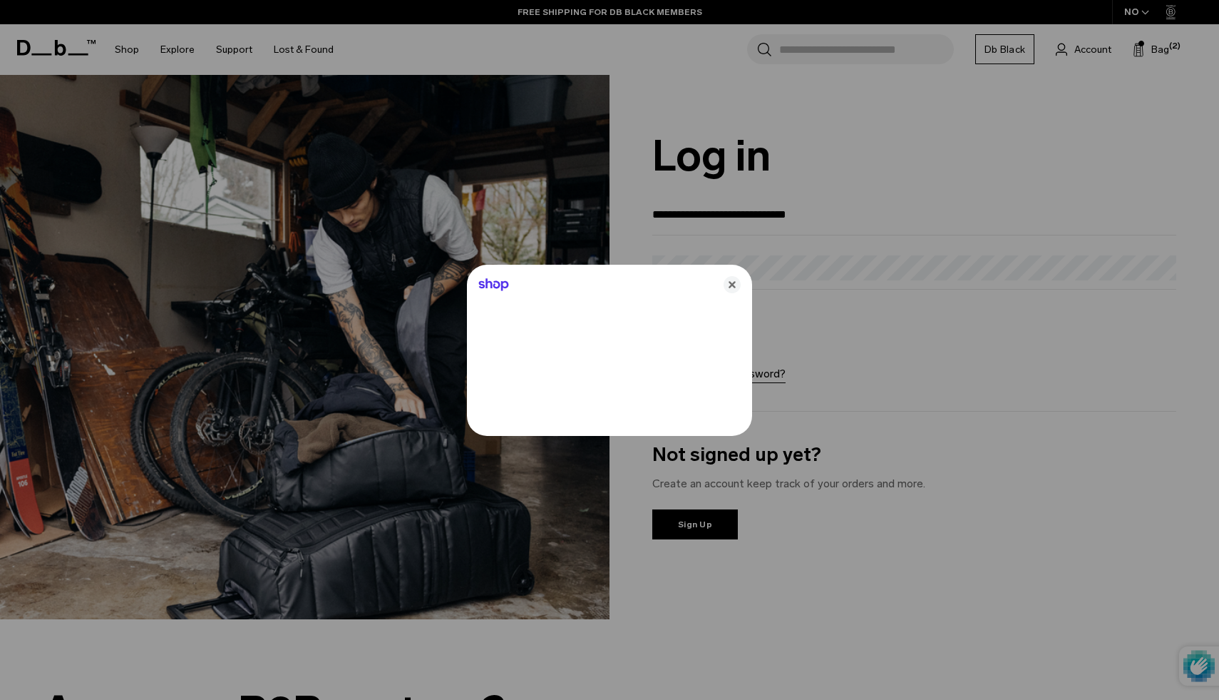
type input "**********"
click at [729, 283] on icon "Close" at bounding box center [732, 284] width 17 height 17
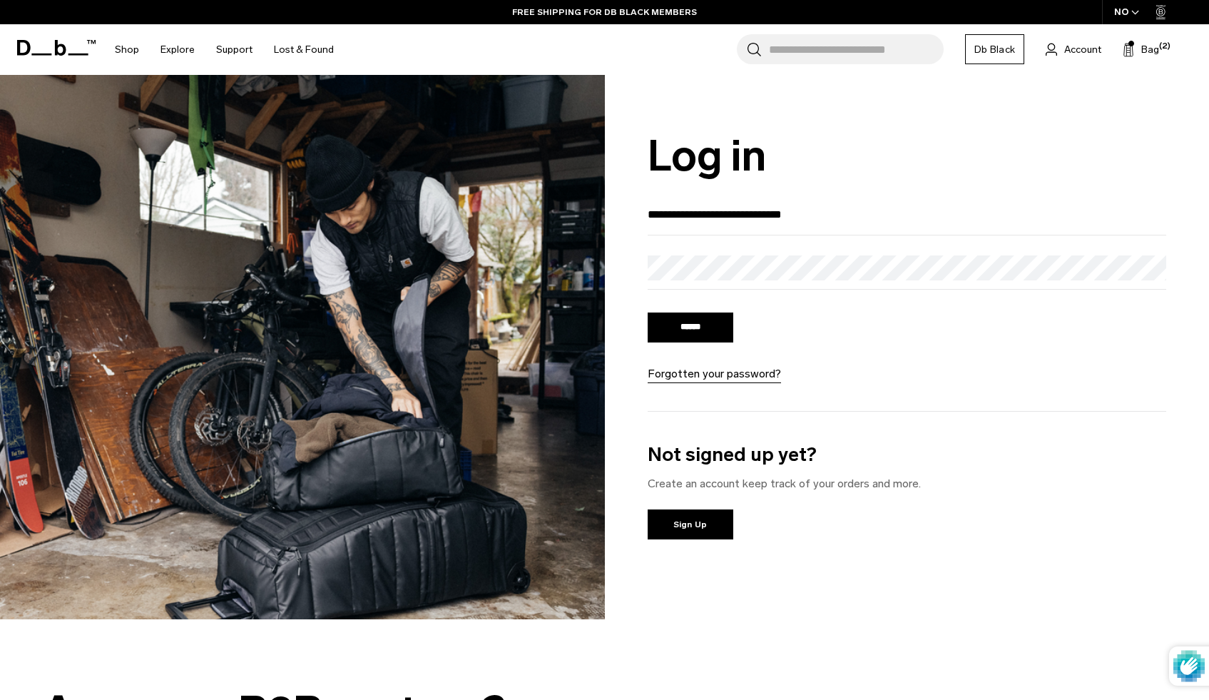
click at [730, 378] on link "Forgotten your password?" at bounding box center [713, 373] width 133 height 17
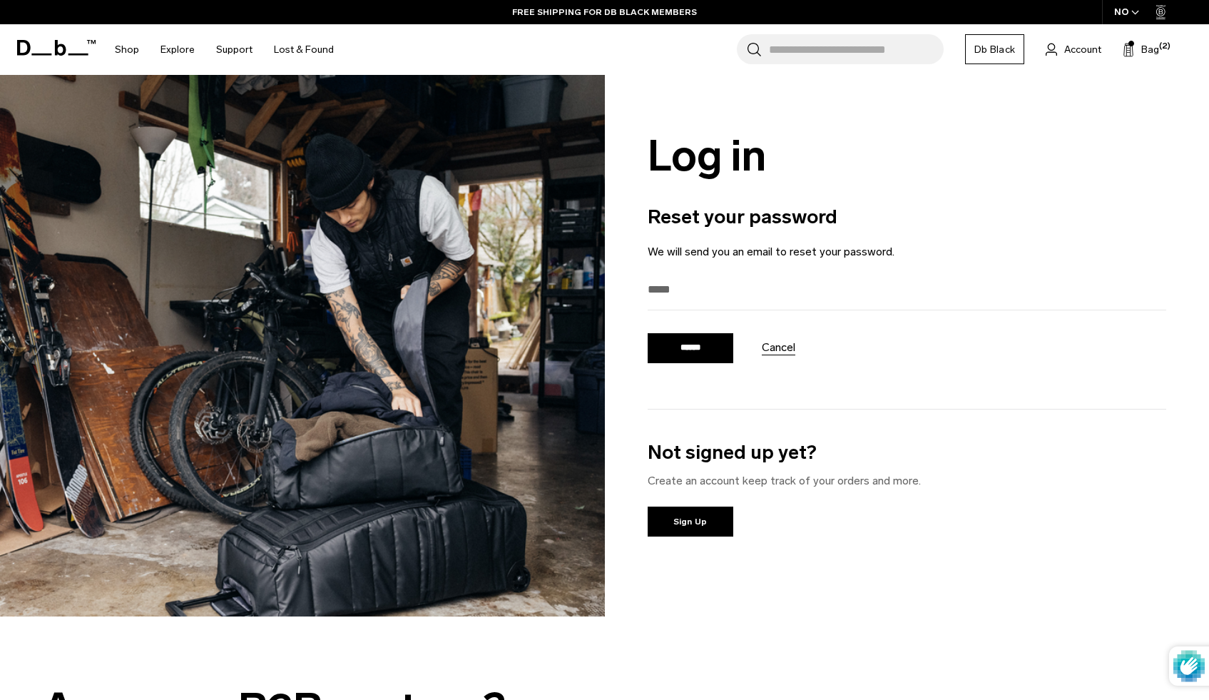
click at [720, 297] on input "email" at bounding box center [906, 289] width 519 height 24
type input "**********"
click at [690, 357] on input "******" at bounding box center [690, 348] width 86 height 30
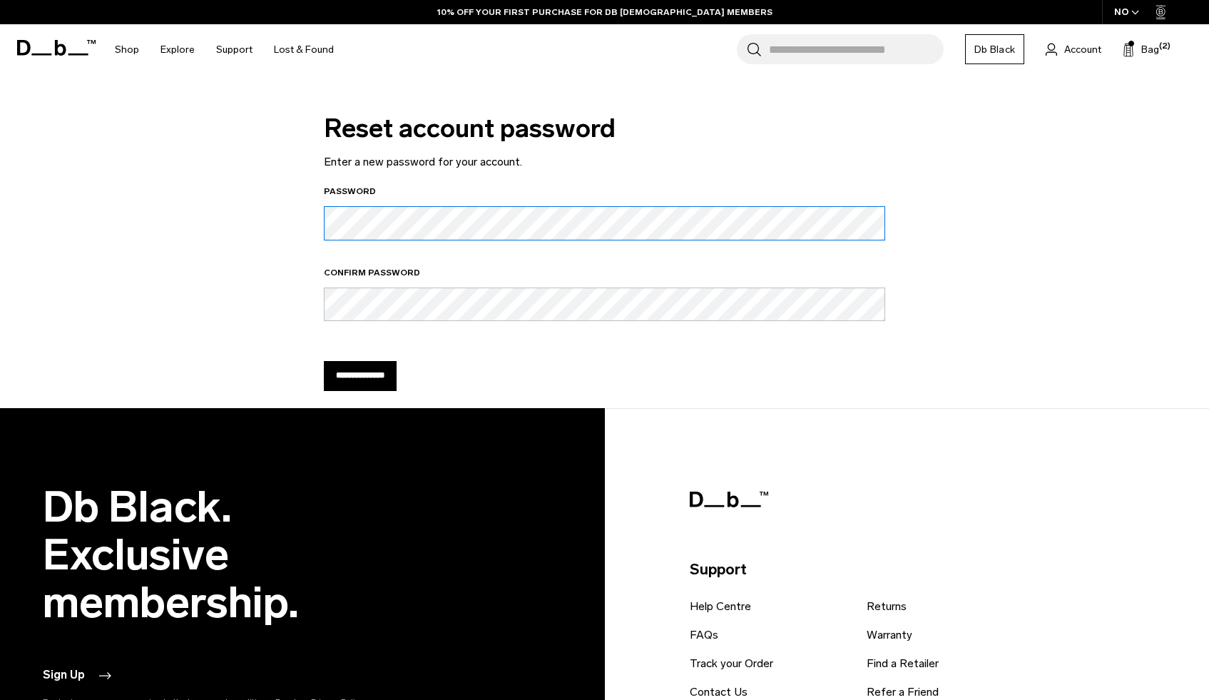
click at [237, 229] on div "**********" at bounding box center [604, 295] width 1123 height 226
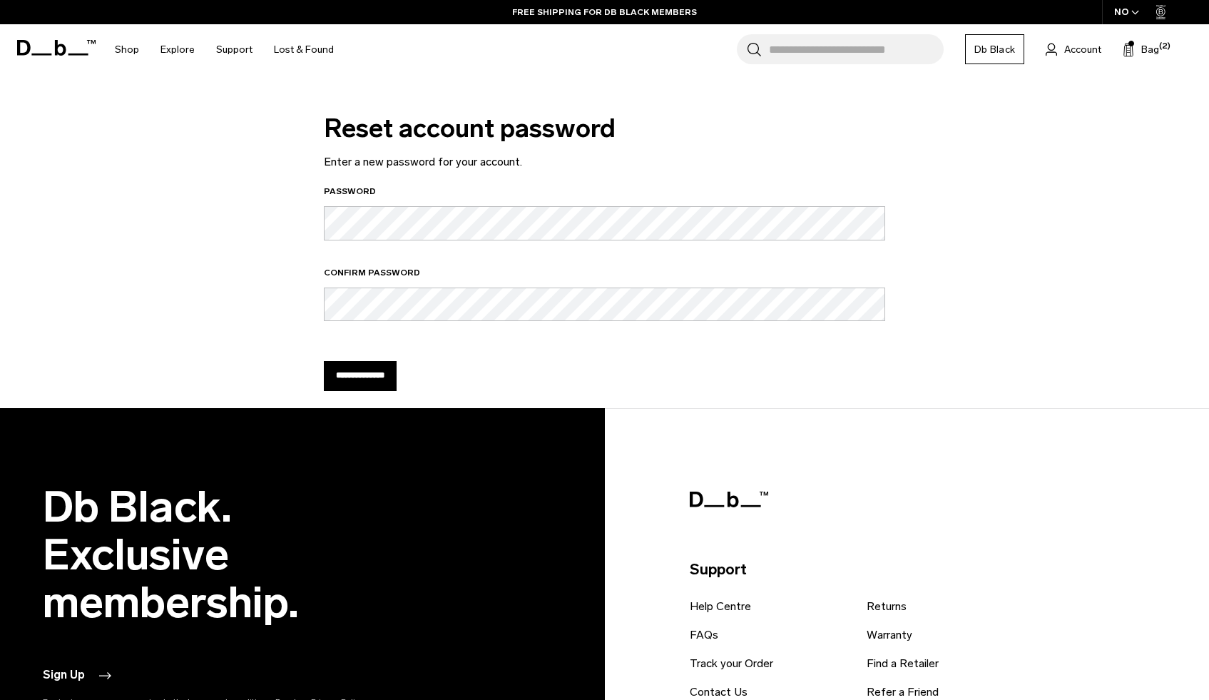
click at [350, 379] on input "**********" at bounding box center [360, 376] width 73 height 30
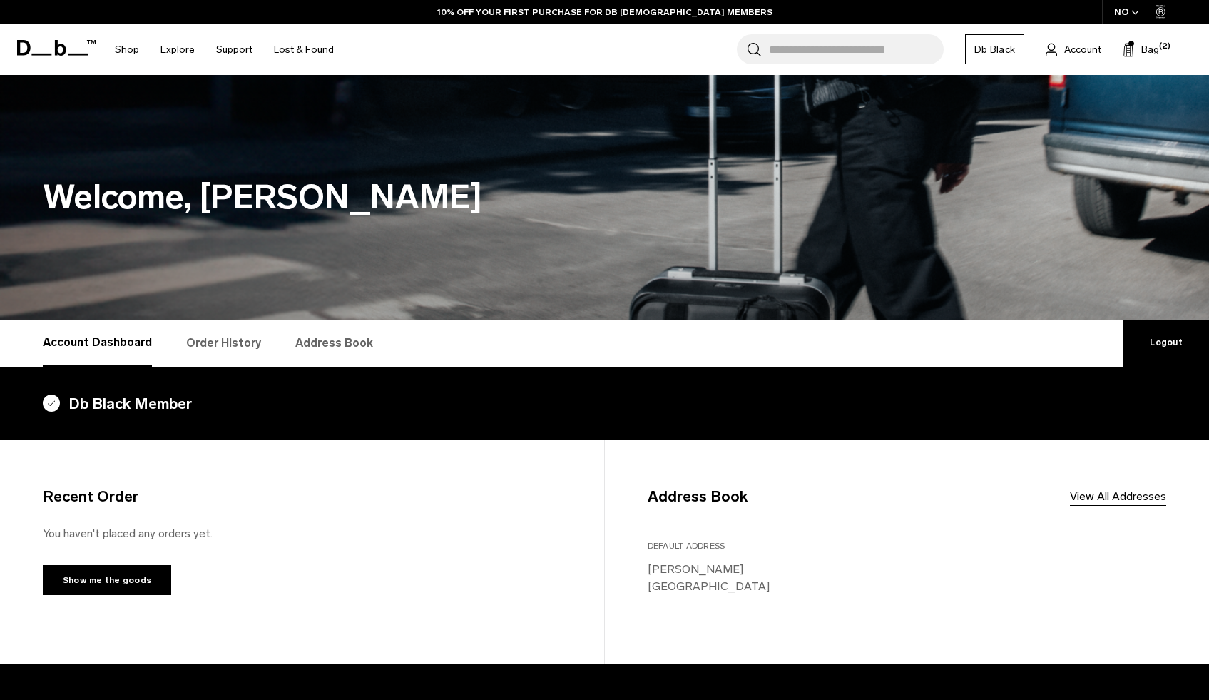
click at [983, 193] on h1 "Welcome, [PERSON_NAME]" at bounding box center [604, 197] width 1123 height 51
click at [692, 62] on div "Search for Bags, Luggage... Search Close Trending Products All Products Hugger …" at bounding box center [770, 49] width 853 height 51
click at [1083, 52] on span "Account" at bounding box center [1082, 49] width 37 height 15
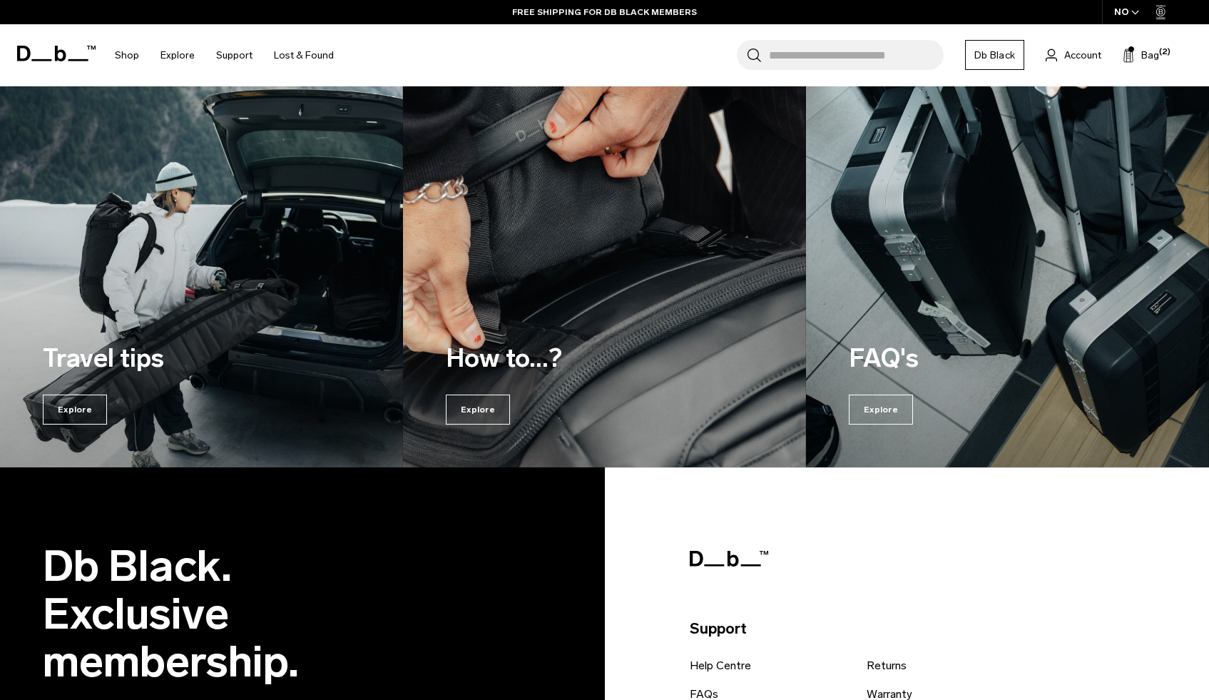
scroll to position [1350, 0]
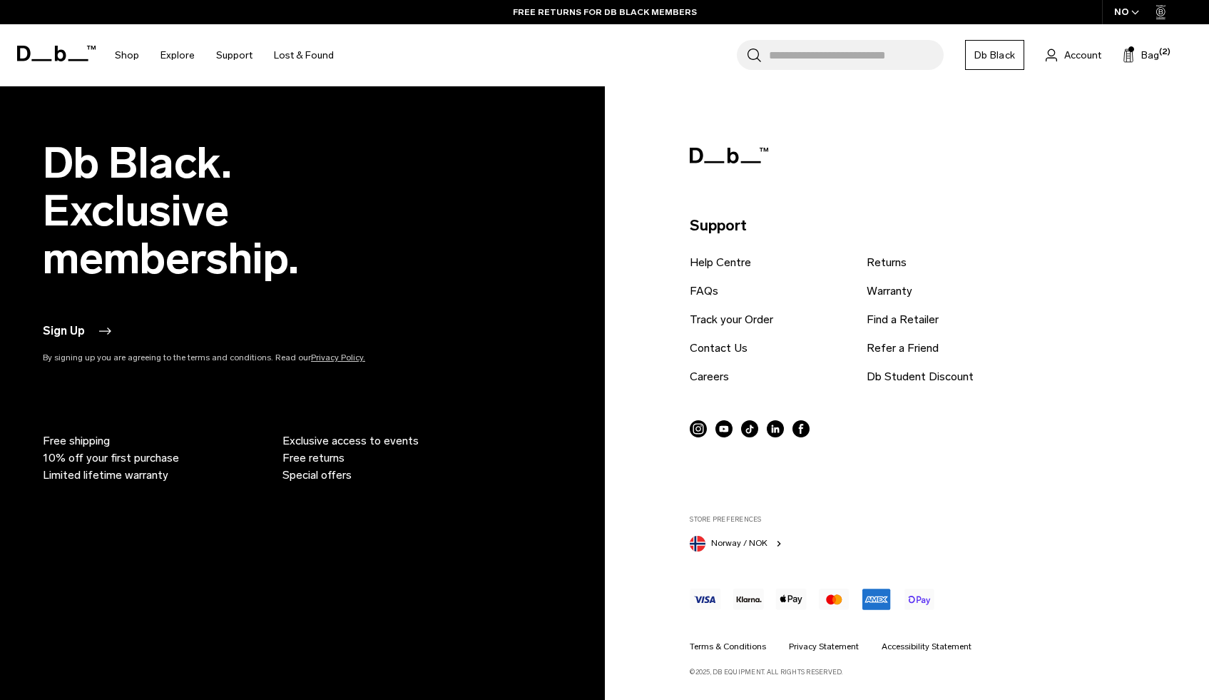
click at [331, 364] on p "By signing up you are agreeing to the terms and conditions. Read our Privacy Po…" at bounding box center [235, 357] width 385 height 13
click at [332, 357] on link "Privacy Policy." at bounding box center [338, 357] width 54 height 10
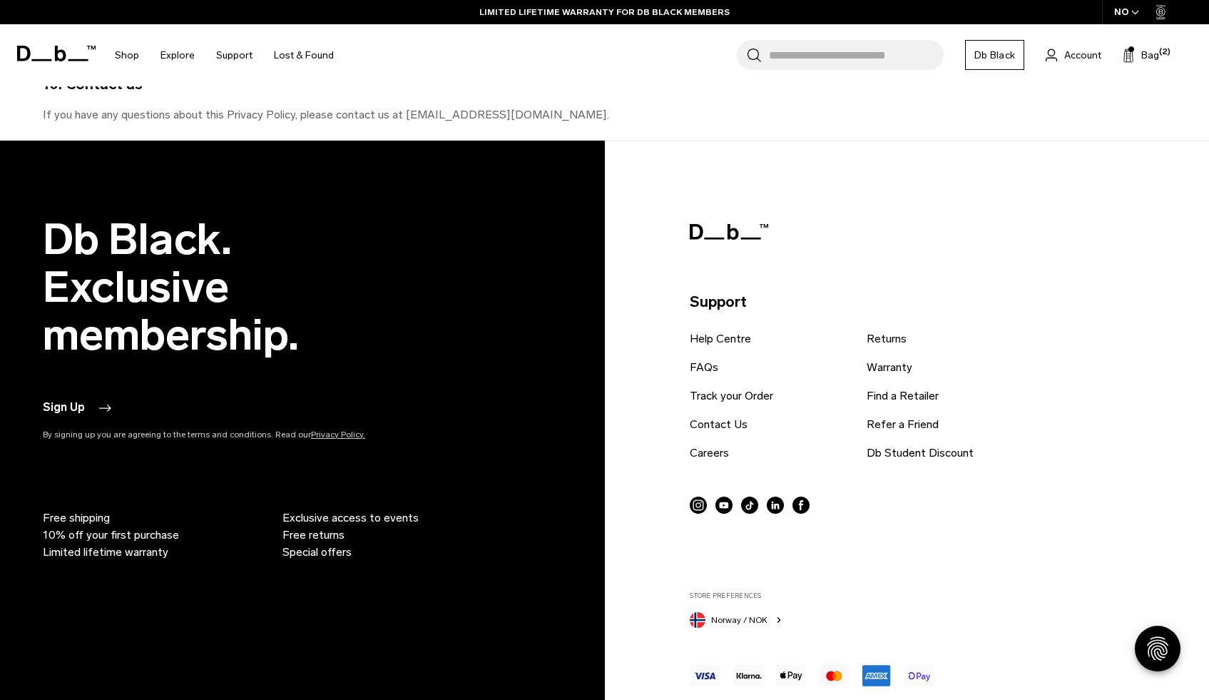
scroll to position [5248, 0]
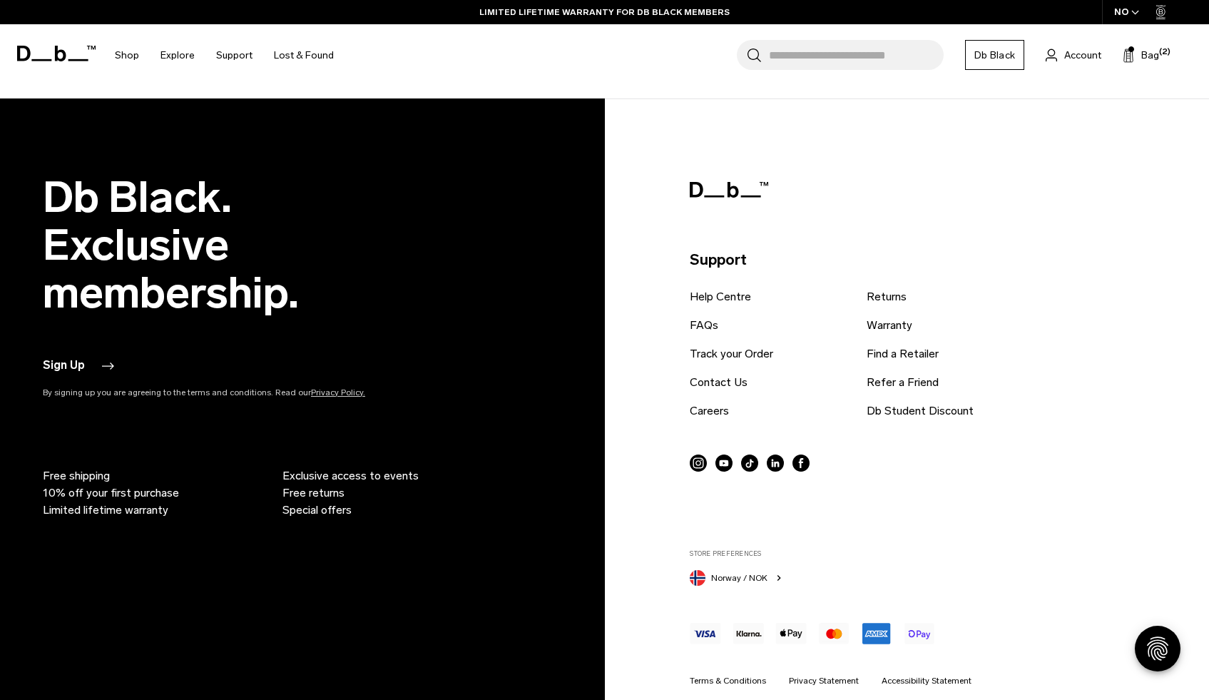
click at [87, 357] on button "Sign Up" at bounding box center [78, 365] width 71 height 17
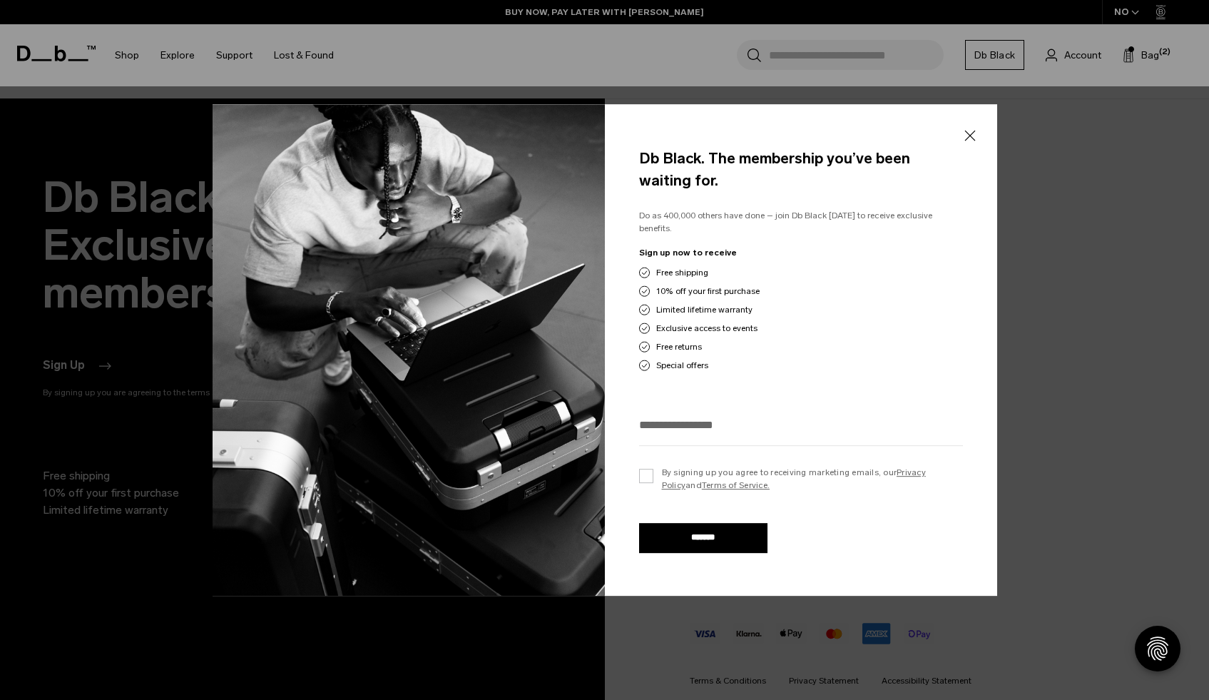
click at [663, 422] on input "email" at bounding box center [801, 425] width 324 height 24
type input "*"
click at [974, 143] on button "Close" at bounding box center [970, 136] width 18 height 30
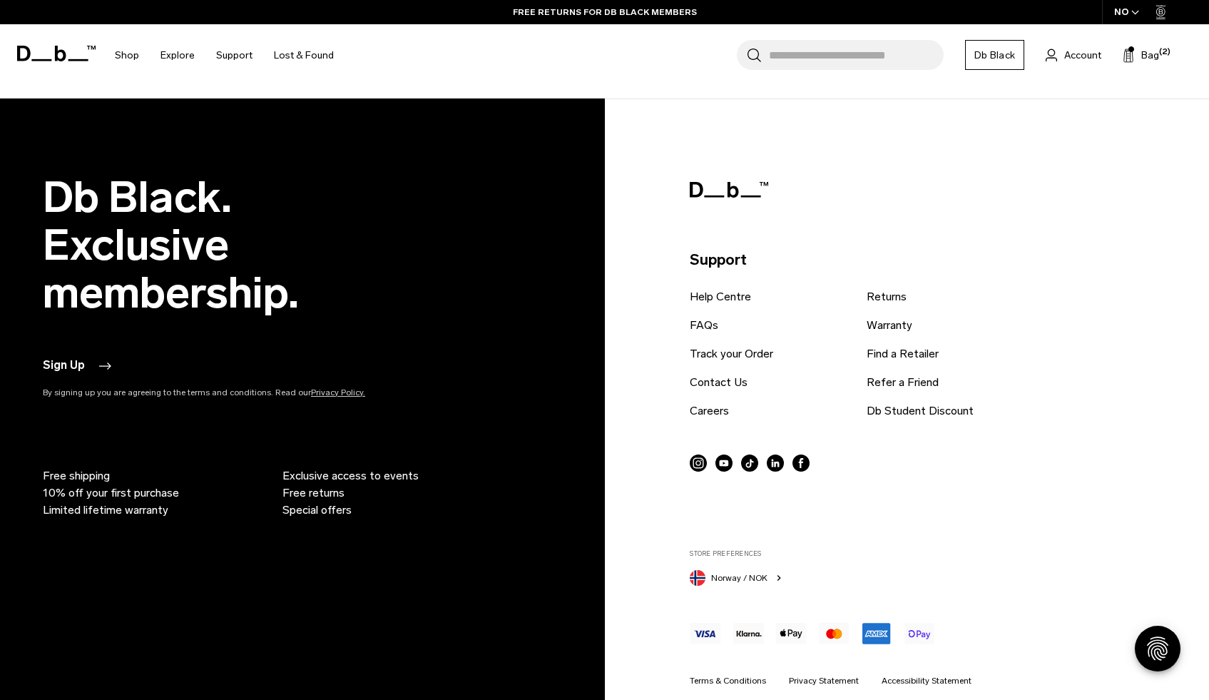
click at [994, 53] on link "Db Black" at bounding box center [994, 55] width 59 height 30
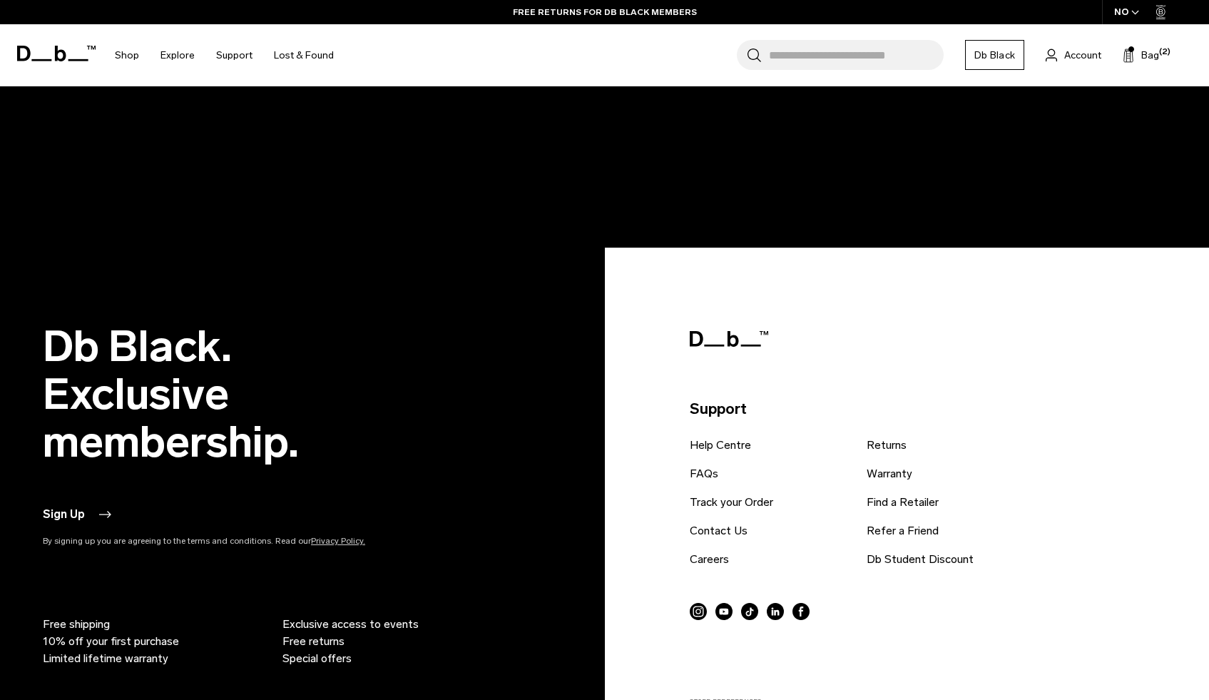
scroll to position [2880, 0]
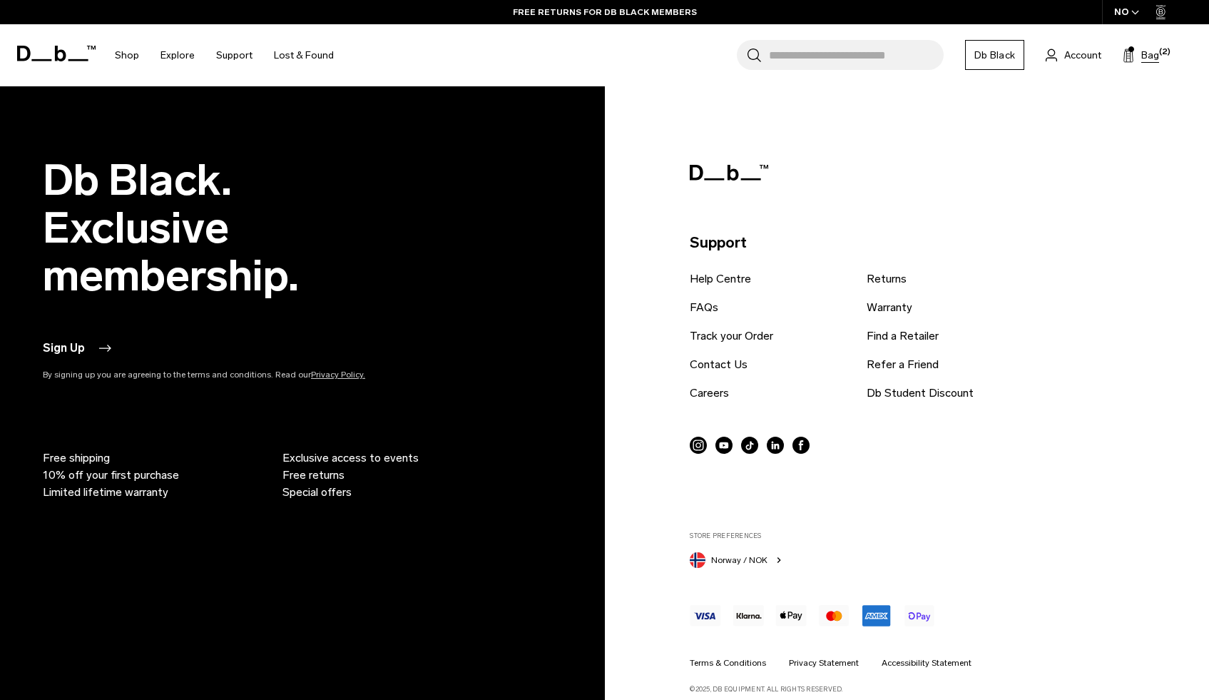
click at [1150, 52] on span "Bag" at bounding box center [1150, 55] width 18 height 15
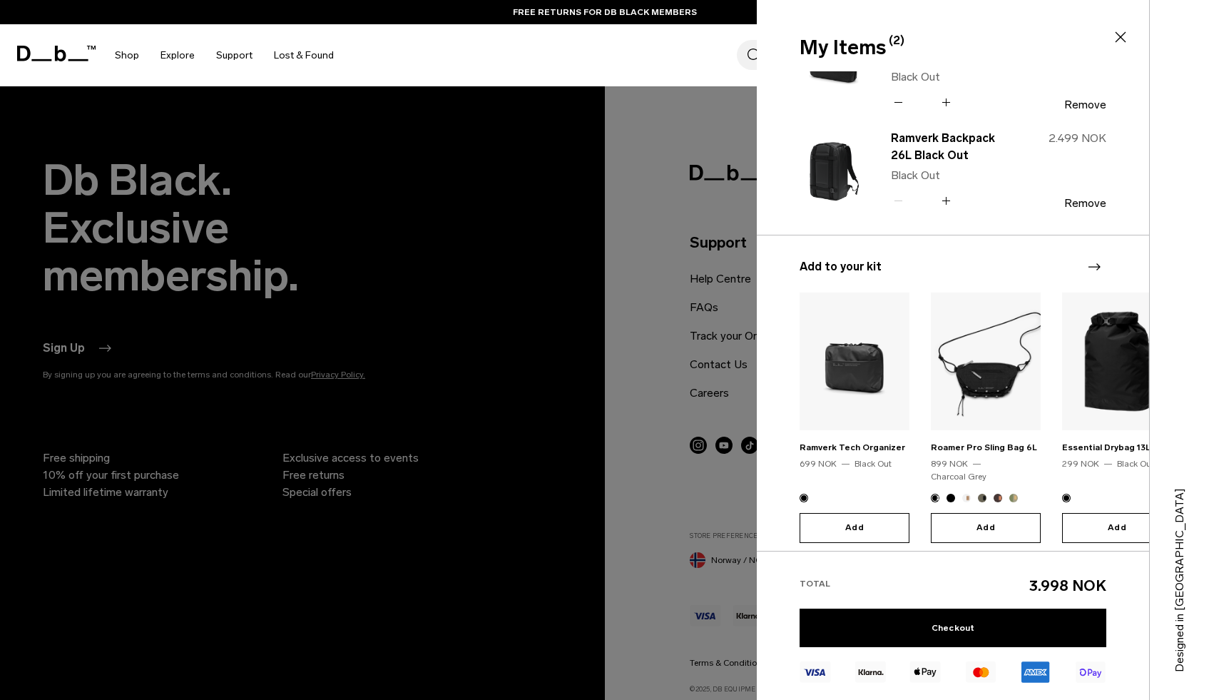
scroll to position [61, 0]
click at [939, 624] on link "Checkout" at bounding box center [952, 627] width 307 height 39
